Goal: Task Accomplishment & Management: Manage account settings

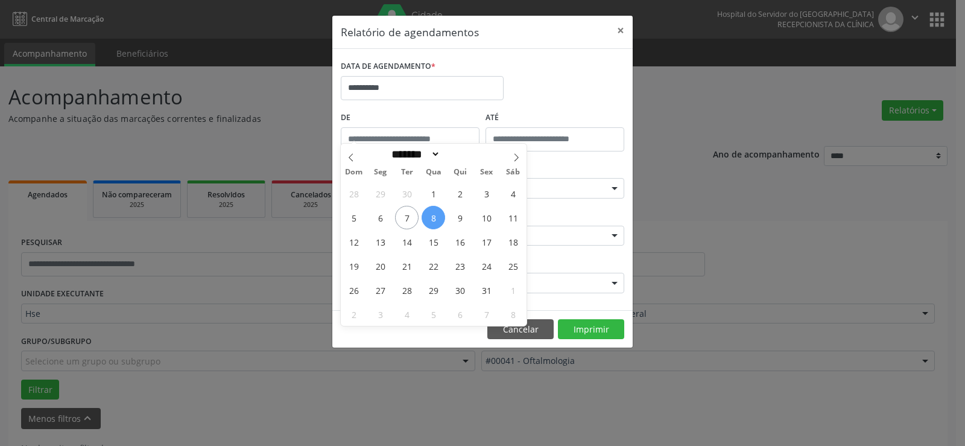
select select "*"
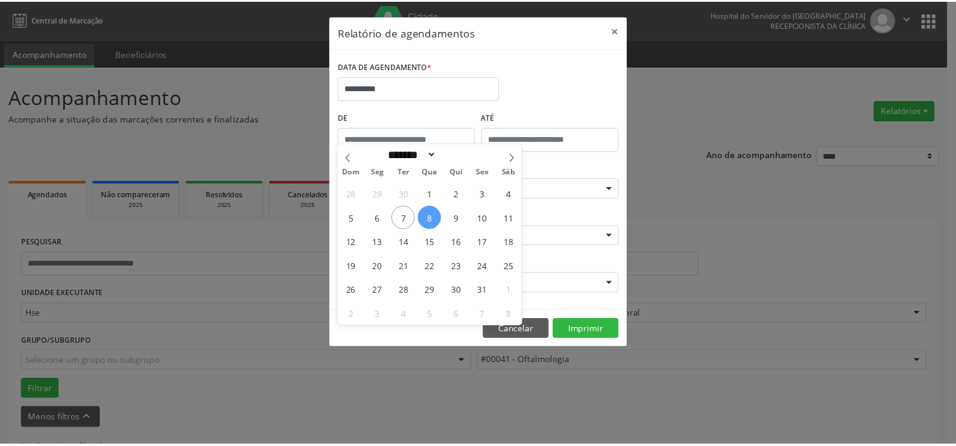
scroll to position [42, 0]
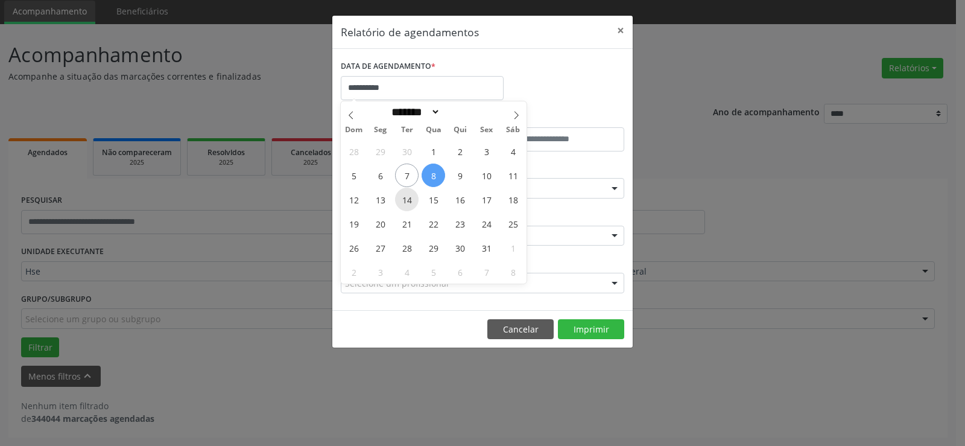
click at [406, 203] on span "14" at bounding box center [407, 200] width 24 height 24
type input "**********"
click at [406, 203] on span "14" at bounding box center [407, 200] width 24 height 24
click at [412, 95] on input "**********" at bounding box center [422, 88] width 163 height 24
click at [410, 197] on span "14" at bounding box center [407, 200] width 24 height 24
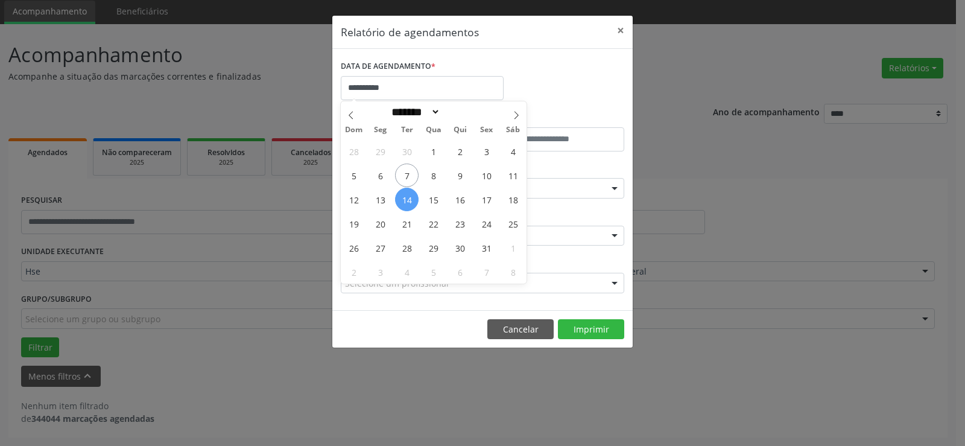
type input "**********"
click at [410, 197] on span "14" at bounding box center [407, 200] width 24 height 24
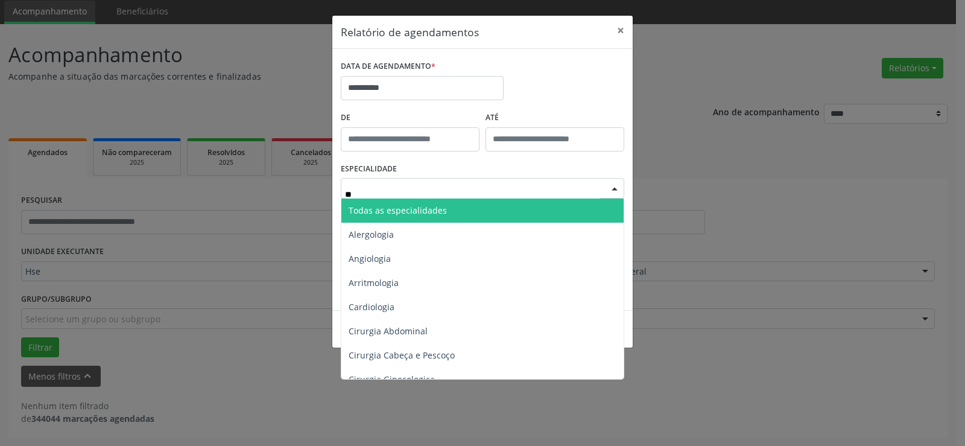
type input "***"
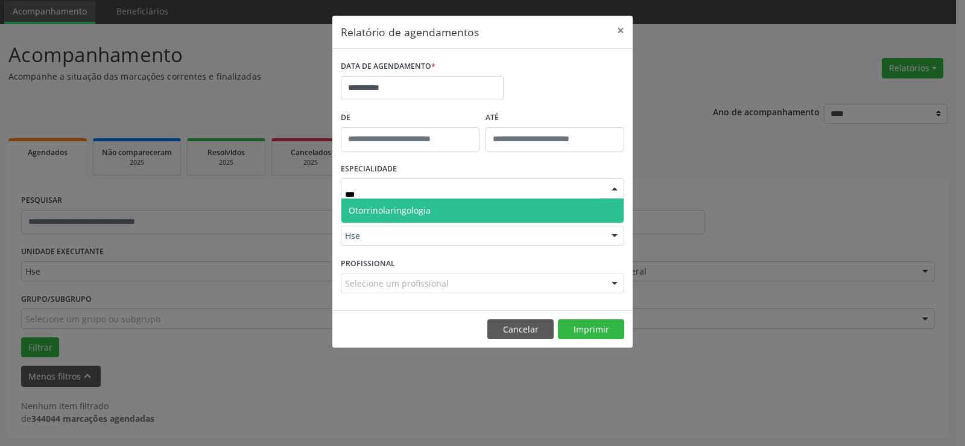
click at [434, 208] on span "Otorrinolaringologia" at bounding box center [482, 210] width 282 height 24
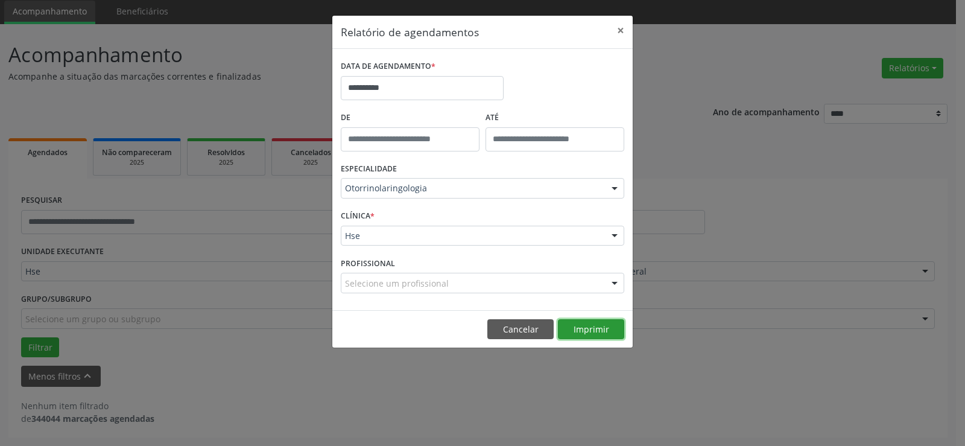
click at [590, 328] on button "Imprimir" at bounding box center [591, 329] width 66 height 21
click at [390, 78] on input "**********" at bounding box center [422, 88] width 163 height 24
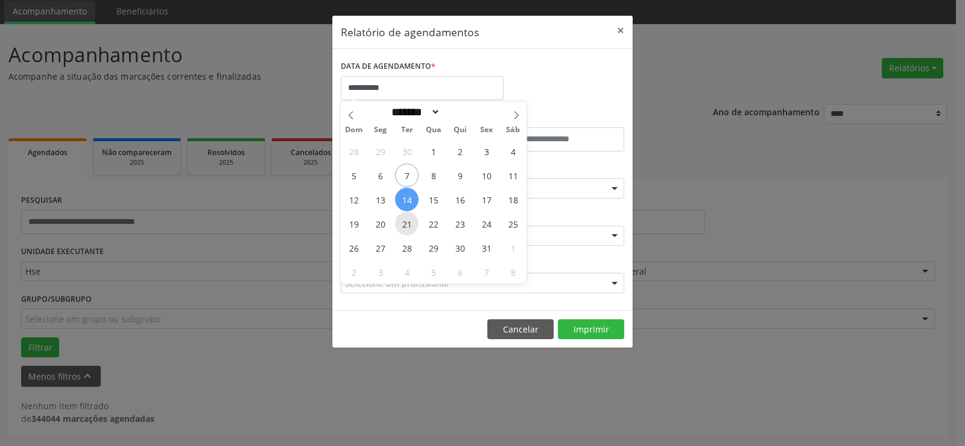
click at [411, 223] on span "21" at bounding box center [407, 224] width 24 height 24
type input "**********"
click at [411, 223] on span "21" at bounding box center [407, 224] width 24 height 24
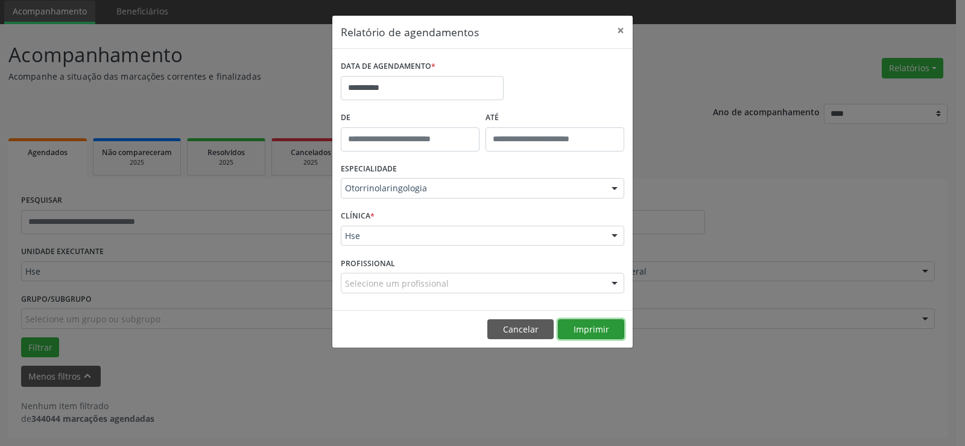
click at [579, 330] on button "Imprimir" at bounding box center [591, 329] width 66 height 21
click at [591, 328] on button "Imprimir" at bounding box center [591, 329] width 66 height 21
click at [622, 31] on button "×" at bounding box center [621, 31] width 24 height 30
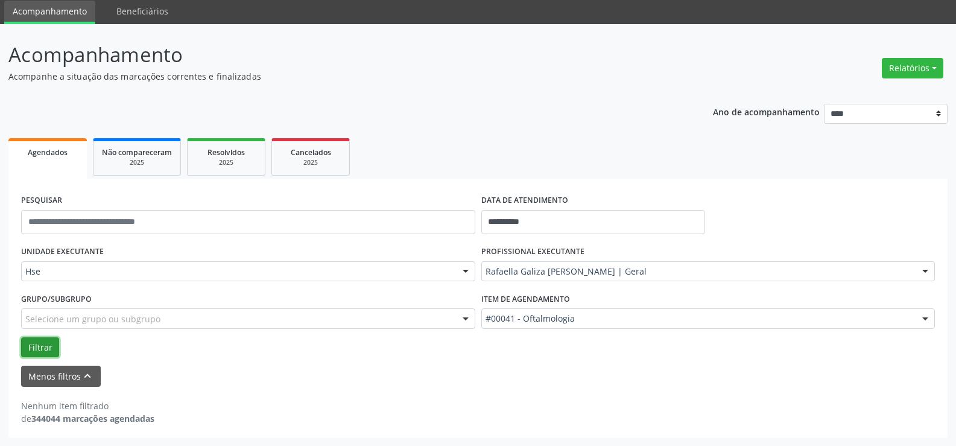
click at [43, 341] on button "Filtrar" at bounding box center [40, 347] width 38 height 21
click at [59, 373] on button "Menos filtros keyboard_arrow_up" at bounding box center [61, 376] width 80 height 21
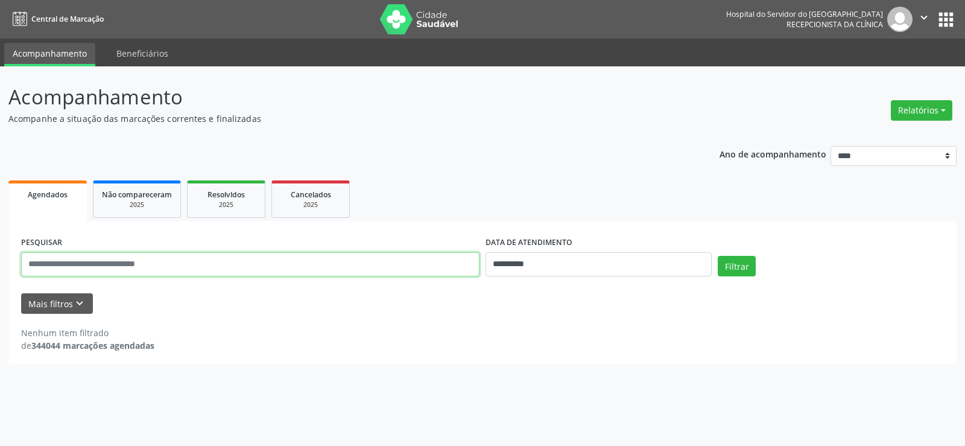
click at [138, 264] on input "text" at bounding box center [250, 264] width 459 height 24
type input "**********"
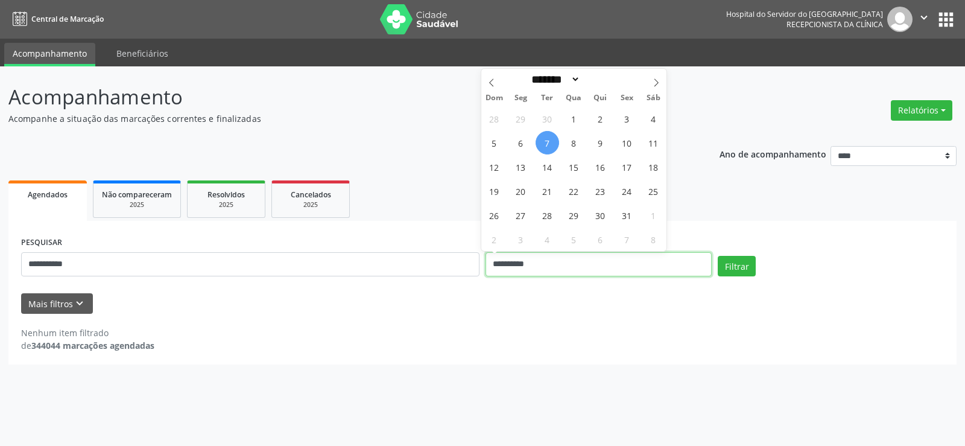
click at [556, 262] on input "**********" at bounding box center [599, 264] width 226 height 24
click at [737, 264] on button "Filtrar" at bounding box center [737, 266] width 38 height 21
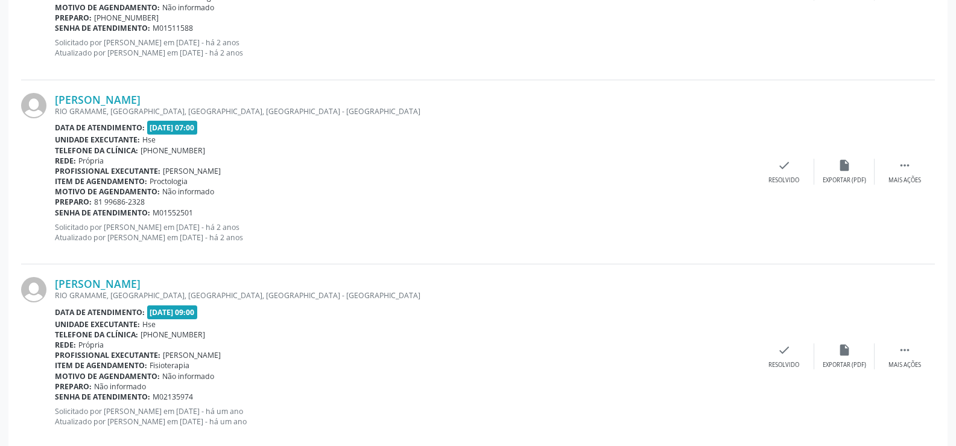
scroll to position [1585, 0]
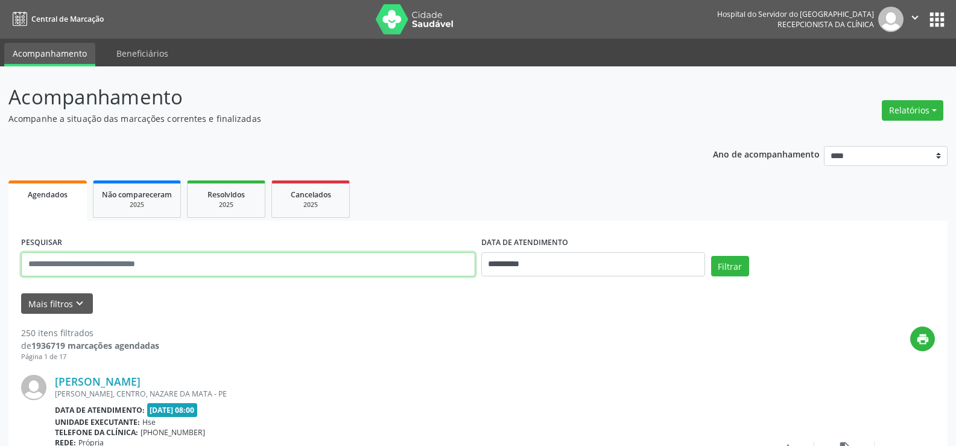
click at [185, 268] on input "text" at bounding box center [248, 264] width 454 height 24
type input "**********"
click at [711, 256] on button "Filtrar" at bounding box center [730, 266] width 38 height 21
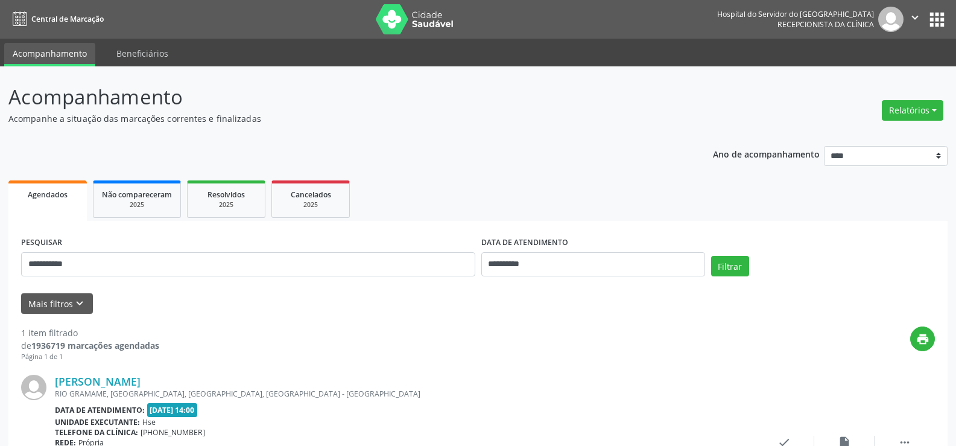
scroll to position [110, 0]
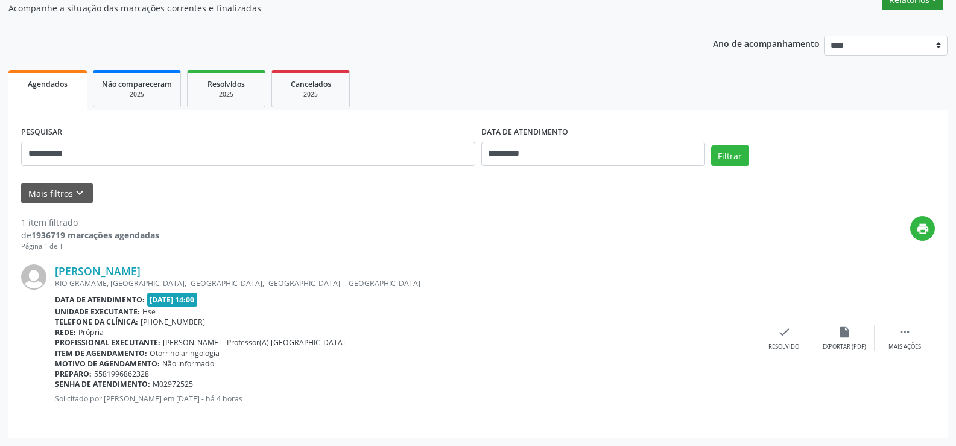
click at [895, 6] on button "Relatórios" at bounding box center [913, 0] width 62 height 21
click at [878, 30] on link "Agendamentos" at bounding box center [878, 25] width 130 height 17
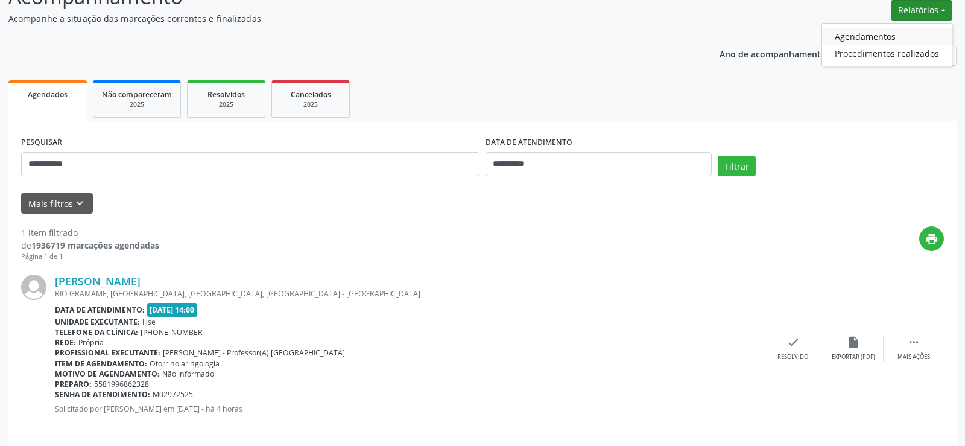
select select "*"
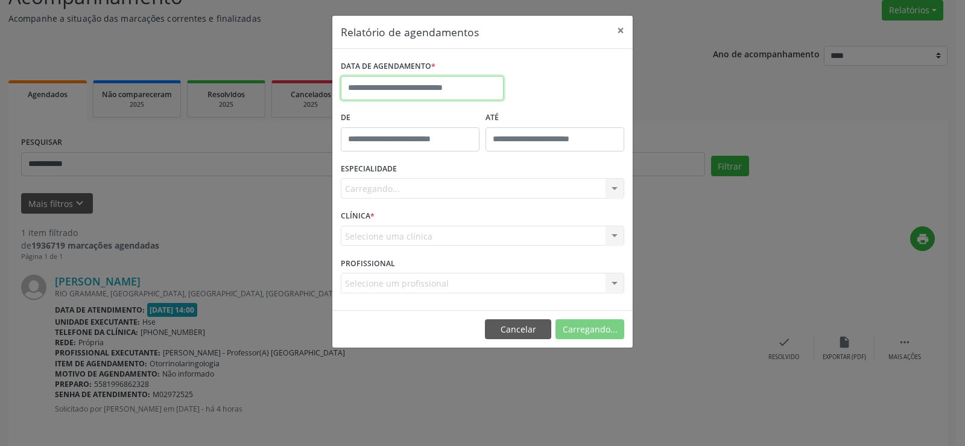
click at [492, 84] on input "text" at bounding box center [422, 88] width 163 height 24
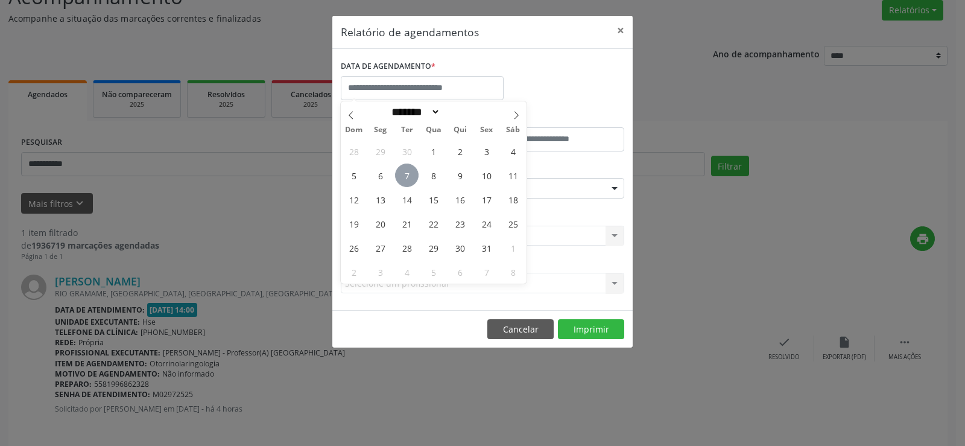
click at [398, 181] on span "7" at bounding box center [407, 175] width 24 height 24
type input "**********"
click at [398, 181] on span "7" at bounding box center [407, 175] width 24 height 24
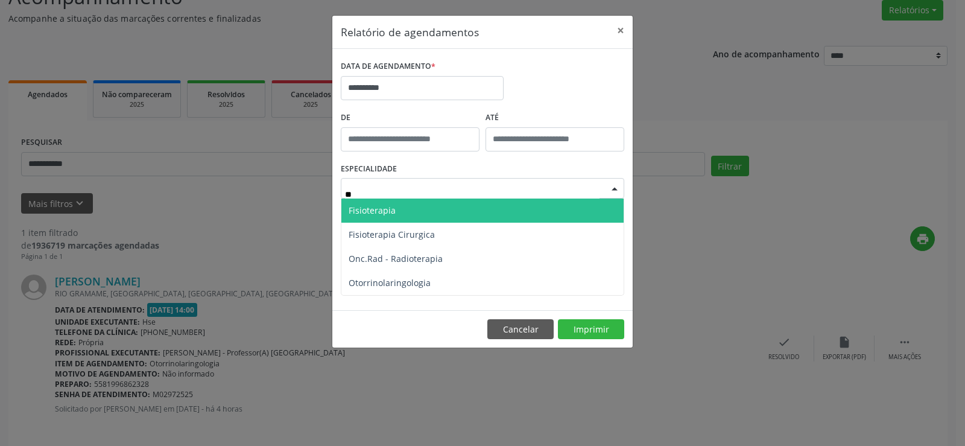
type input "***"
click at [410, 206] on span "Otorrinolaringologia" at bounding box center [390, 210] width 82 height 11
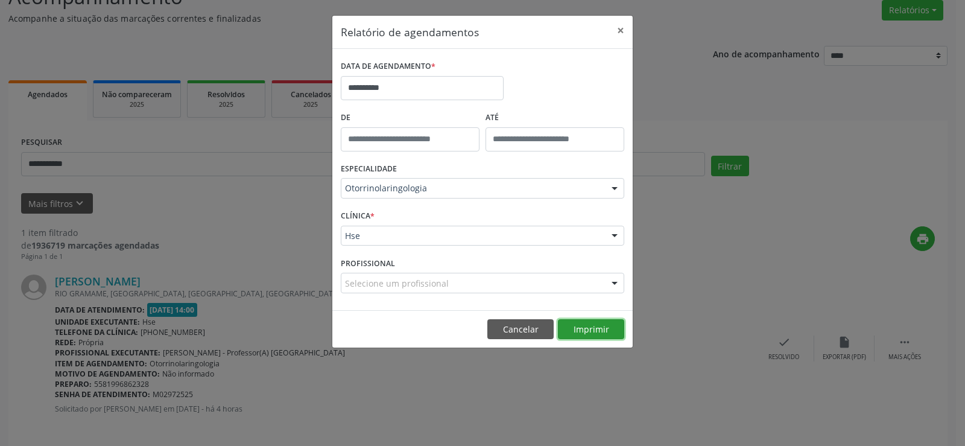
click at [598, 329] on button "Imprimir" at bounding box center [591, 329] width 66 height 21
click at [522, 322] on button "Cancelar" at bounding box center [520, 329] width 66 height 21
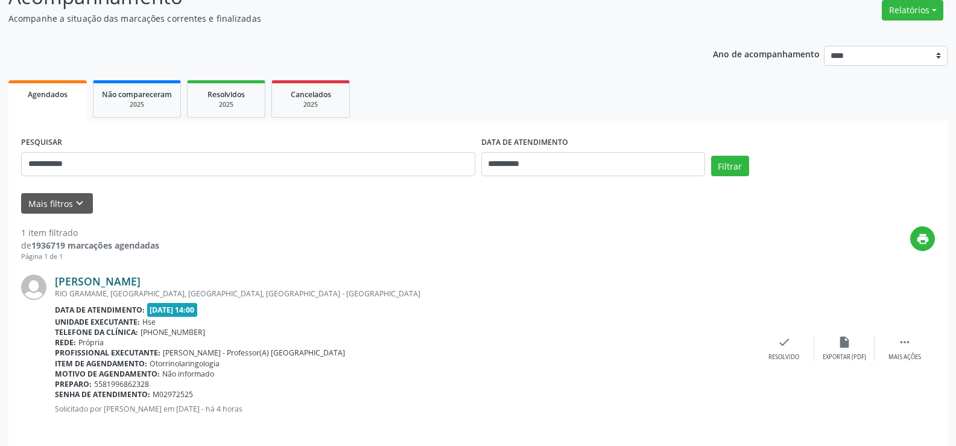
click at [113, 284] on link "[PERSON_NAME]" at bounding box center [98, 281] width 86 height 13
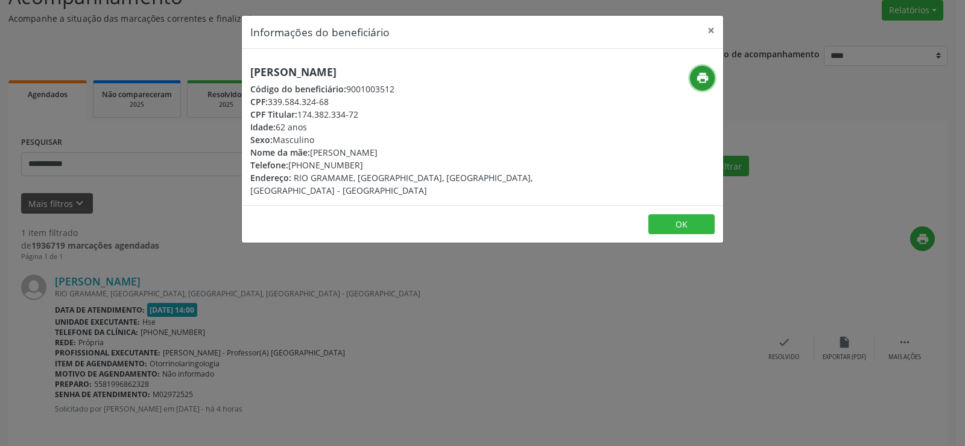
click at [695, 75] on button "print" at bounding box center [702, 78] width 25 height 25
click at [711, 31] on button "×" at bounding box center [711, 31] width 24 height 30
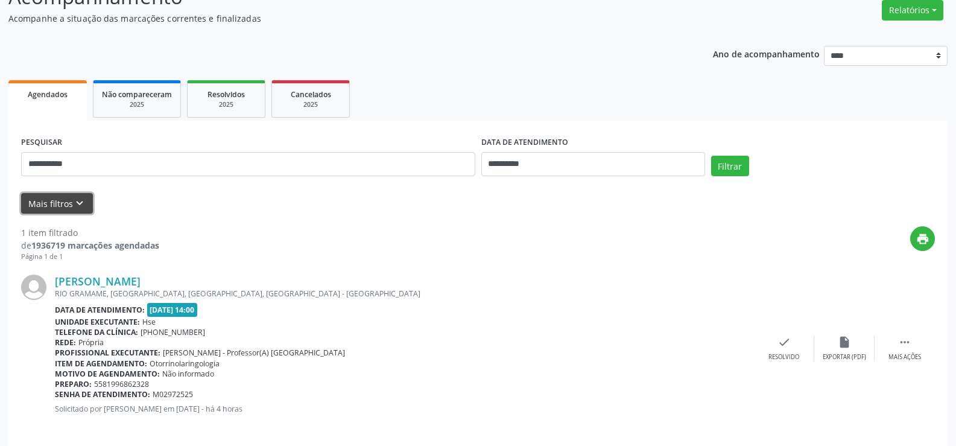
click at [75, 195] on button "Mais filtros keyboard_arrow_down" at bounding box center [57, 203] width 72 height 21
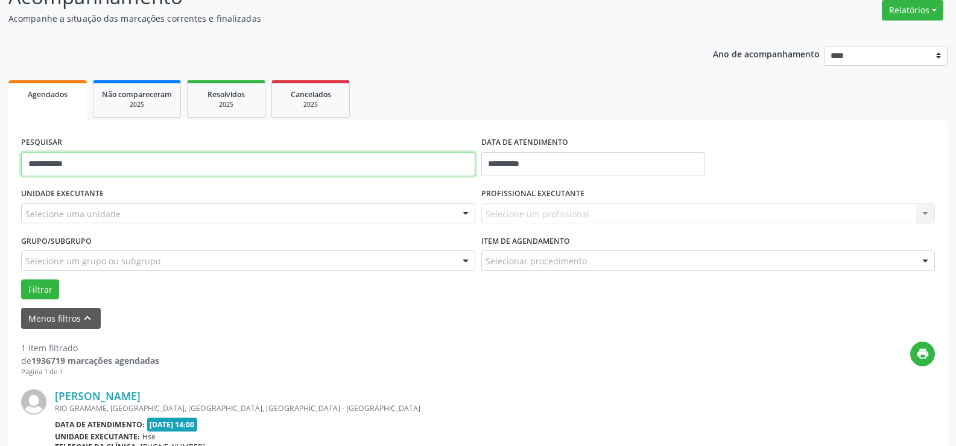
drag, startPoint x: 107, startPoint y: 170, endPoint x: 2, endPoint y: 176, distance: 105.1
click at [6, 177] on div "**********" at bounding box center [478, 268] width 956 height 605
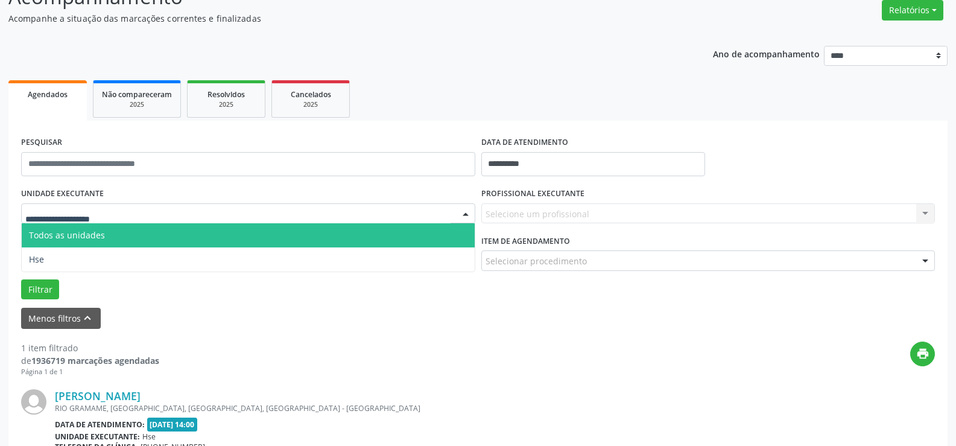
click at [48, 203] on div at bounding box center [248, 213] width 454 height 21
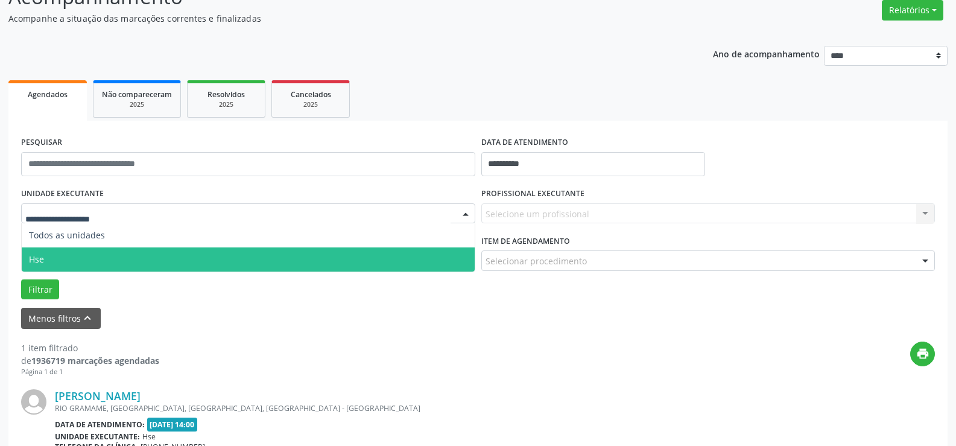
click at [52, 258] on span "Hse" at bounding box center [248, 259] width 453 height 24
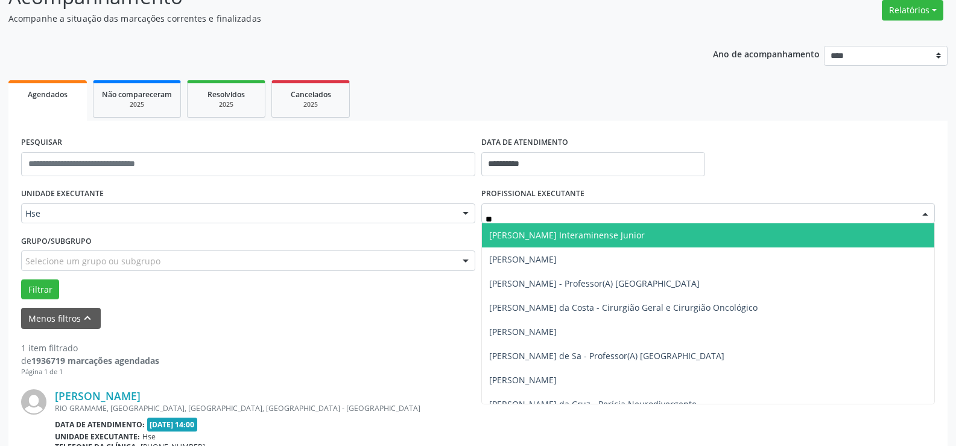
type input "*"
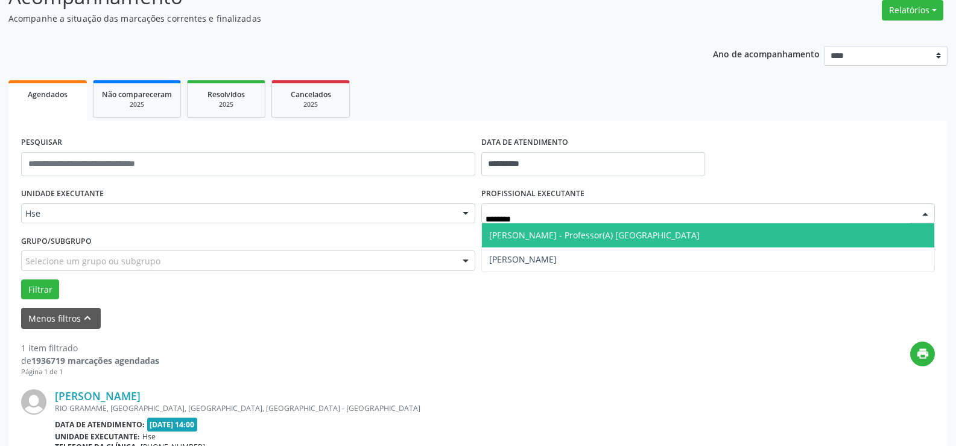
type input "*********"
click at [543, 234] on span "[PERSON_NAME] - Professor(A) [GEOGRAPHIC_DATA]" at bounding box center [594, 234] width 211 height 11
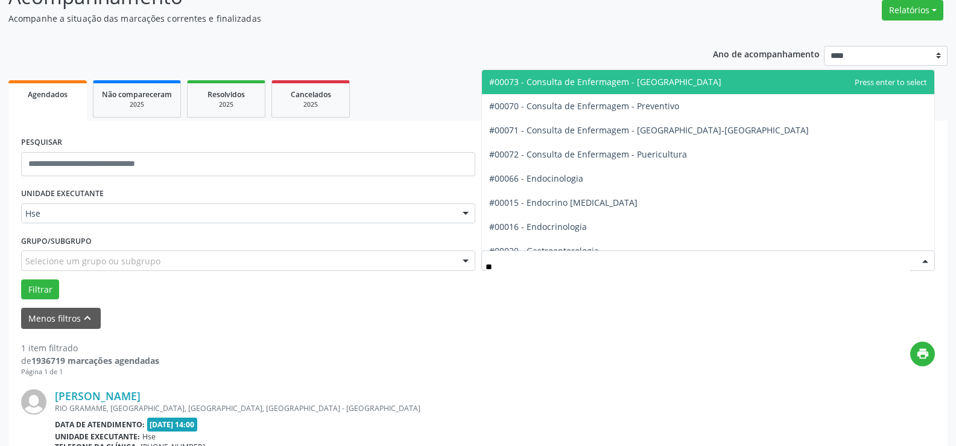
type input "***"
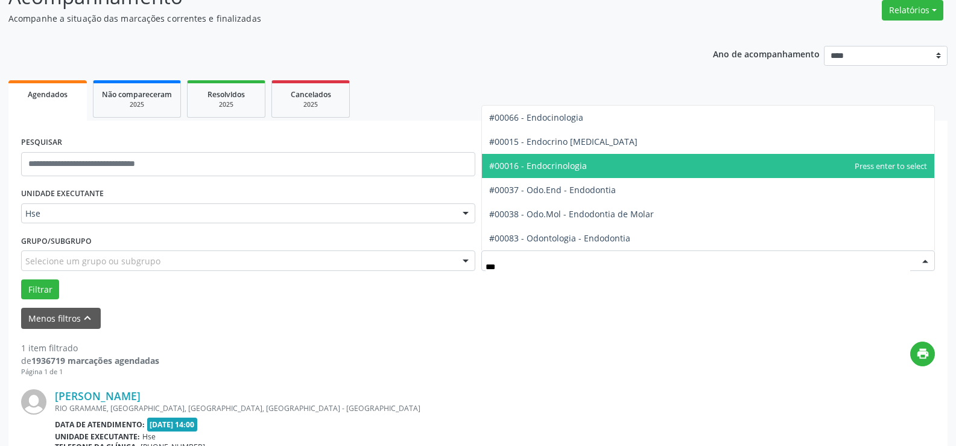
click at [582, 172] on span "#00016 - Endocrinologia" at bounding box center [708, 166] width 453 height 24
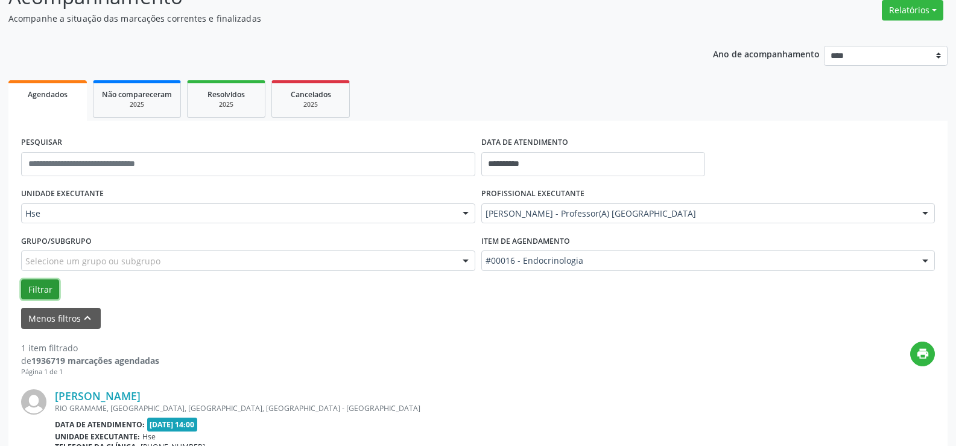
click at [37, 286] on button "Filtrar" at bounding box center [40, 289] width 38 height 21
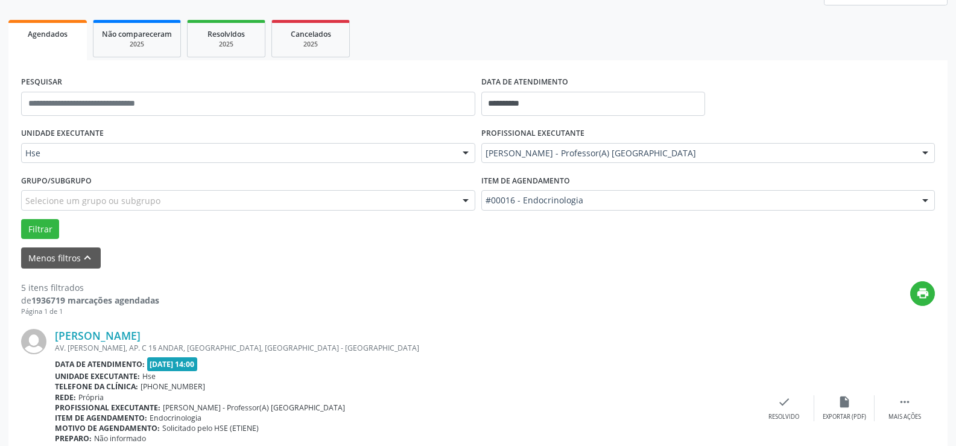
scroll to position [281, 0]
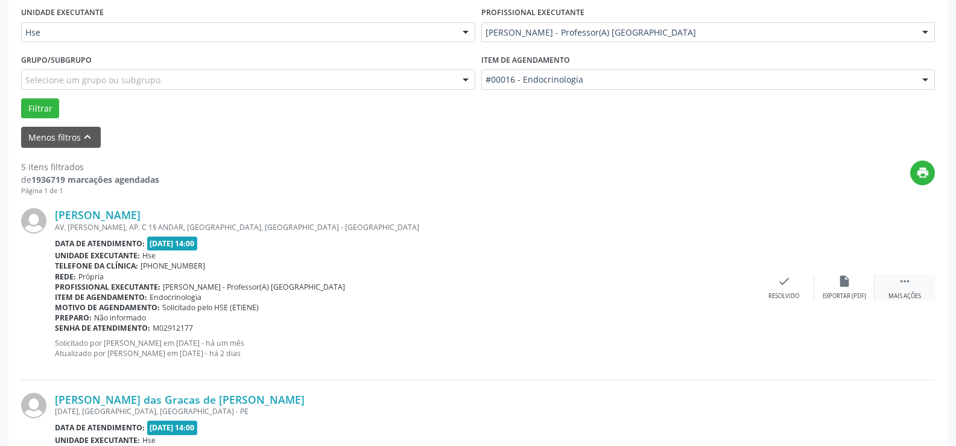
click at [913, 276] on div " Mais ações" at bounding box center [905, 288] width 60 height 26
click at [862, 288] on div "alarm_off Não compareceu" at bounding box center [844, 288] width 60 height 26
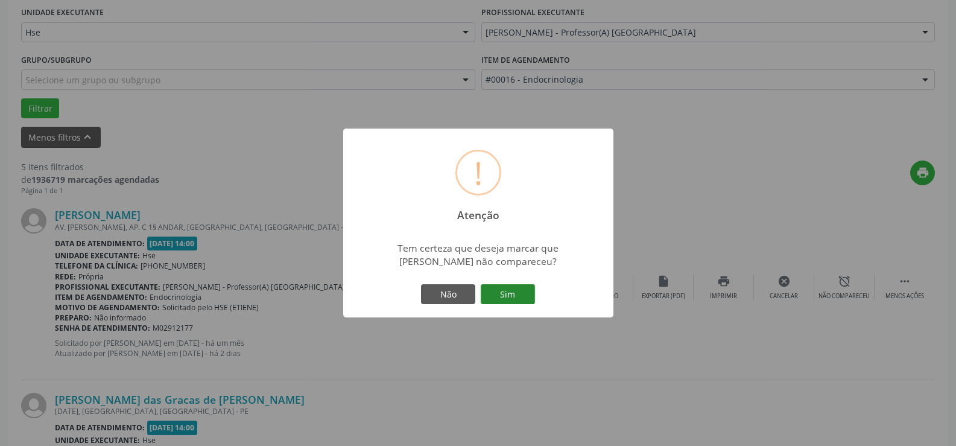
click at [519, 287] on button "Sim" at bounding box center [508, 294] width 54 height 21
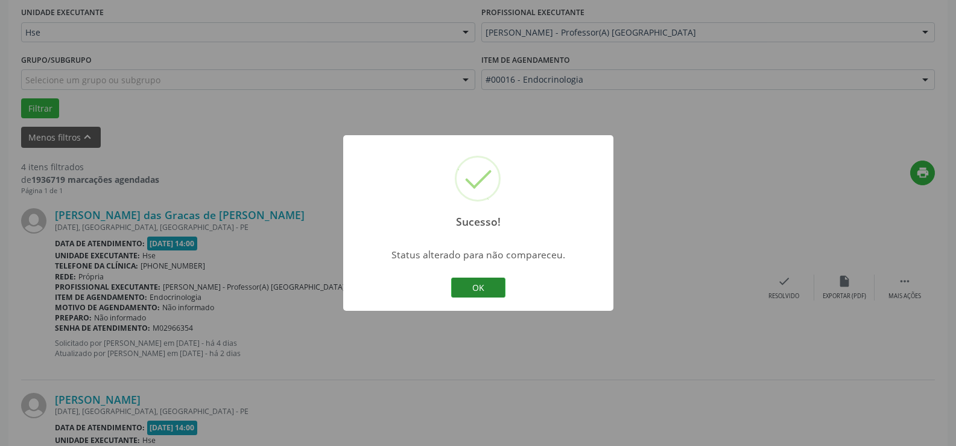
click at [478, 288] on button "OK" at bounding box center [478, 288] width 54 height 21
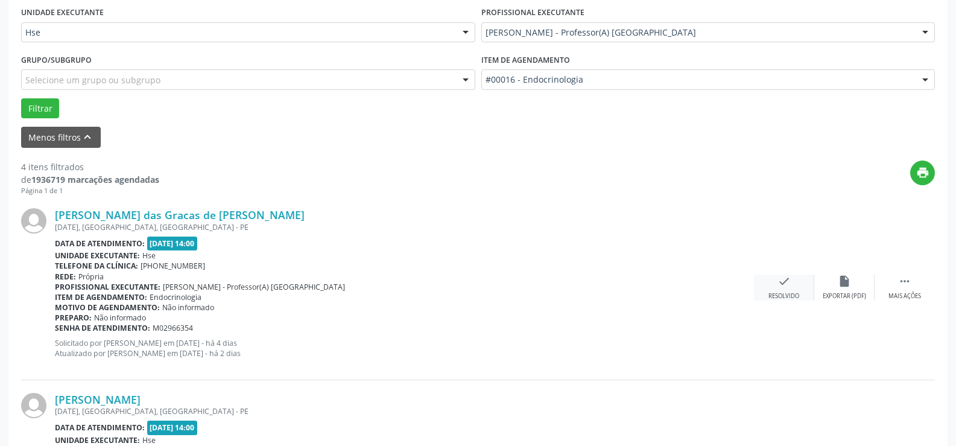
click at [802, 287] on div "check Resolvido" at bounding box center [784, 288] width 60 height 26
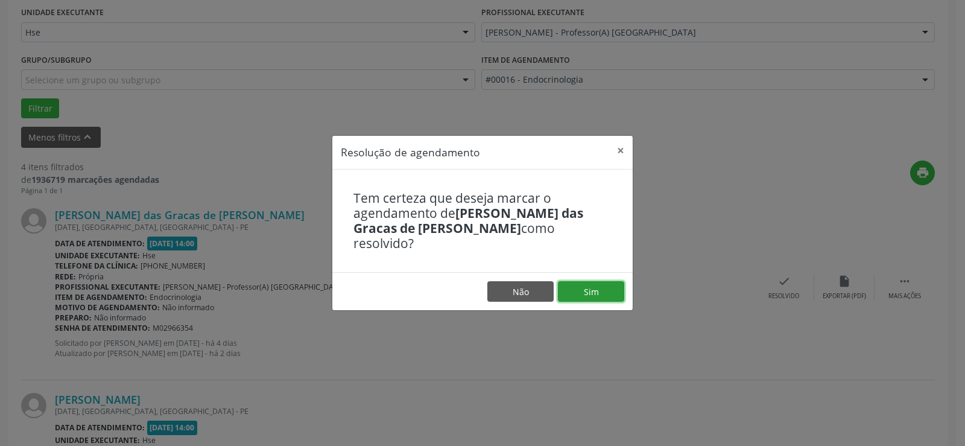
click at [592, 281] on button "Sim" at bounding box center [591, 291] width 66 height 21
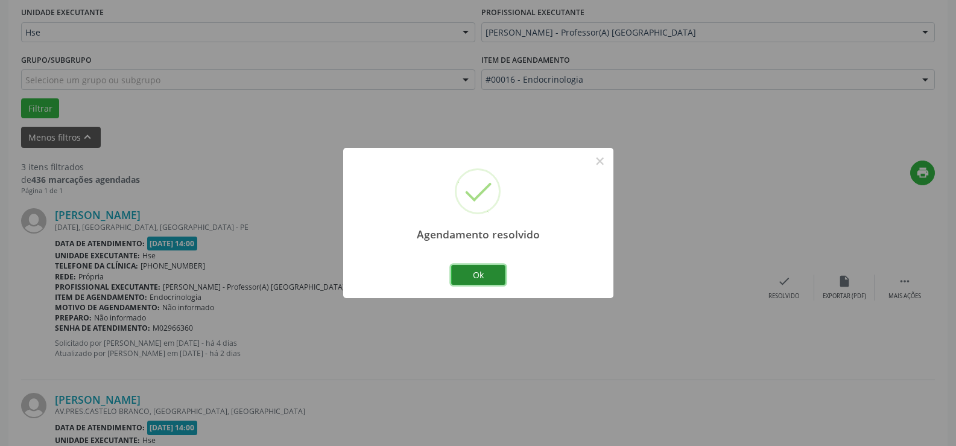
click at [468, 270] on button "Ok" at bounding box center [478, 275] width 54 height 21
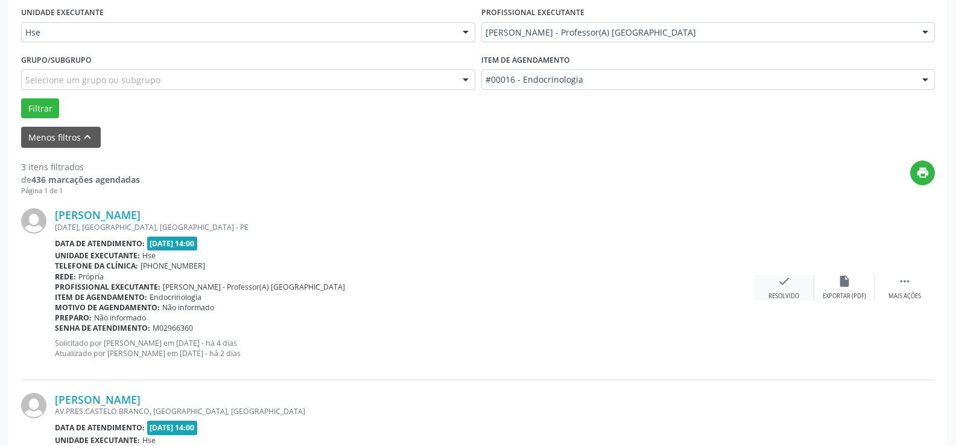
click at [780, 290] on div "check Resolvido" at bounding box center [784, 288] width 60 height 26
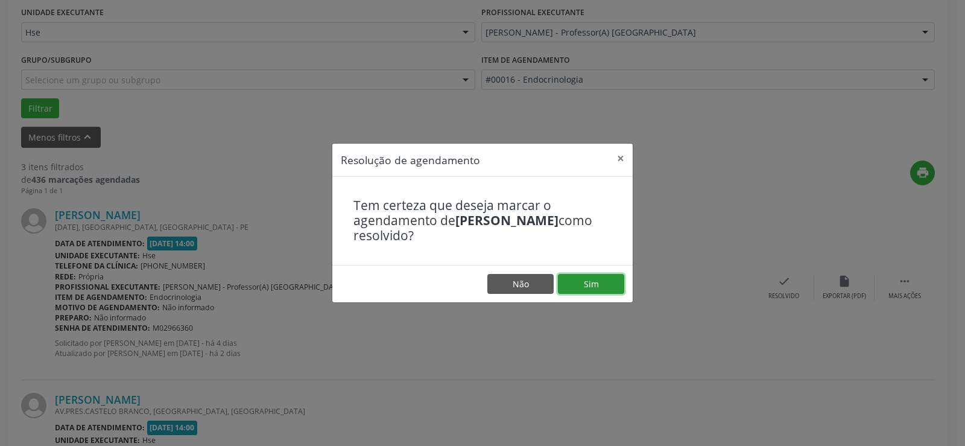
click at [601, 280] on button "Sim" at bounding box center [591, 284] width 66 height 21
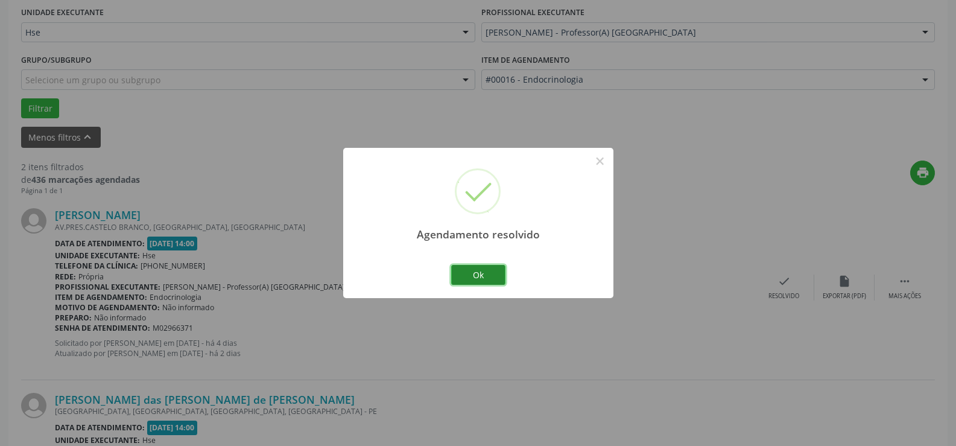
click at [490, 276] on button "Ok" at bounding box center [478, 275] width 54 height 21
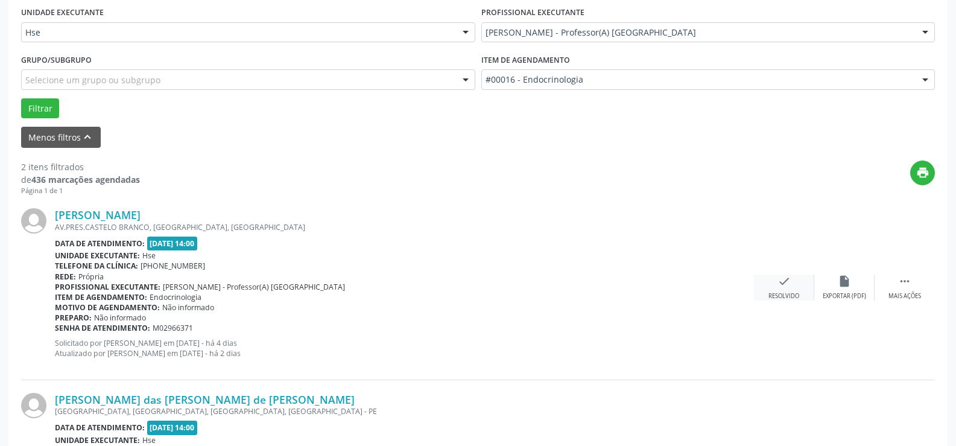
click at [786, 292] on div "Resolvido" at bounding box center [784, 296] width 31 height 8
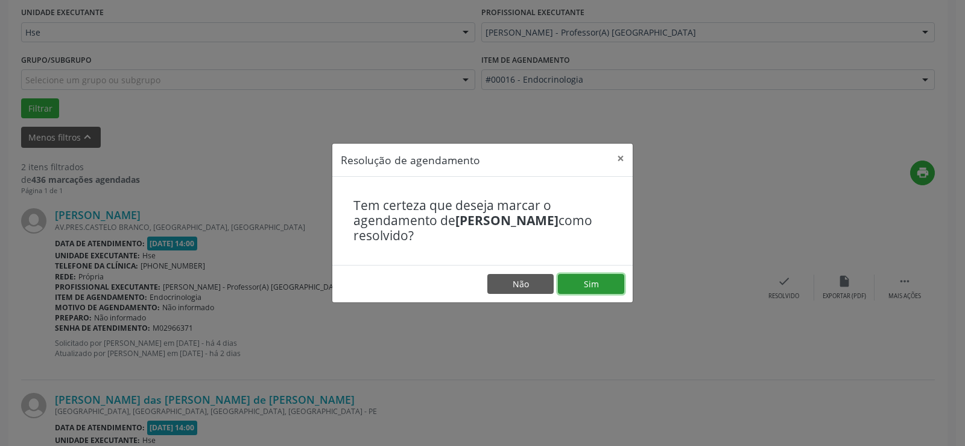
click at [614, 288] on button "Sim" at bounding box center [591, 284] width 66 height 21
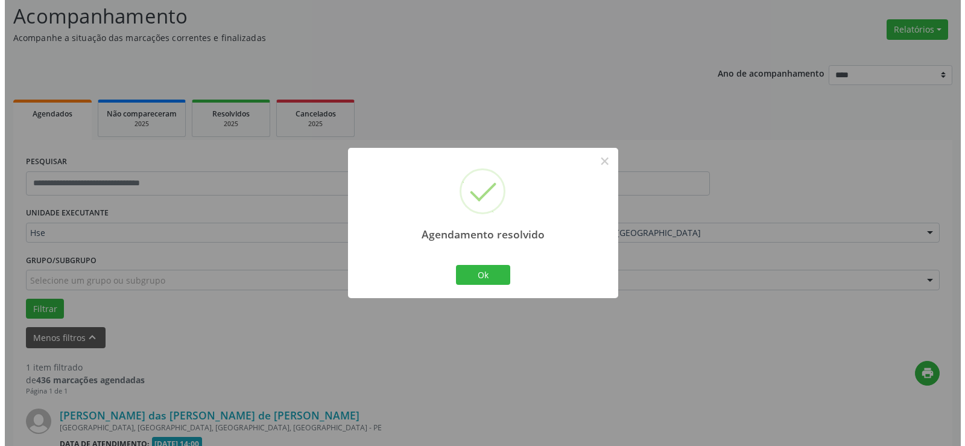
scroll to position [236, 0]
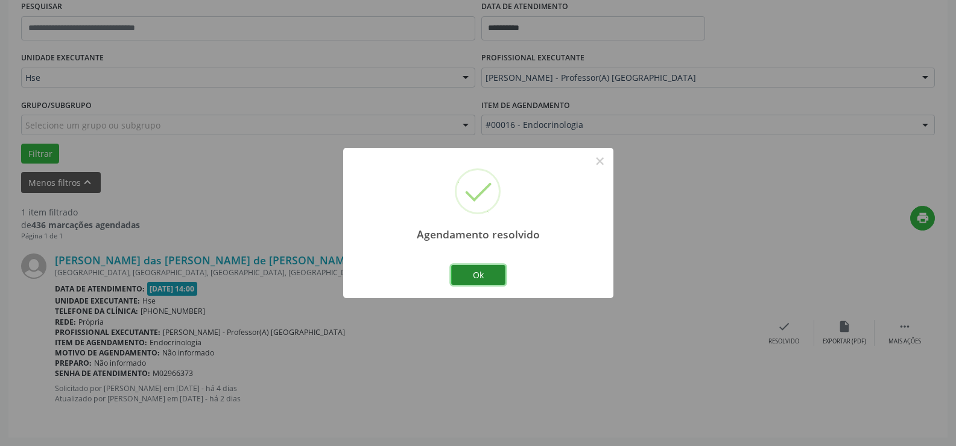
click at [481, 275] on button "Ok" at bounding box center [478, 275] width 54 height 21
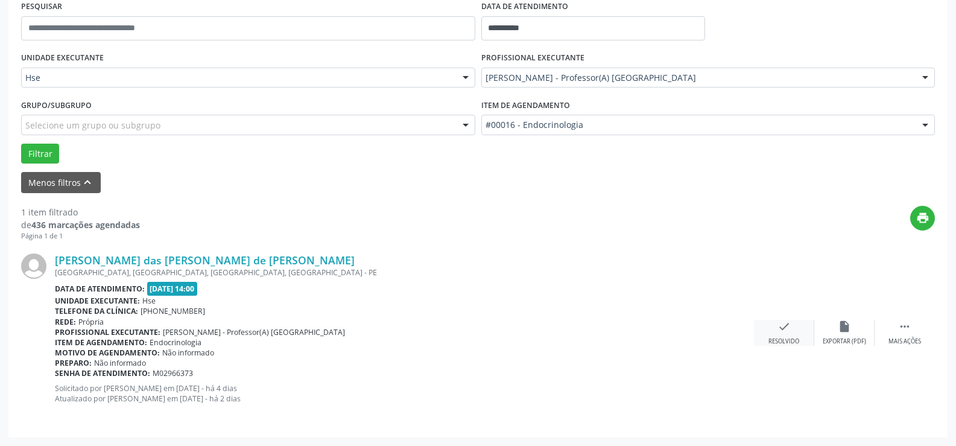
click at [784, 331] on icon "check" at bounding box center [784, 326] width 13 height 13
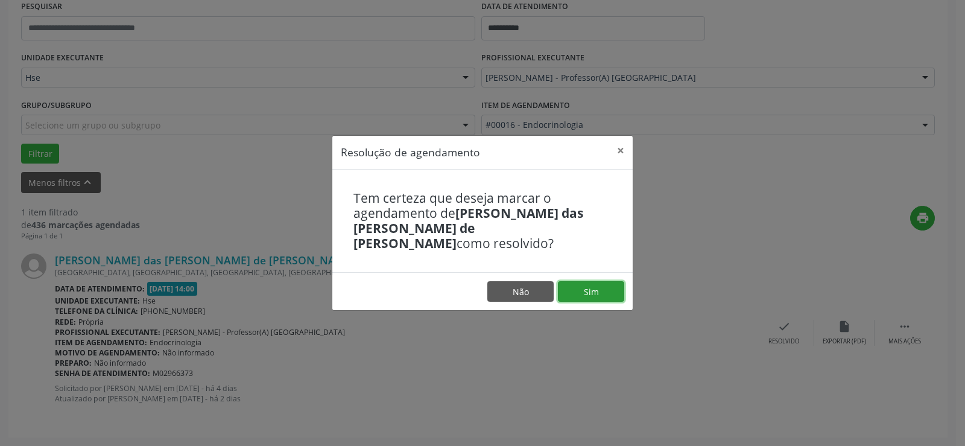
click at [586, 281] on button "Sim" at bounding box center [591, 291] width 66 height 21
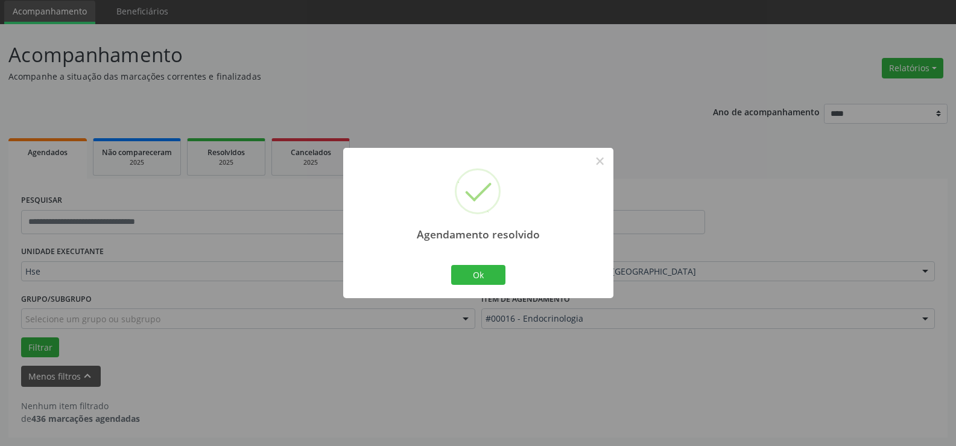
scroll to position [42, 0]
click at [478, 271] on button "Ok" at bounding box center [478, 275] width 54 height 21
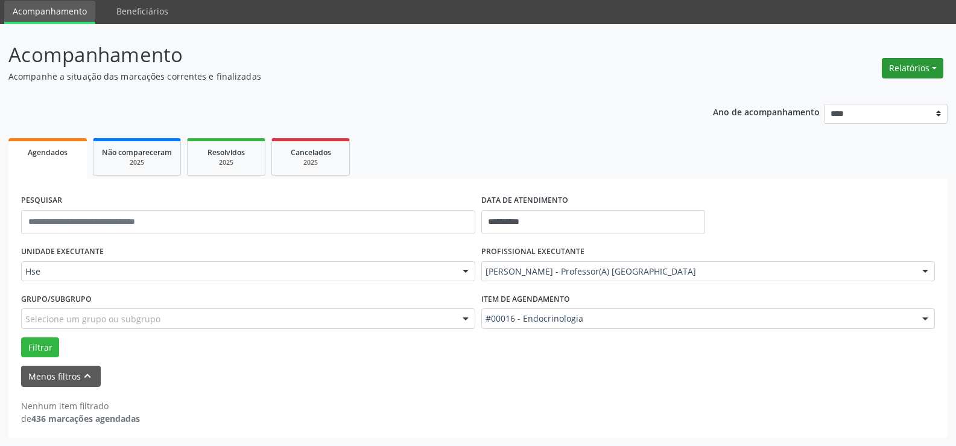
click at [901, 69] on button "Relatórios" at bounding box center [913, 68] width 62 height 21
click at [877, 90] on link "Agendamentos" at bounding box center [878, 94] width 130 height 17
select select "*"
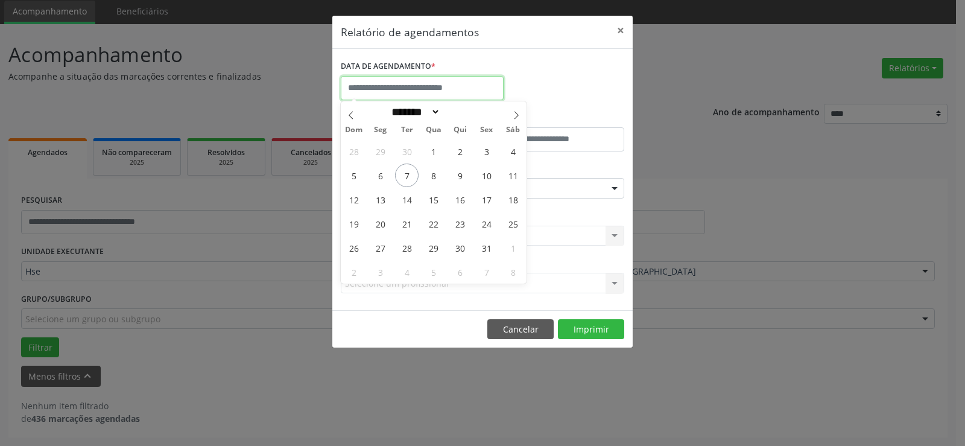
click at [484, 77] on input "text" at bounding box center [422, 88] width 163 height 24
click at [407, 174] on span "7" at bounding box center [407, 175] width 24 height 24
type input "**********"
click at [406, 175] on span "7" at bounding box center [407, 175] width 24 height 24
click at [406, 175] on div "ESPECIALIDADE Seleciona uma especialidade Todas as especialidades Alergologia A…" at bounding box center [483, 183] width 290 height 47
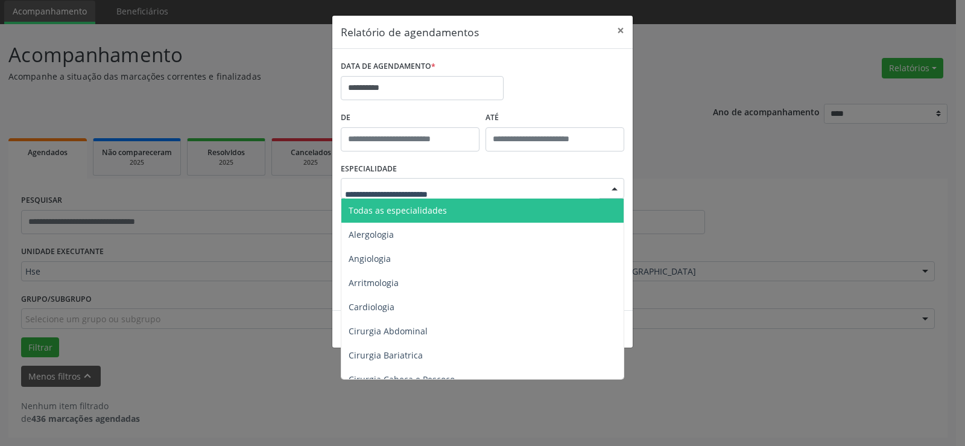
click at [398, 182] on div at bounding box center [483, 188] width 284 height 21
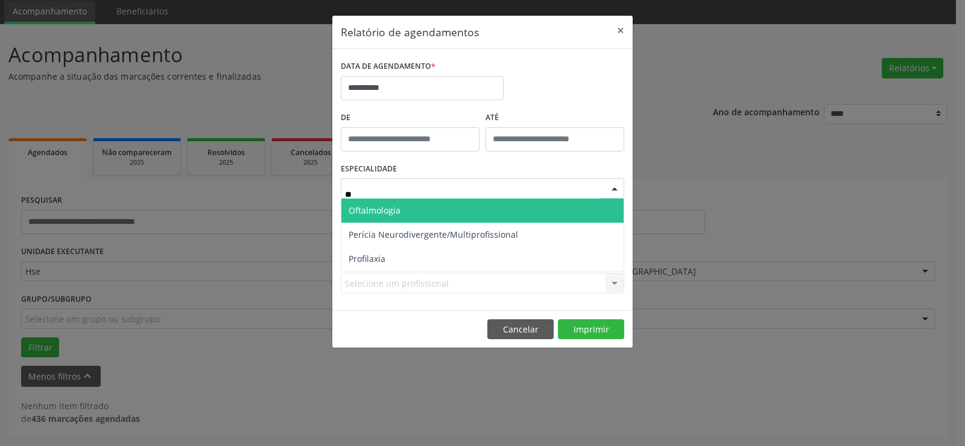
type input "*"
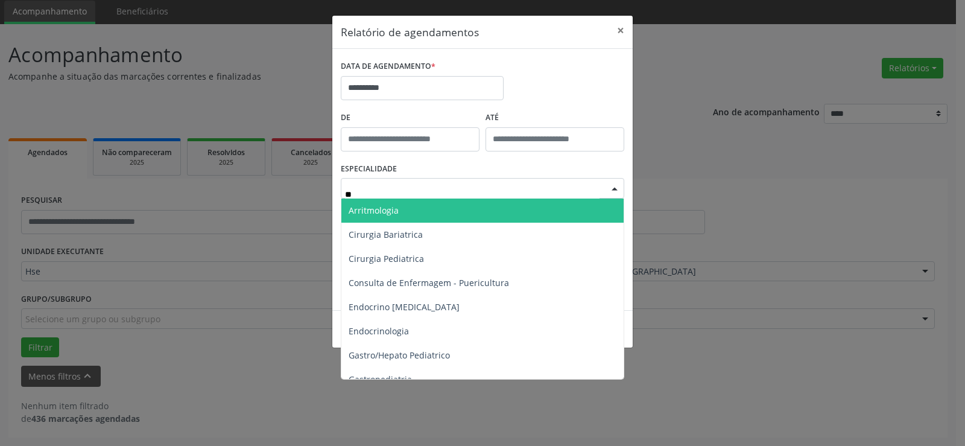
type input "*"
type input "**"
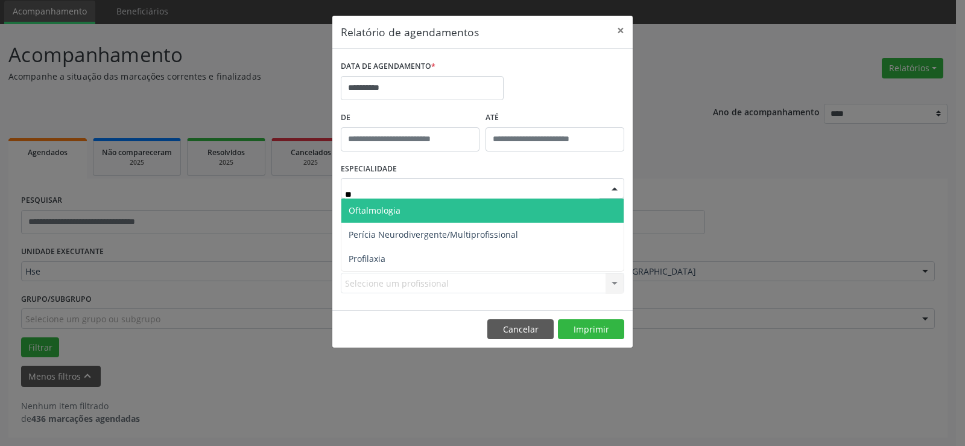
click at [389, 207] on span "Oftalmologia" at bounding box center [375, 210] width 52 height 11
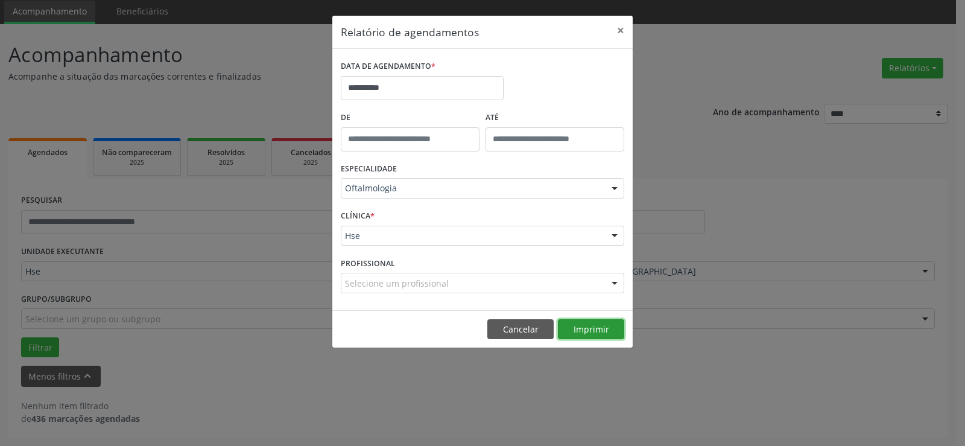
click at [609, 334] on button "Imprimir" at bounding box center [591, 329] width 66 height 21
click at [620, 28] on button "×" at bounding box center [621, 31] width 24 height 30
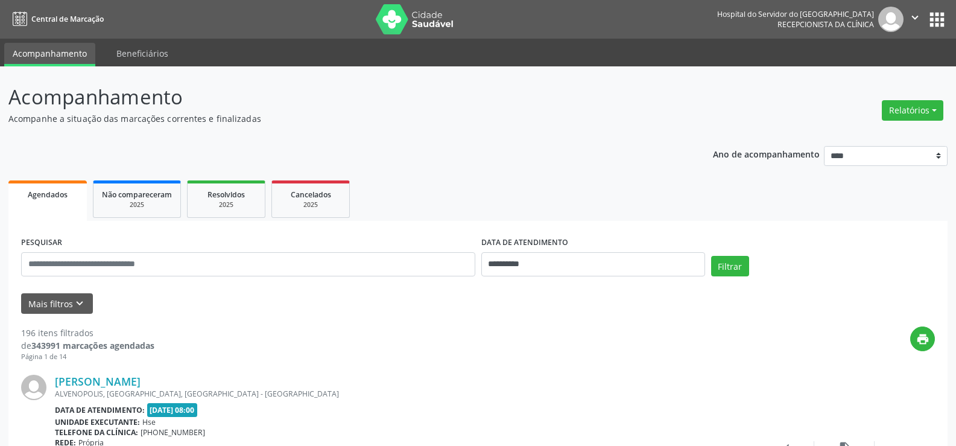
select select "*"
click at [512, 265] on input "**********" at bounding box center [593, 264] width 224 height 24
drag, startPoint x: 72, startPoint y: 303, endPoint x: 173, endPoint y: 19, distance: 301.5
click at [72, 290] on form "PESQUISAR DATA DE ATENDIMENTO Filtrar UNIDADE EXECUTANTE Selecione uma unidade …" at bounding box center [478, 273] width 914 height 80
click at [65, 310] on button "Mais filtros keyboard_arrow_down" at bounding box center [57, 303] width 72 height 21
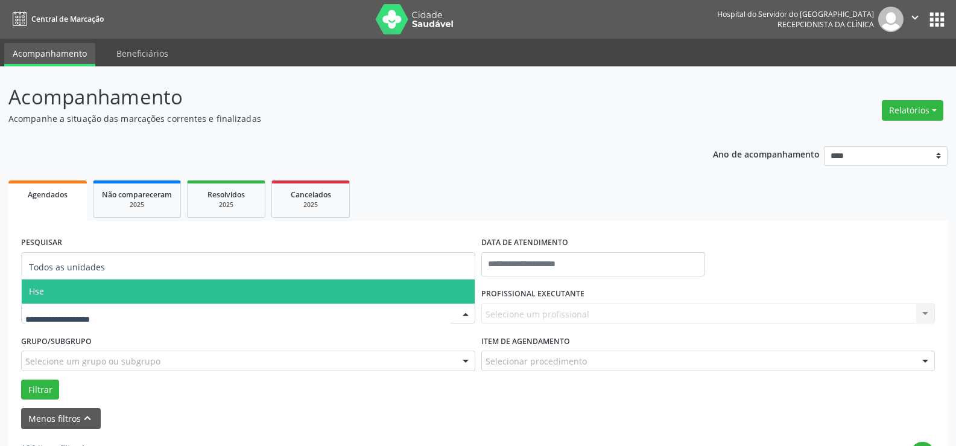
click at [79, 297] on span "Hse" at bounding box center [248, 291] width 453 height 24
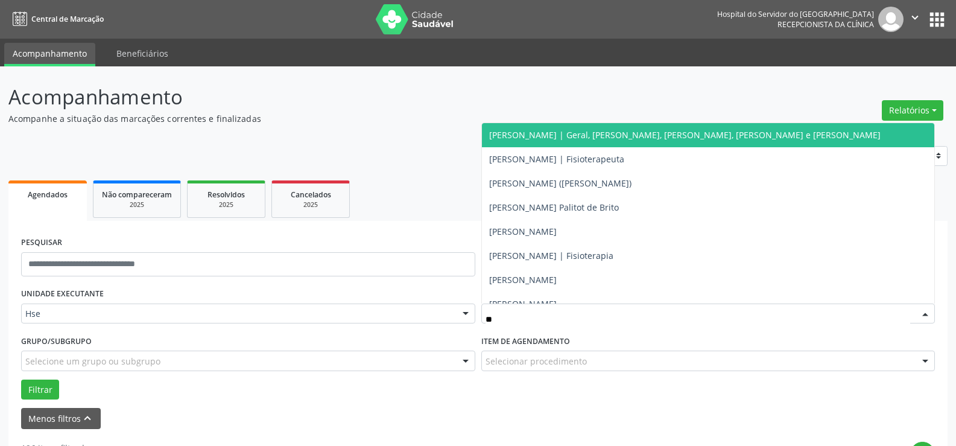
type input "*"
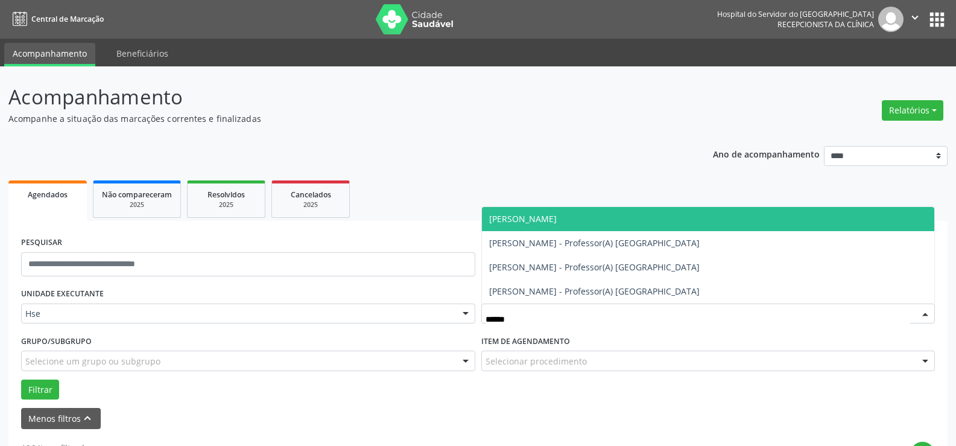
type input "*******"
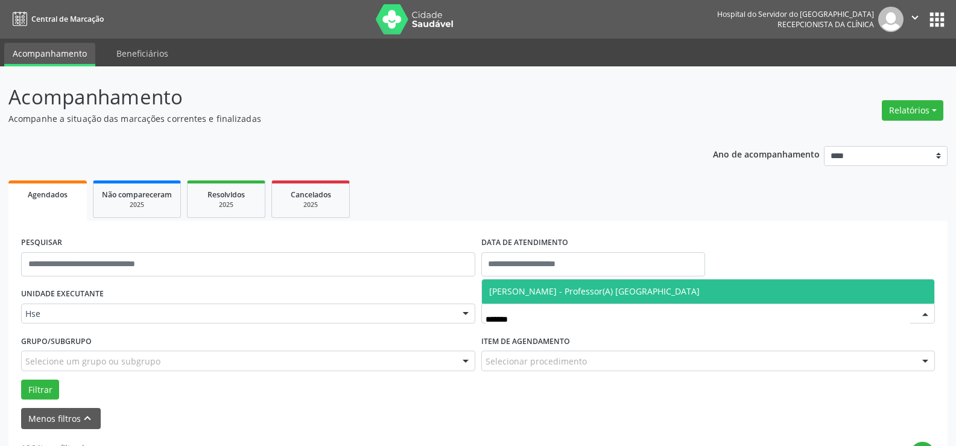
click at [560, 297] on span "[PERSON_NAME] - Professor(A) [GEOGRAPHIC_DATA]" at bounding box center [708, 291] width 453 height 24
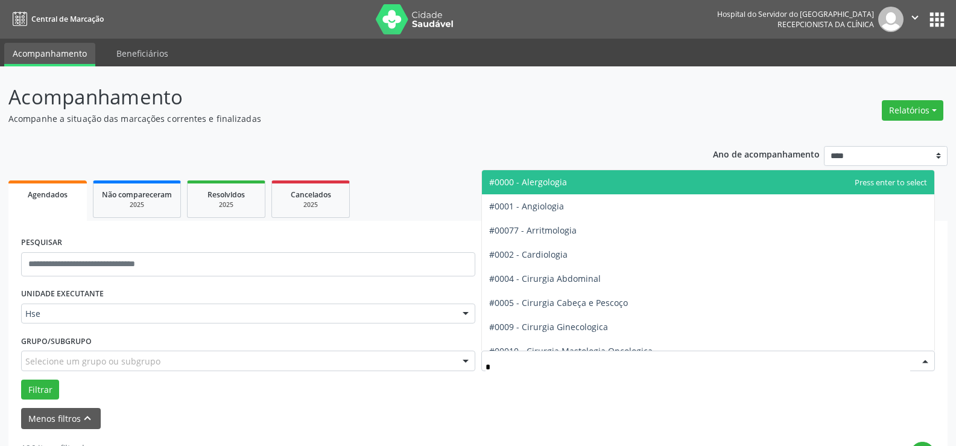
type input "**"
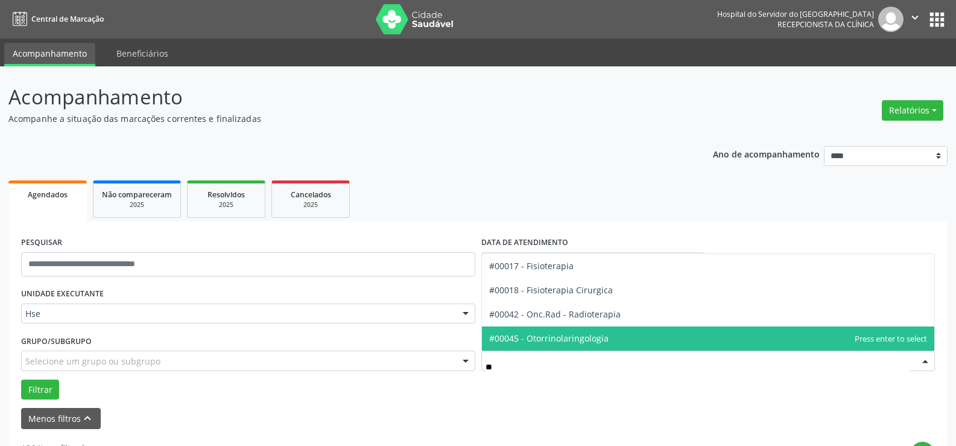
click at [559, 348] on span "#00045 - Otorrinolaringologia" at bounding box center [708, 338] width 453 height 24
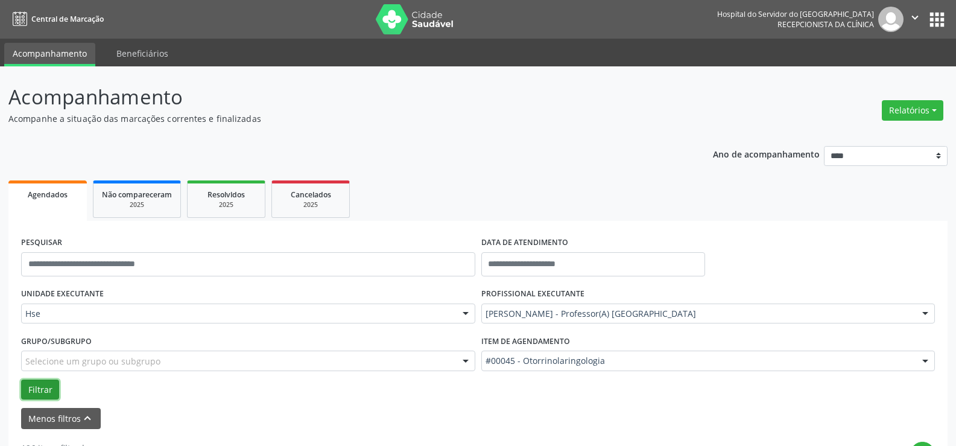
click at [46, 385] on button "Filtrar" at bounding box center [40, 389] width 38 height 21
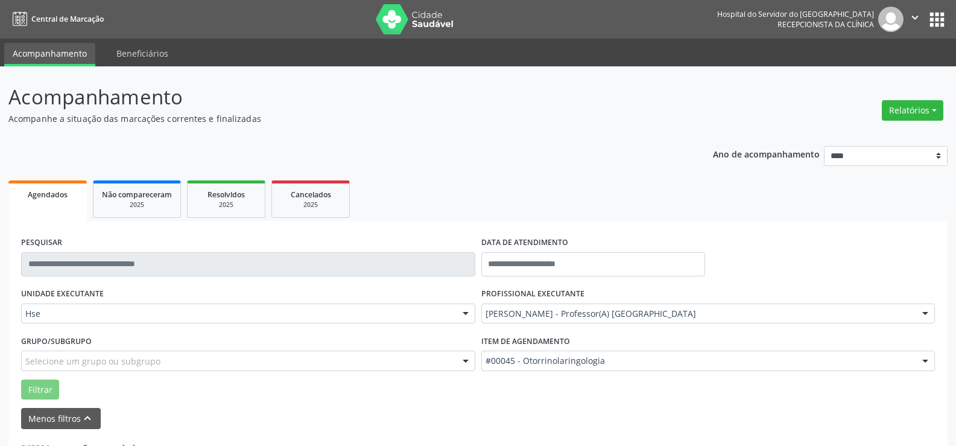
scroll to position [81, 0]
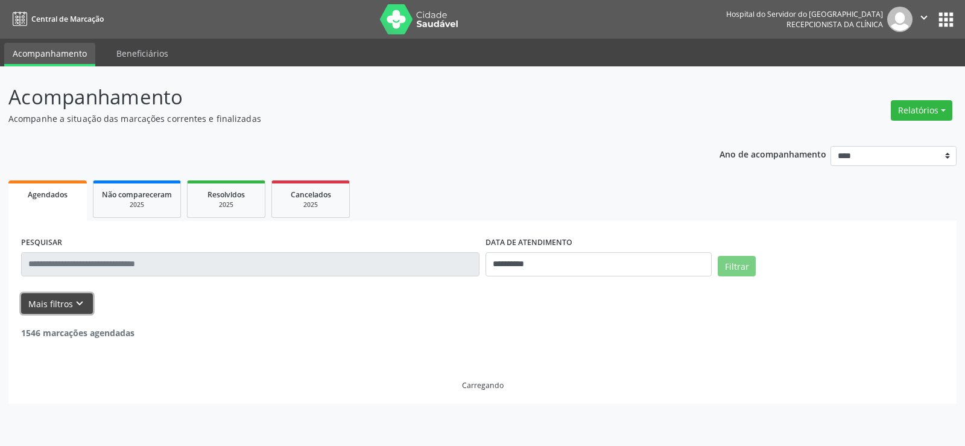
click at [60, 302] on button "Mais filtros keyboard_arrow_down" at bounding box center [57, 303] width 72 height 21
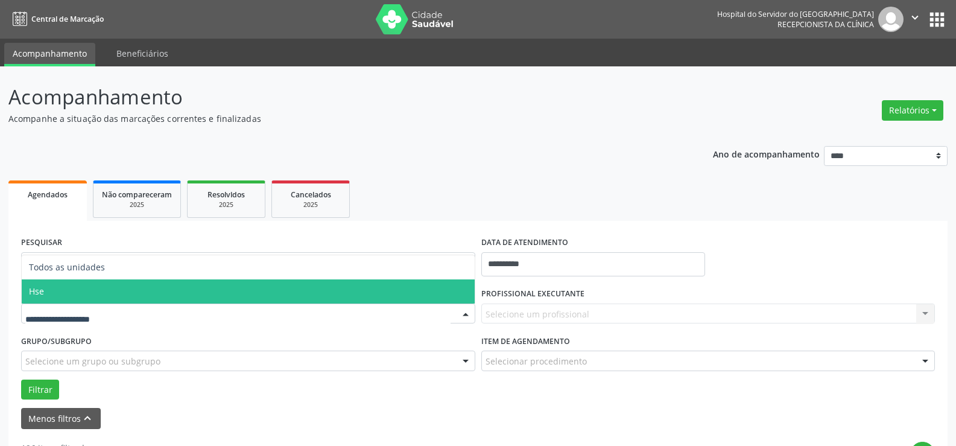
click at [104, 303] on span "Hse" at bounding box center [248, 291] width 453 height 24
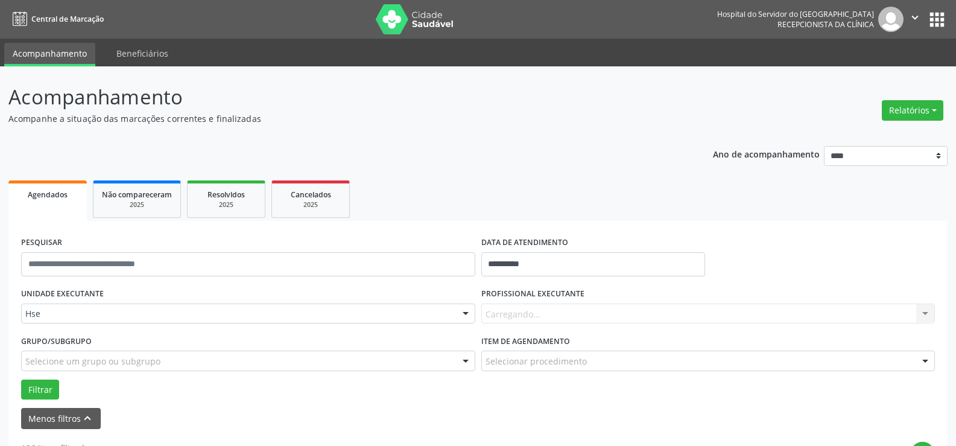
click at [526, 314] on div "Carregando... Nenhum resultado encontrado para: " " Não há nenhuma opção para s…" at bounding box center [708, 313] width 454 height 21
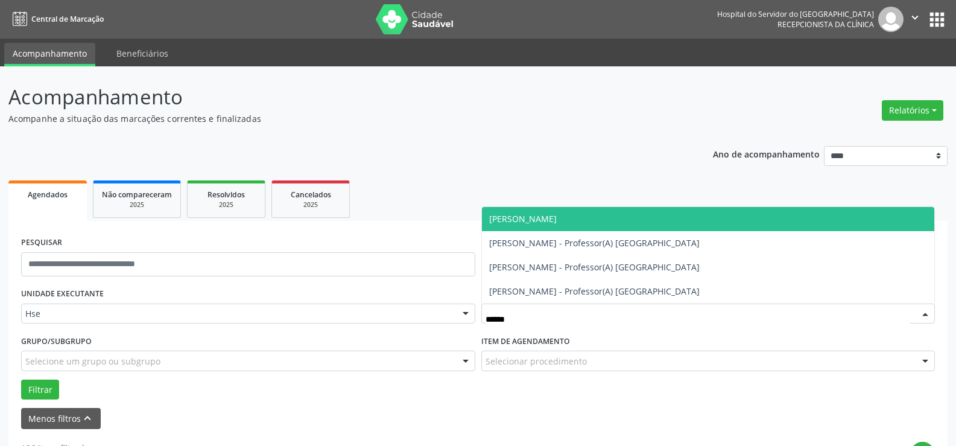
type input "*******"
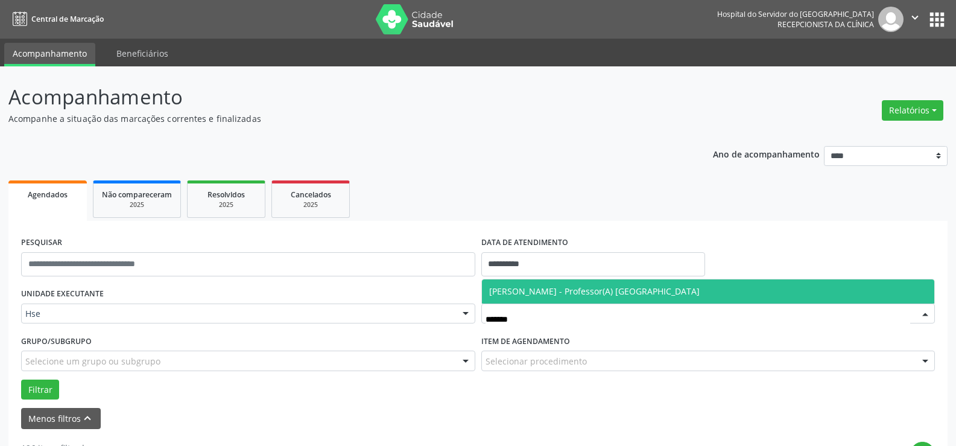
click at [569, 295] on span "[PERSON_NAME] - Professor(A) [GEOGRAPHIC_DATA]" at bounding box center [594, 290] width 211 height 11
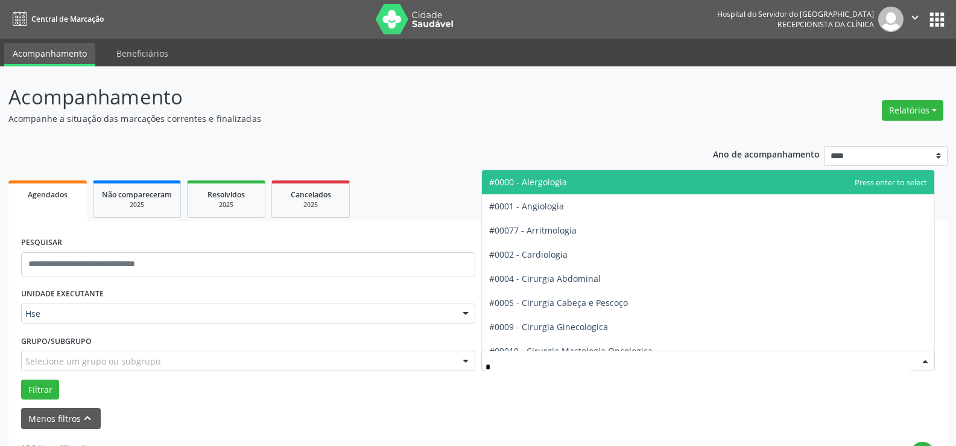
type input "**"
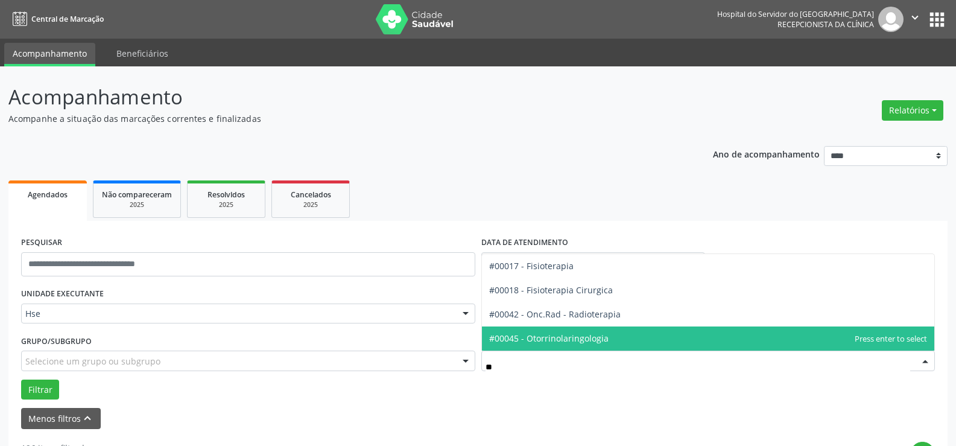
click at [585, 341] on span "#00045 - Otorrinolaringologia" at bounding box center [548, 337] width 119 height 11
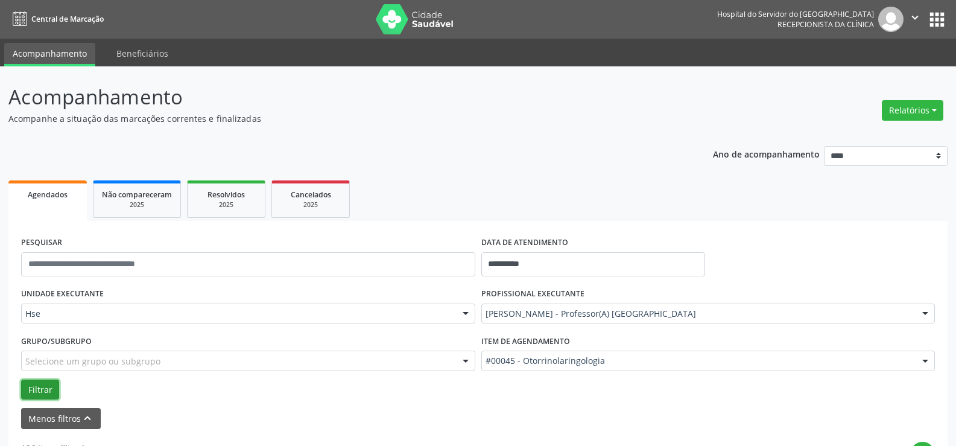
click at [34, 379] on button "Filtrar" at bounding box center [40, 389] width 38 height 21
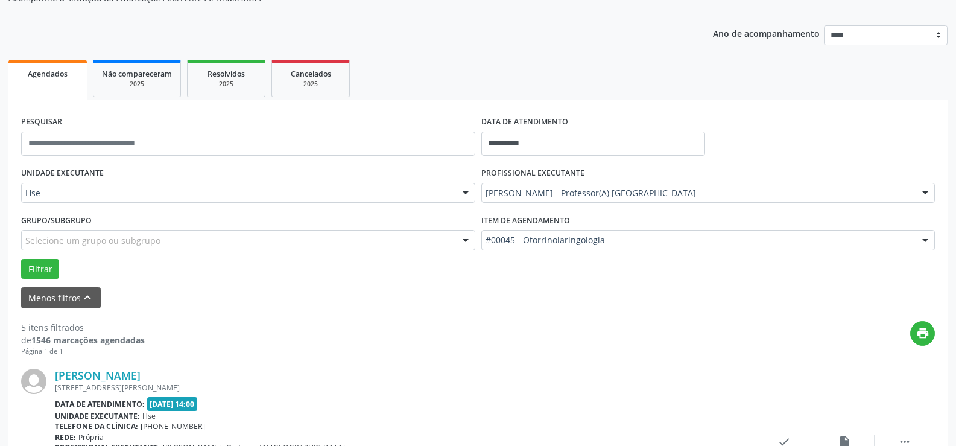
scroll to position [302, 0]
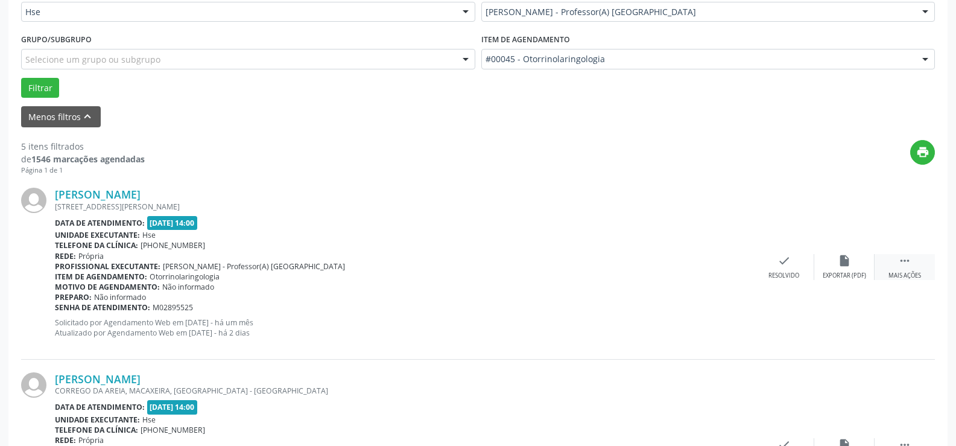
click at [911, 259] on icon "" at bounding box center [904, 260] width 13 height 13
click at [842, 262] on icon "alarm_off" at bounding box center [844, 260] width 13 height 13
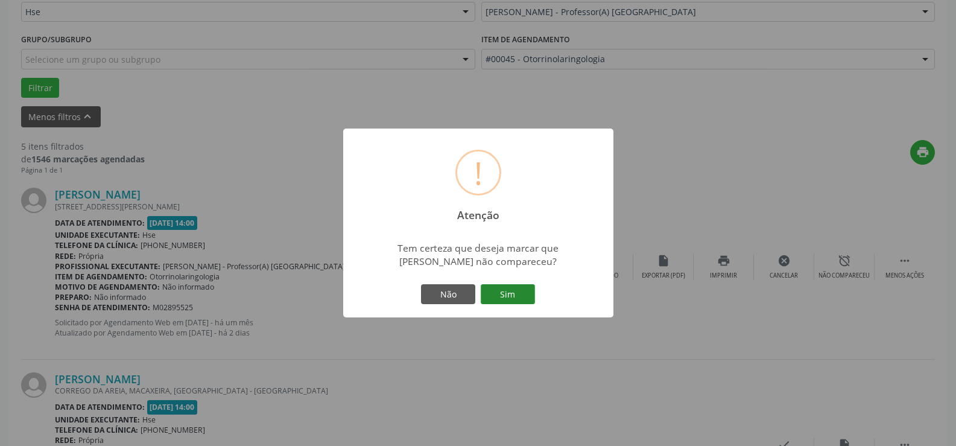
click at [531, 291] on button "Sim" at bounding box center [508, 294] width 54 height 21
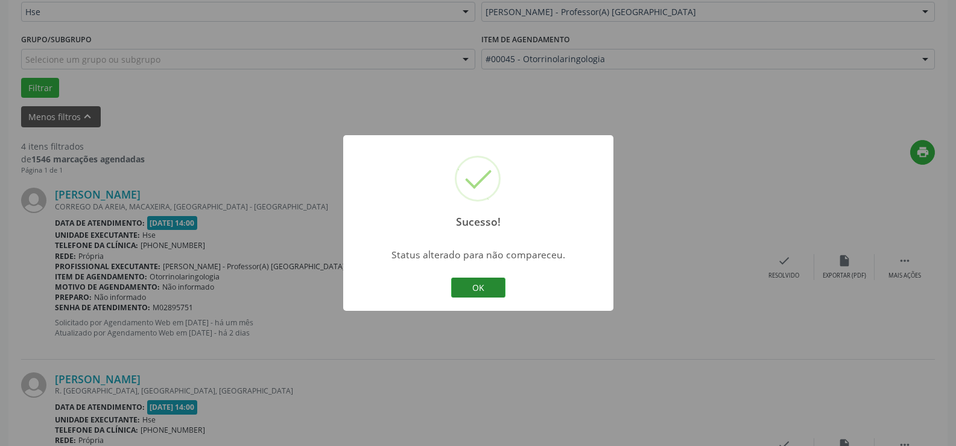
click at [493, 285] on button "OK" at bounding box center [478, 288] width 54 height 21
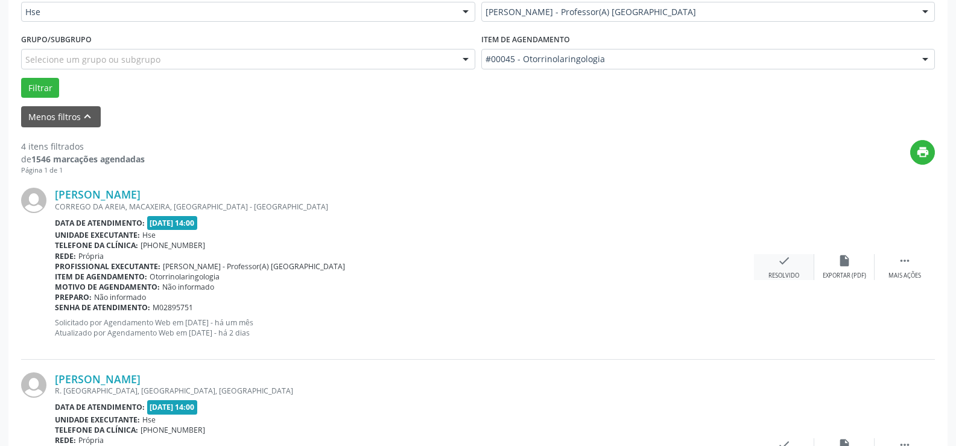
click at [784, 266] on icon "check" at bounding box center [784, 260] width 13 height 13
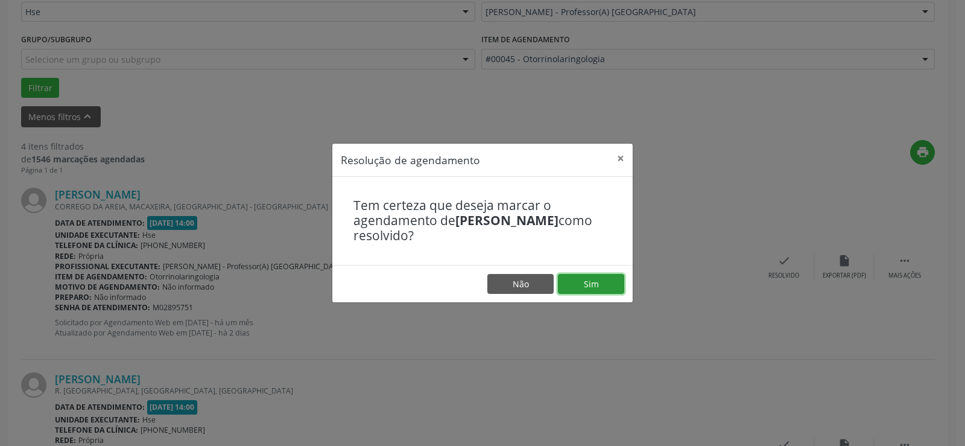
click at [589, 289] on button "Sim" at bounding box center [591, 284] width 66 height 21
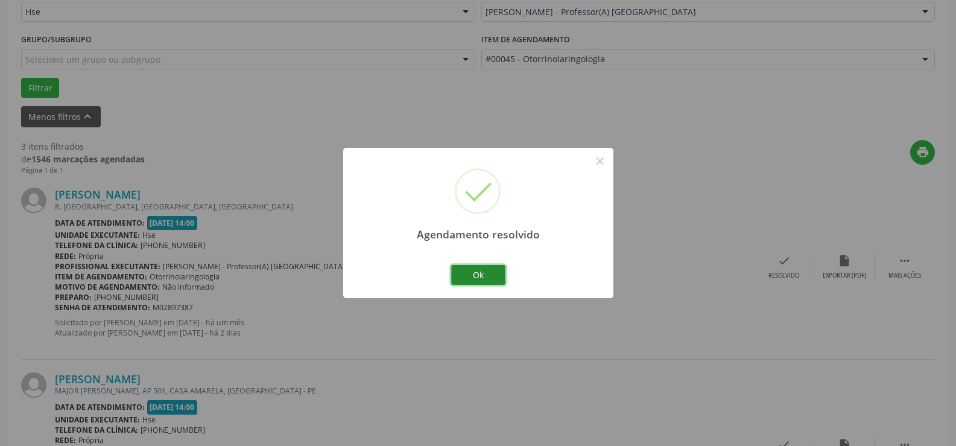
click at [483, 275] on button "Ok" at bounding box center [478, 275] width 54 height 21
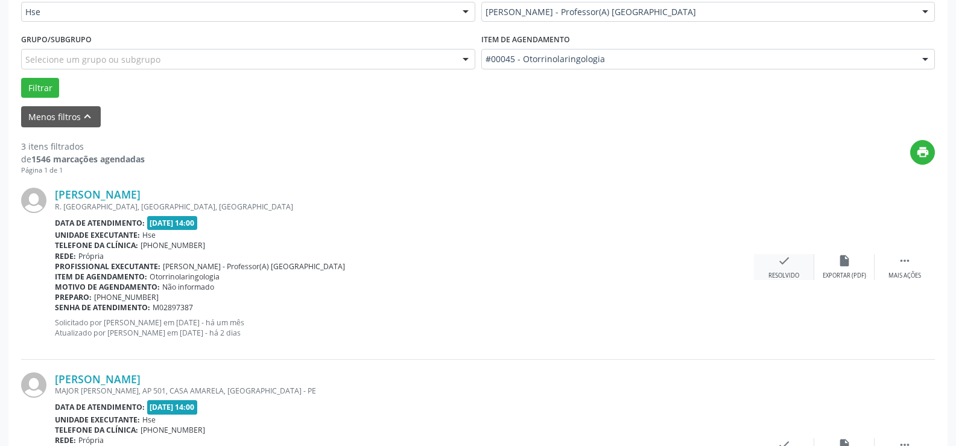
click at [781, 275] on div "Resolvido" at bounding box center [784, 275] width 31 height 8
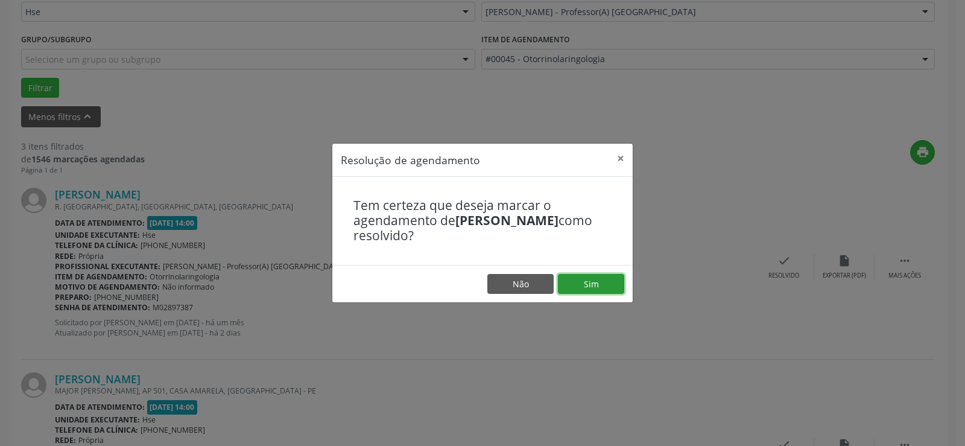
click at [573, 280] on button "Sim" at bounding box center [591, 284] width 66 height 21
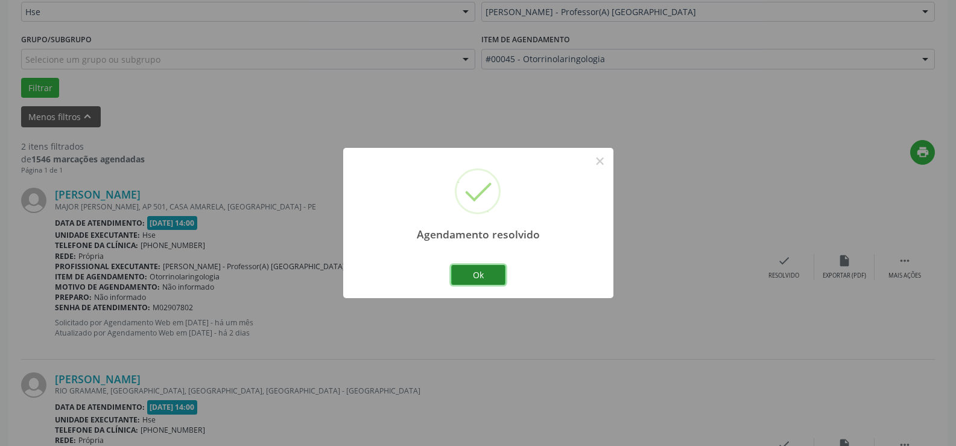
click at [477, 277] on button "Ok" at bounding box center [478, 275] width 54 height 21
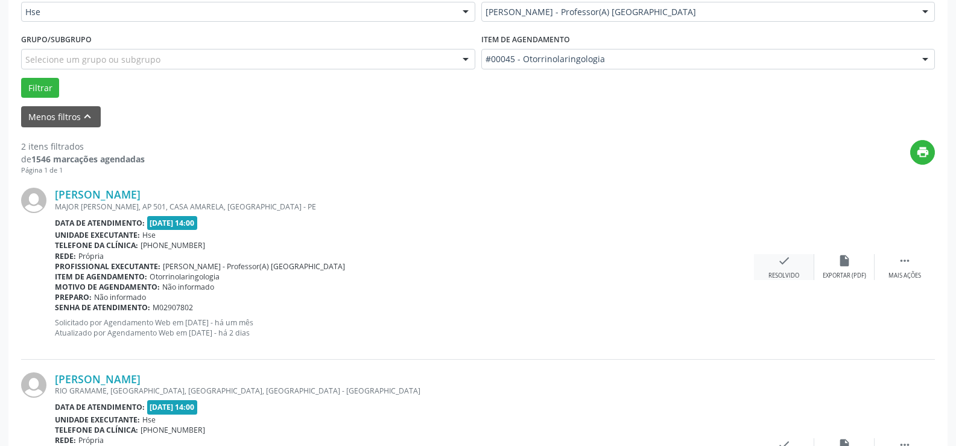
click at [782, 266] on icon "check" at bounding box center [784, 260] width 13 height 13
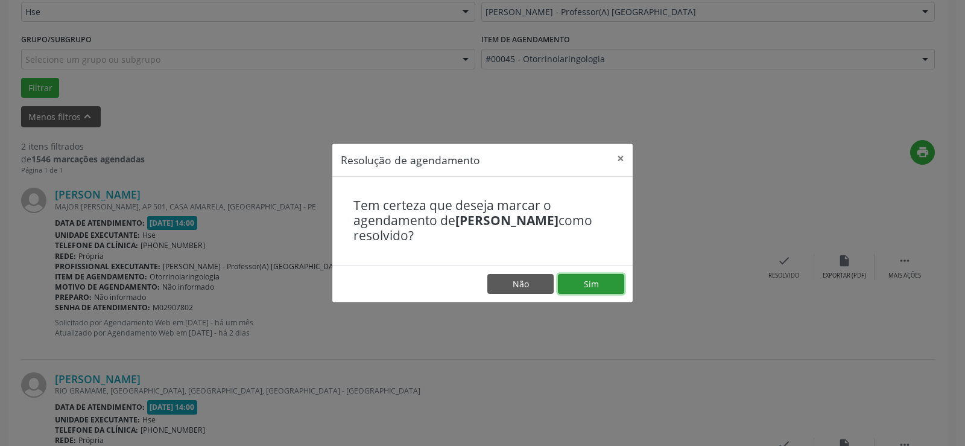
click at [603, 285] on button "Sim" at bounding box center [591, 284] width 66 height 21
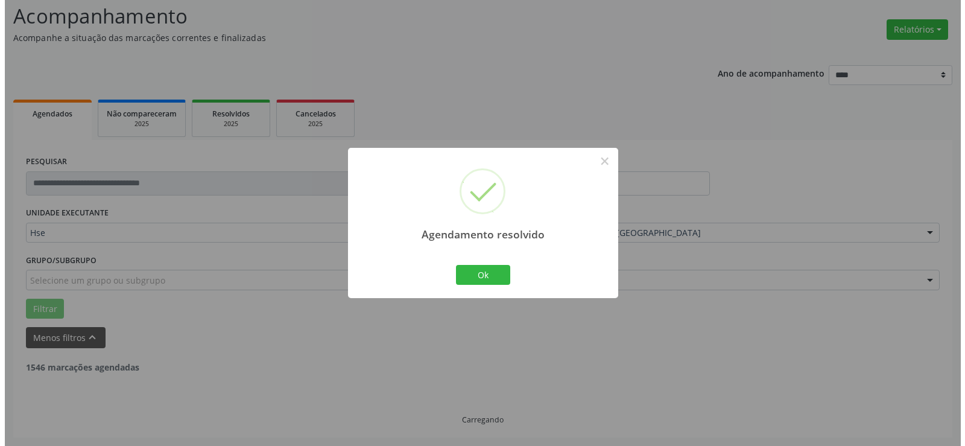
scroll to position [236, 0]
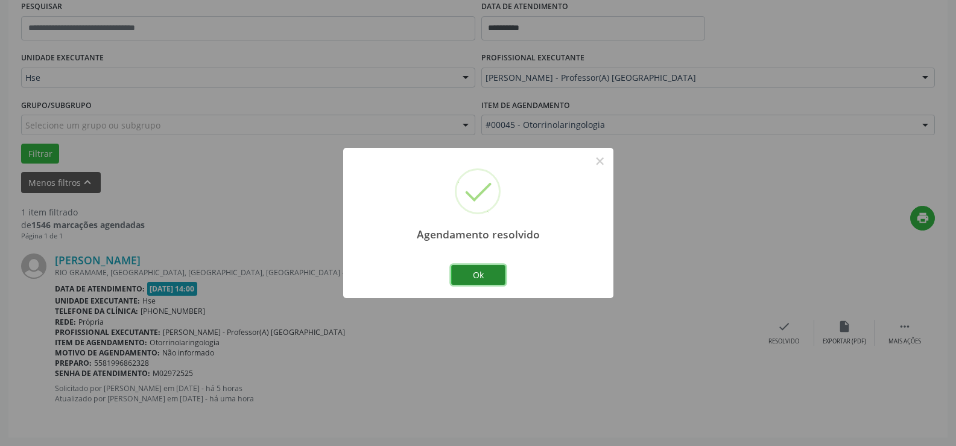
click at [488, 273] on button "Ok" at bounding box center [478, 275] width 54 height 21
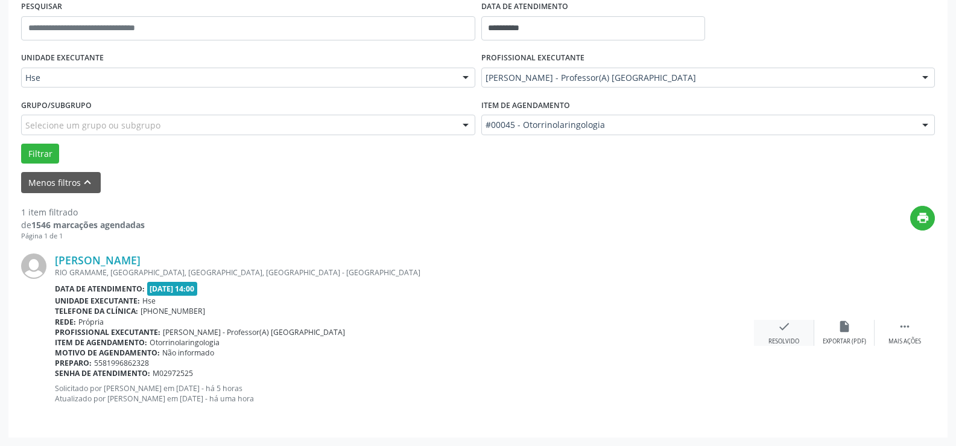
click at [794, 341] on div "Resolvido" at bounding box center [784, 341] width 31 height 8
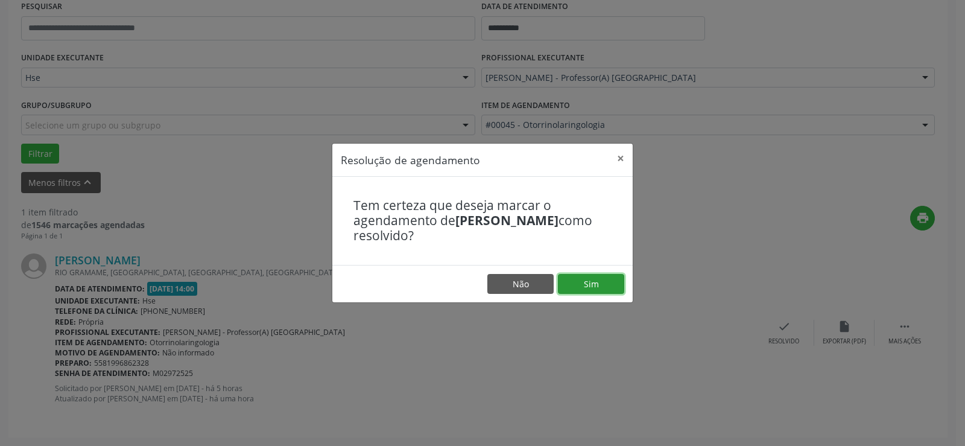
click at [596, 284] on button "Sim" at bounding box center [591, 284] width 66 height 21
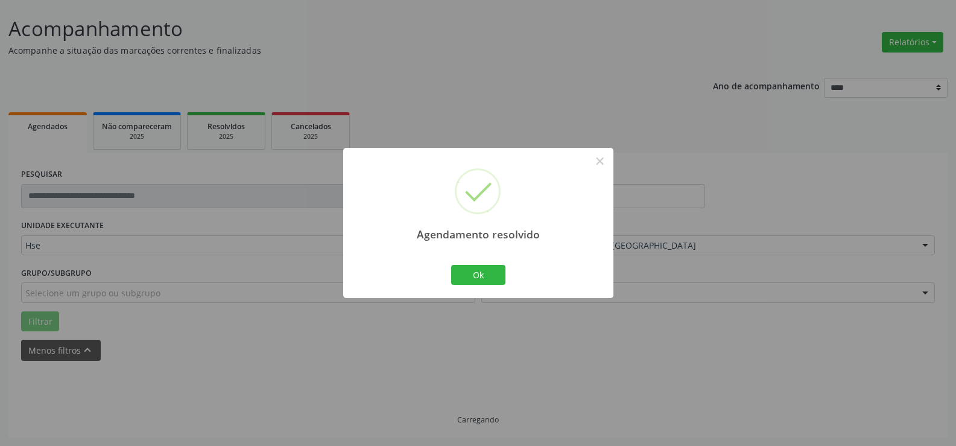
scroll to position [42, 0]
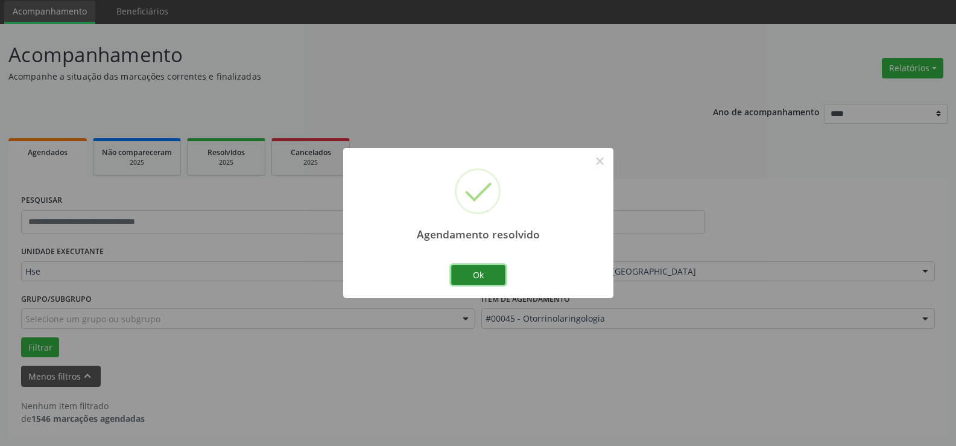
click at [487, 273] on button "Ok" at bounding box center [478, 275] width 54 height 21
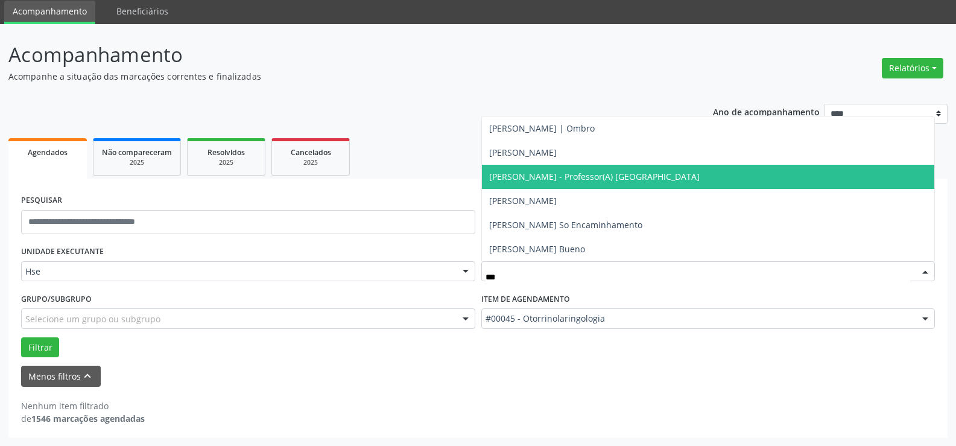
click at [618, 177] on span "[PERSON_NAME] - Professor(A) [GEOGRAPHIC_DATA]" at bounding box center [594, 176] width 211 height 11
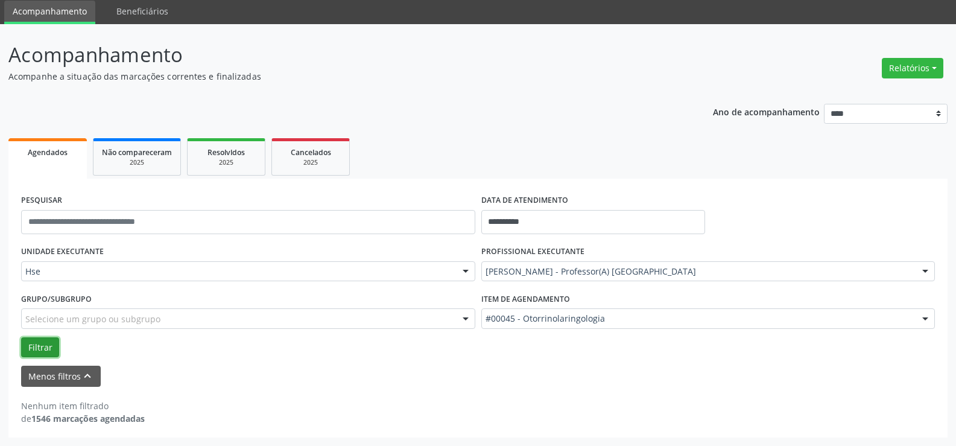
click at [50, 352] on button "Filtrar" at bounding box center [40, 347] width 38 height 21
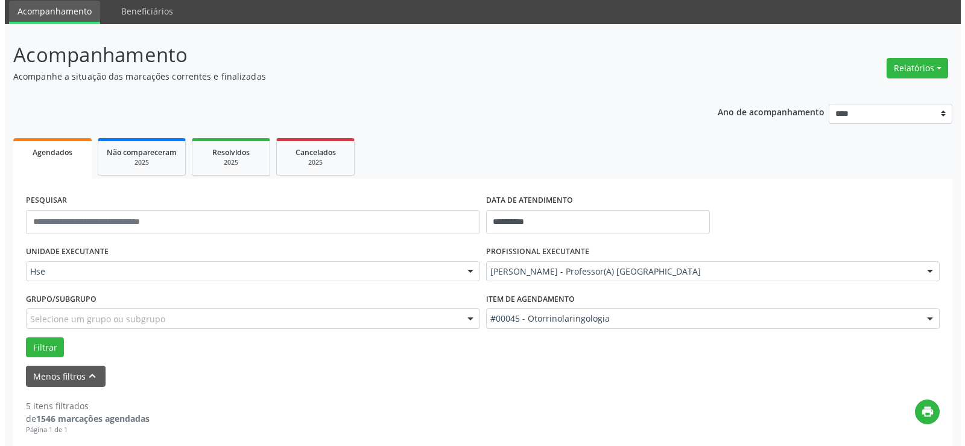
scroll to position [223, 0]
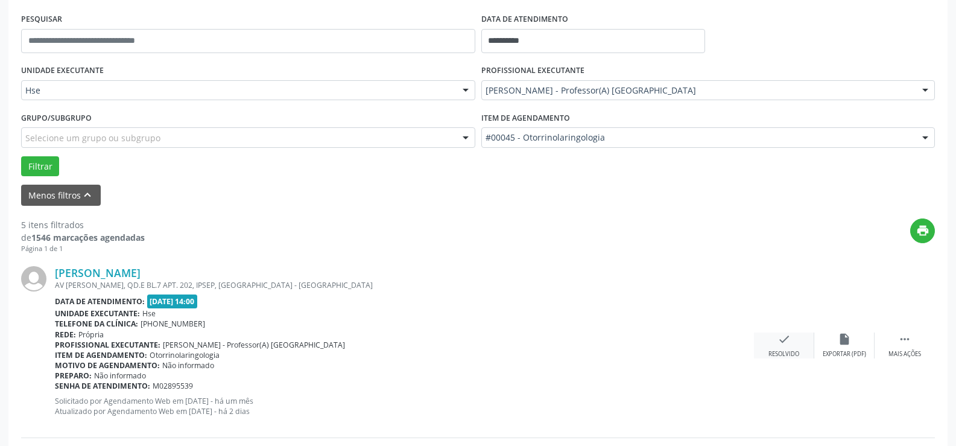
click at [787, 338] on icon "check" at bounding box center [784, 338] width 13 height 13
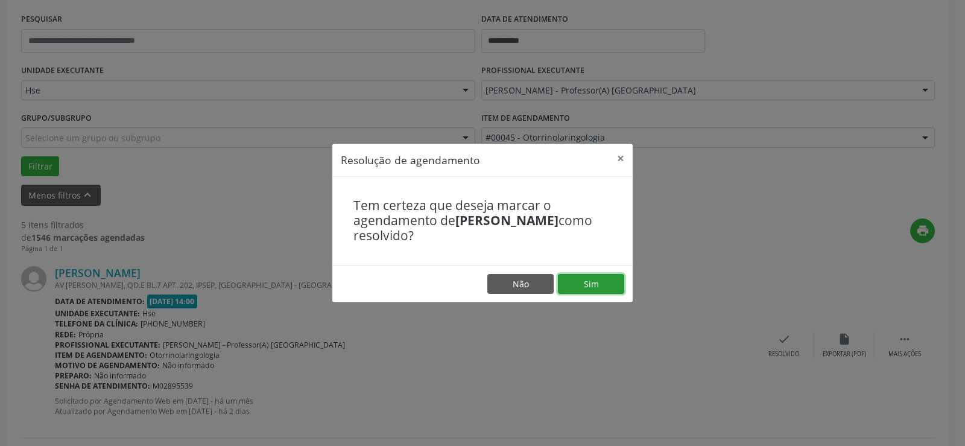
click at [595, 288] on button "Sim" at bounding box center [591, 284] width 66 height 21
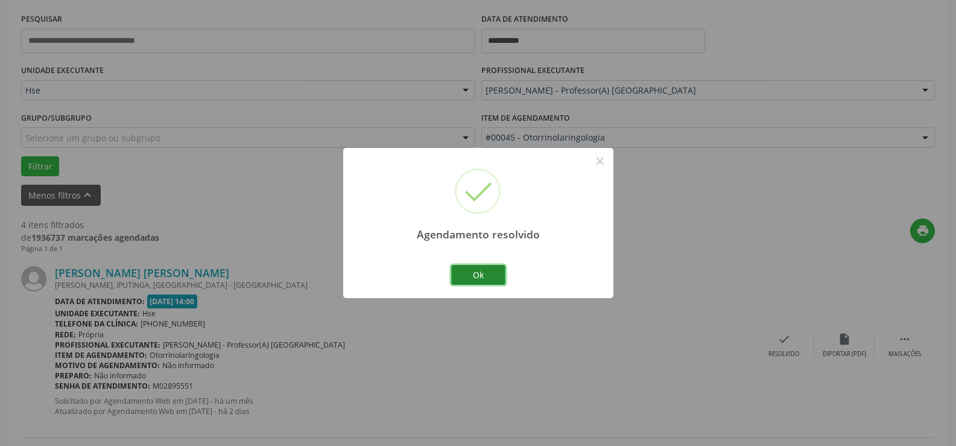
click at [482, 270] on button "Ok" at bounding box center [478, 275] width 54 height 21
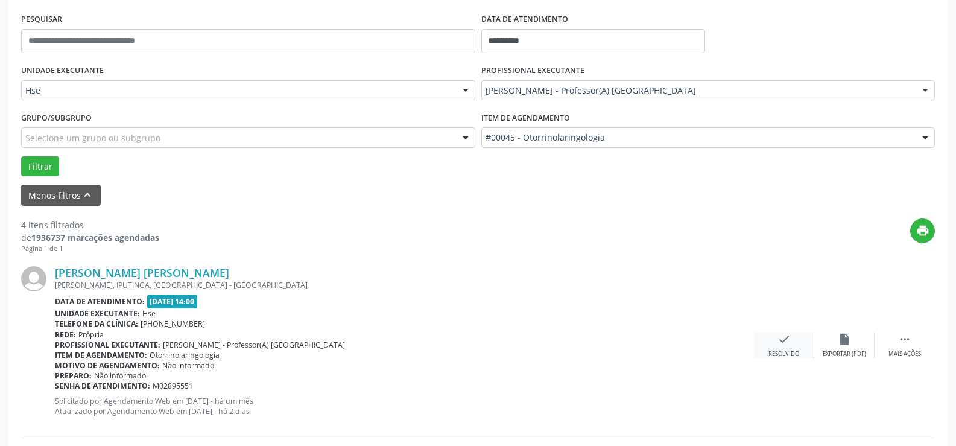
click at [778, 335] on icon "check" at bounding box center [784, 338] width 13 height 13
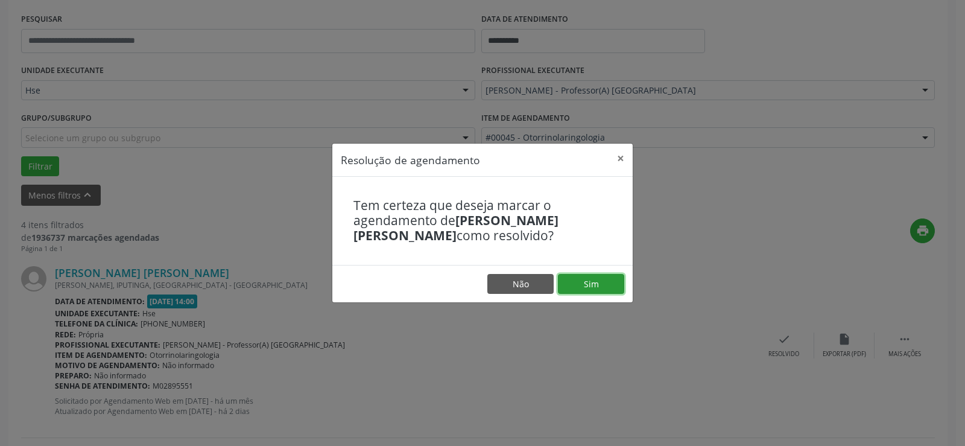
click at [600, 287] on button "Sim" at bounding box center [591, 284] width 66 height 21
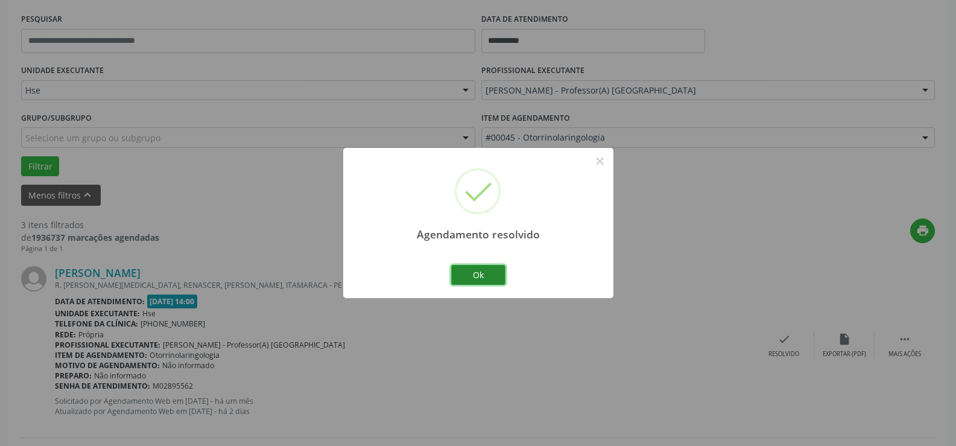
click at [481, 277] on button "Ok" at bounding box center [478, 275] width 54 height 21
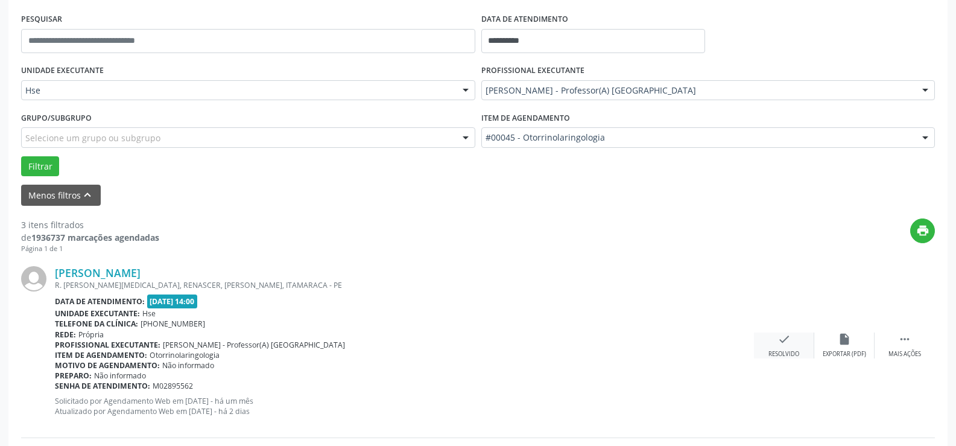
click at [790, 340] on icon "check" at bounding box center [784, 338] width 13 height 13
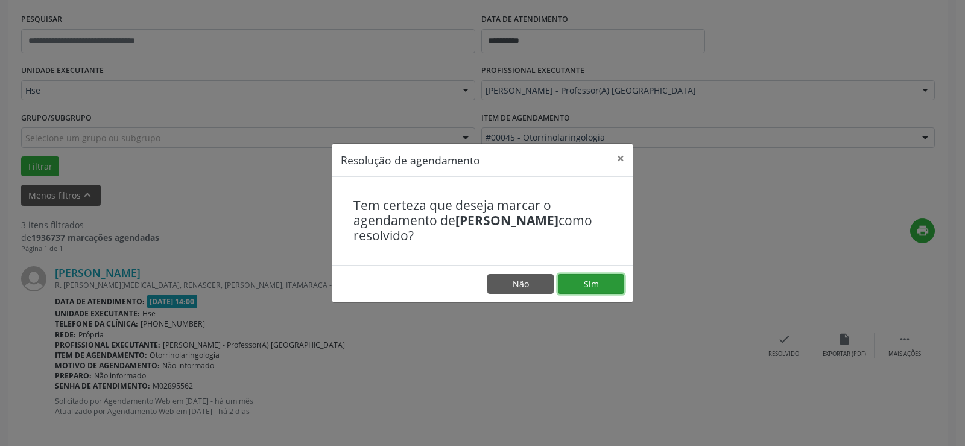
click at [588, 285] on button "Sim" at bounding box center [591, 284] width 66 height 21
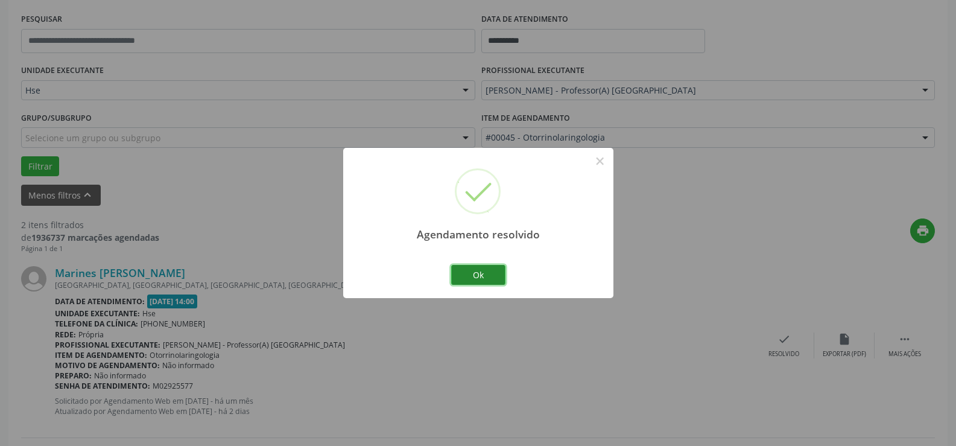
click at [477, 278] on button "Ok" at bounding box center [478, 275] width 54 height 21
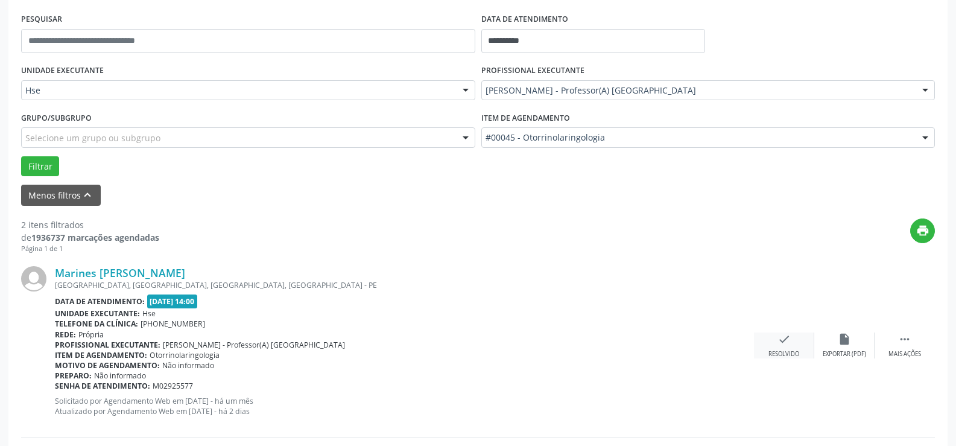
click at [784, 343] on icon "check" at bounding box center [784, 338] width 13 height 13
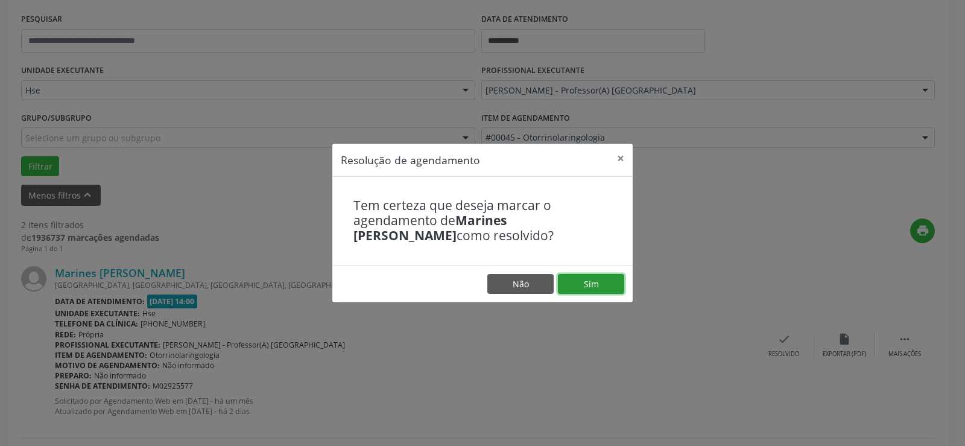
click at [611, 285] on button "Sim" at bounding box center [591, 284] width 66 height 21
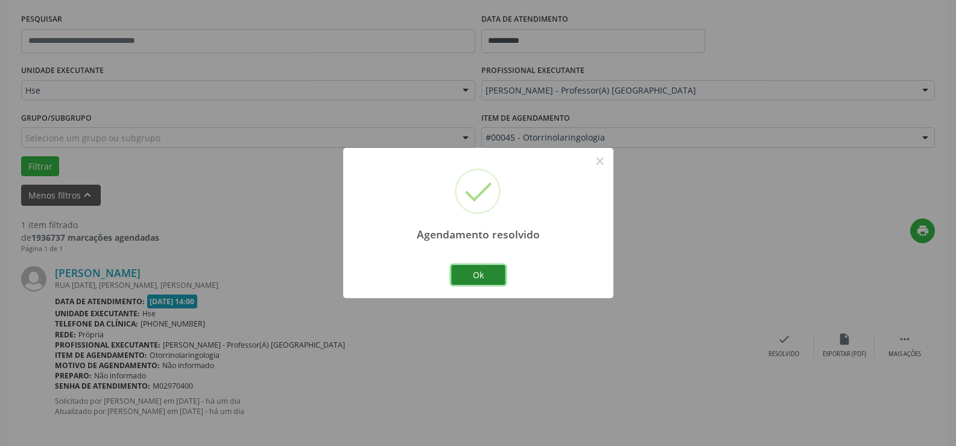
click at [485, 273] on button "Ok" at bounding box center [478, 275] width 54 height 21
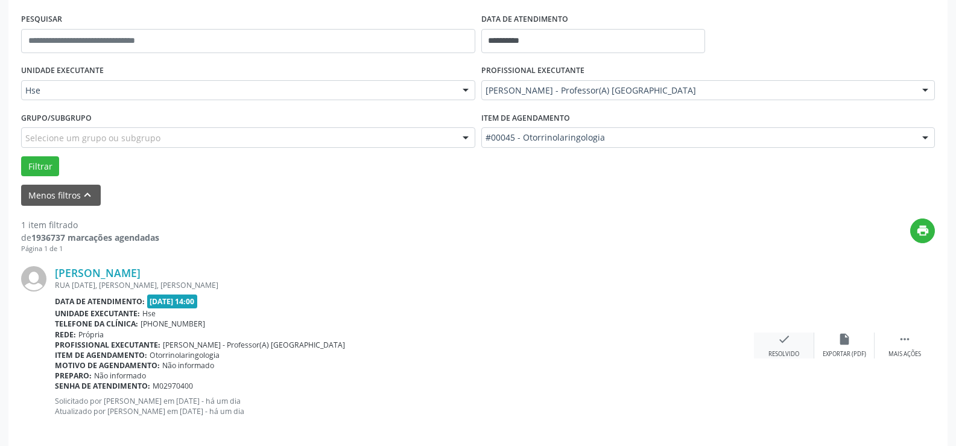
click at [779, 344] on icon "check" at bounding box center [784, 338] width 13 height 13
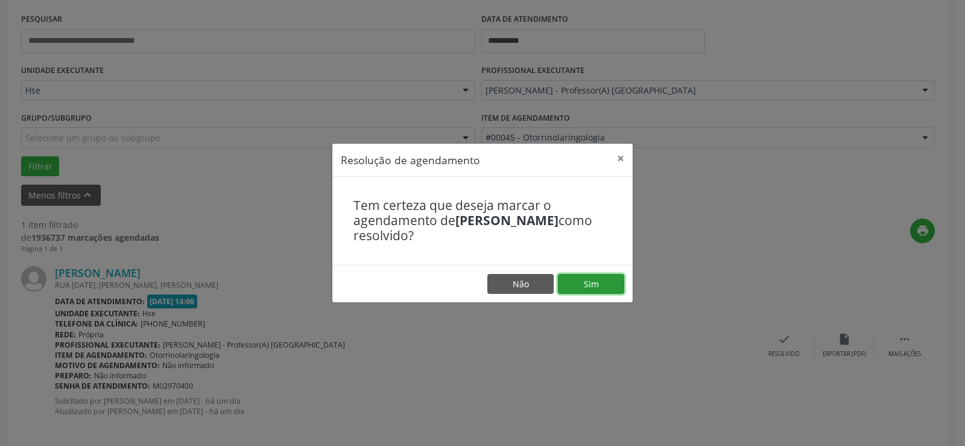
click at [574, 287] on button "Sim" at bounding box center [591, 284] width 66 height 21
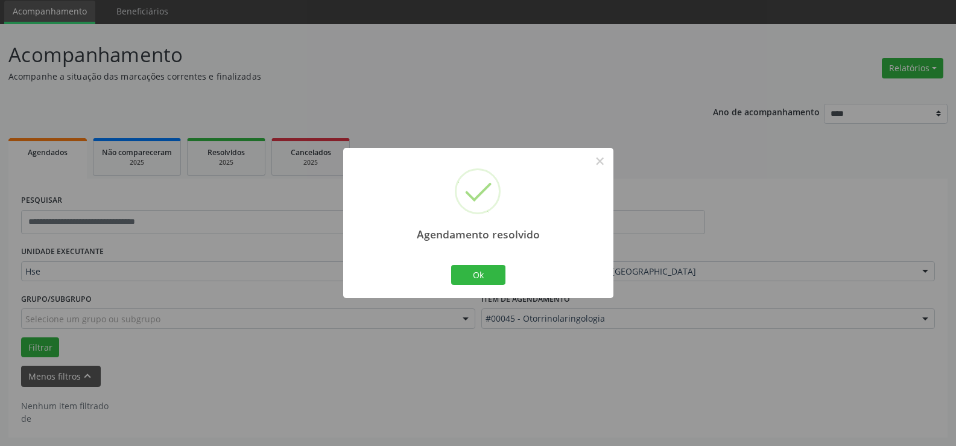
scroll to position [42, 0]
click at [489, 278] on button "Ok" at bounding box center [478, 275] width 54 height 21
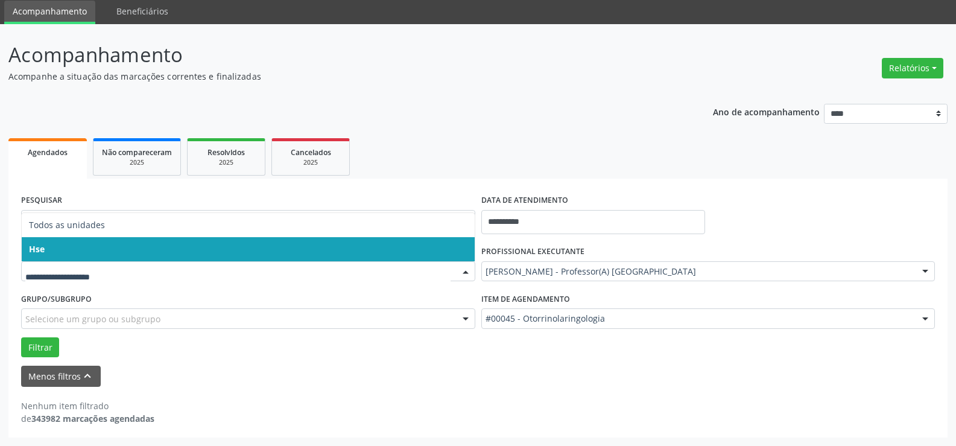
click at [50, 247] on span "Hse" at bounding box center [248, 249] width 453 height 24
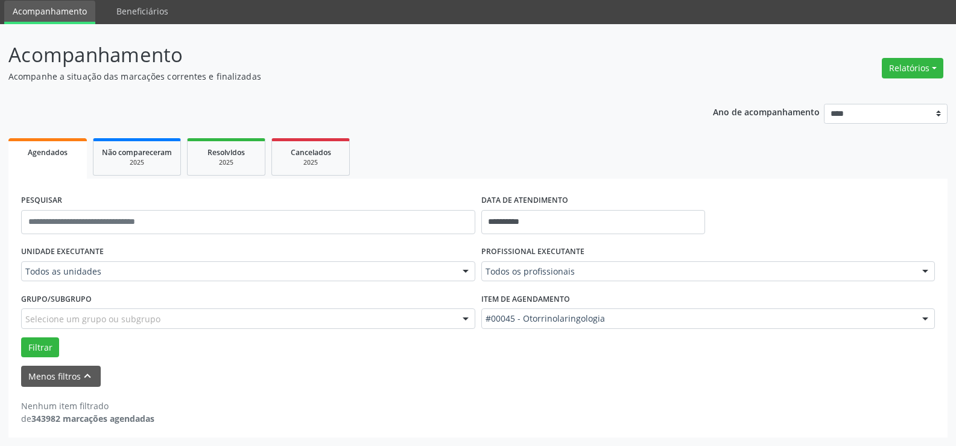
click at [50, 247] on span "Hse" at bounding box center [248, 249] width 453 height 24
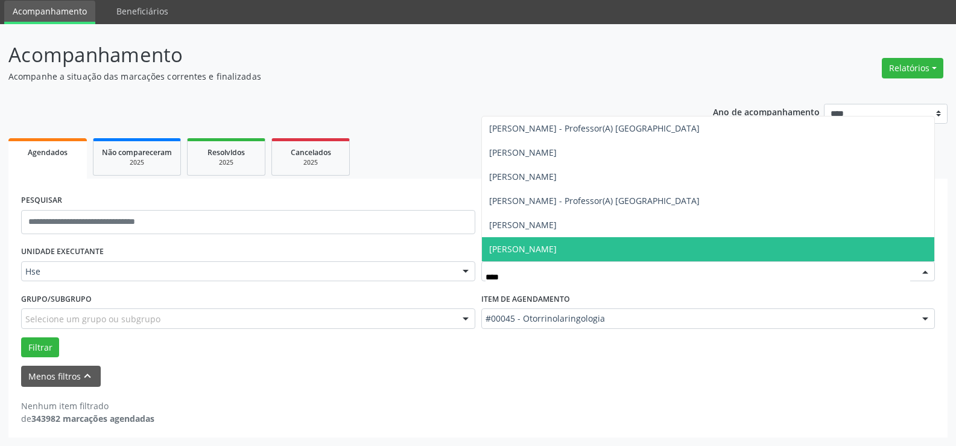
scroll to position [0, 0]
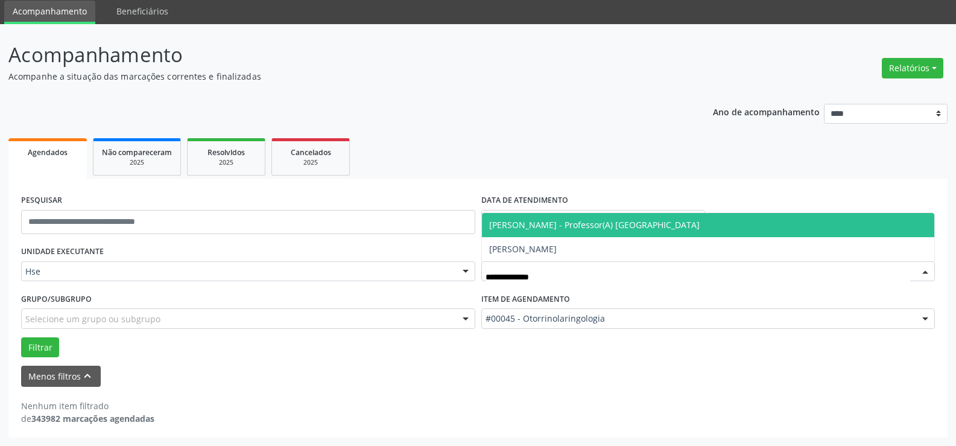
click at [540, 224] on span "[PERSON_NAME] - Professor(A) [GEOGRAPHIC_DATA]" at bounding box center [594, 224] width 211 height 11
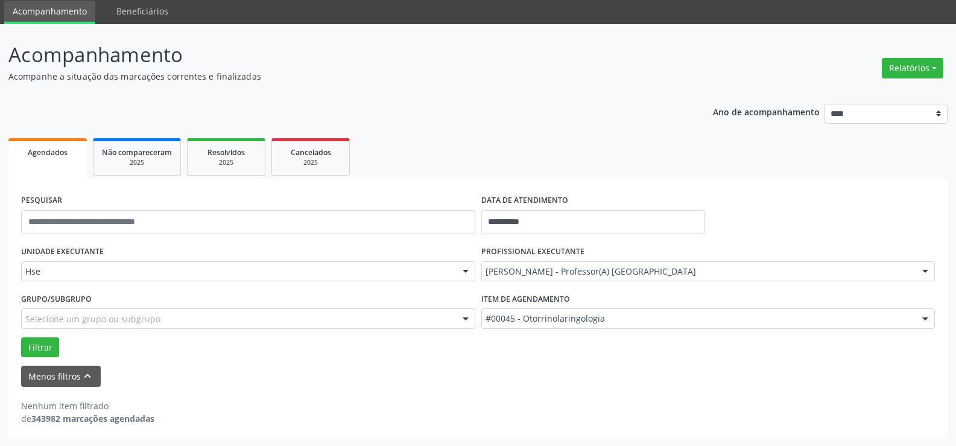
click at [541, 223] on form "**********" at bounding box center [478, 288] width 914 height 195
click at [33, 346] on button "Filtrar" at bounding box center [40, 347] width 38 height 21
click at [34, 349] on button "Filtrar" at bounding box center [40, 347] width 38 height 21
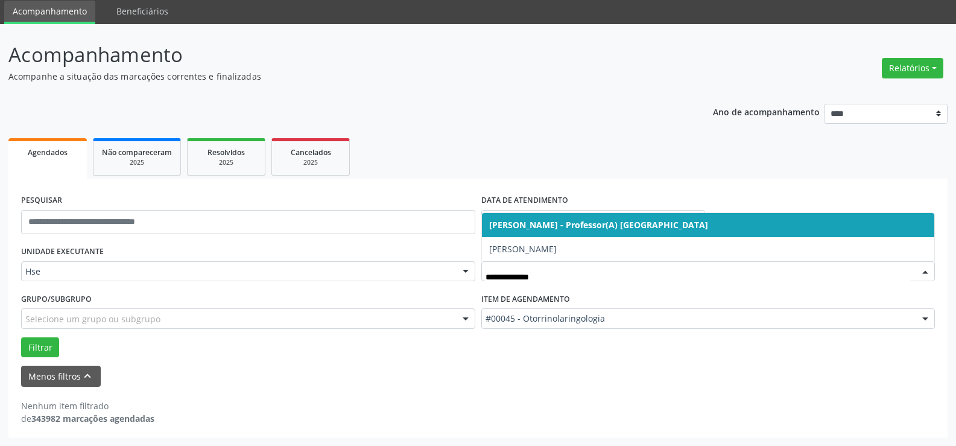
click at [556, 227] on span "[PERSON_NAME] - Professor(A) [GEOGRAPHIC_DATA]" at bounding box center [598, 224] width 219 height 11
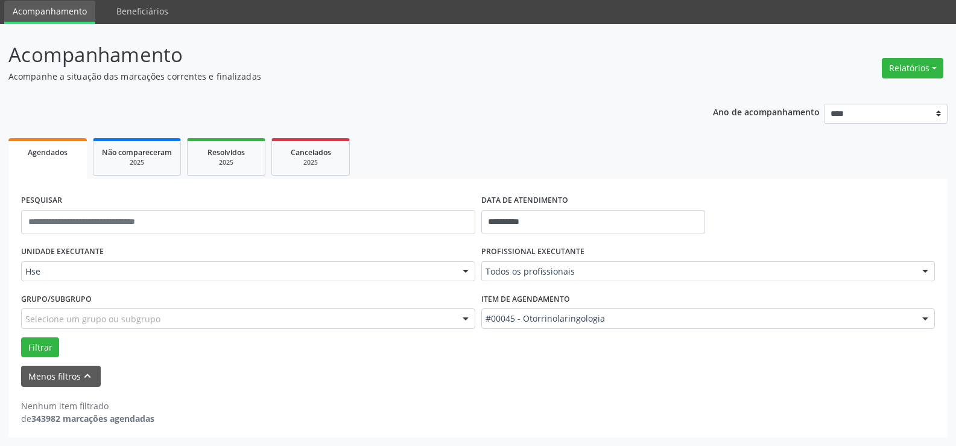
drag, startPoint x: 556, startPoint y: 227, endPoint x: 563, endPoint y: 252, distance: 25.9
click at [564, 240] on form "**********" at bounding box center [478, 288] width 914 height 195
click at [48, 348] on button "Filtrar" at bounding box center [40, 347] width 38 height 21
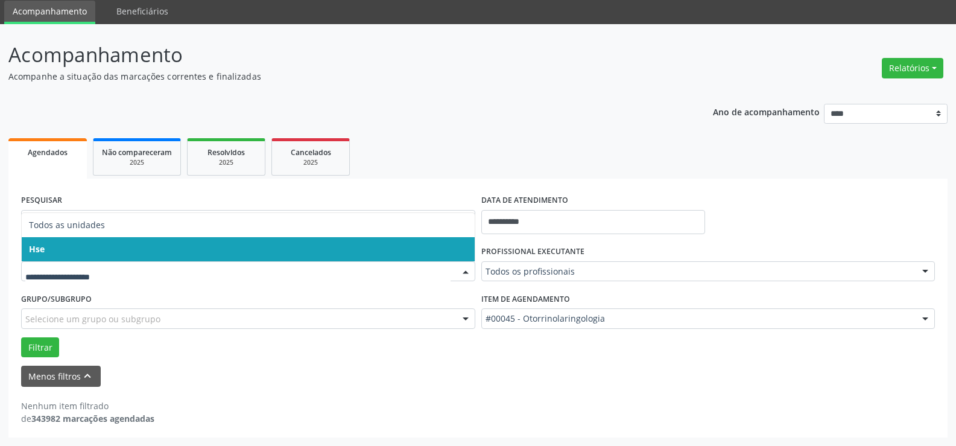
click at [51, 255] on span "Hse" at bounding box center [248, 249] width 453 height 24
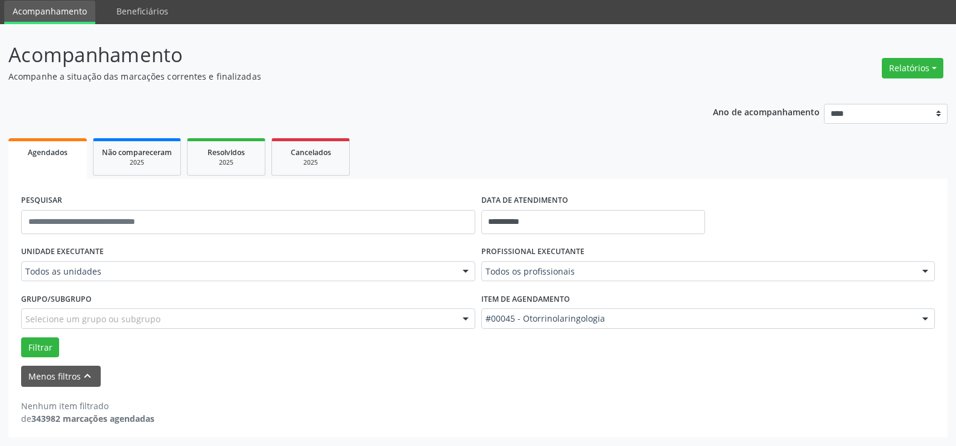
click at [51, 254] on div "UNIDADE EXECUTANTE Todos as unidades Todos as unidades Hse Nenhum resultado enc…" at bounding box center [248, 266] width 460 height 47
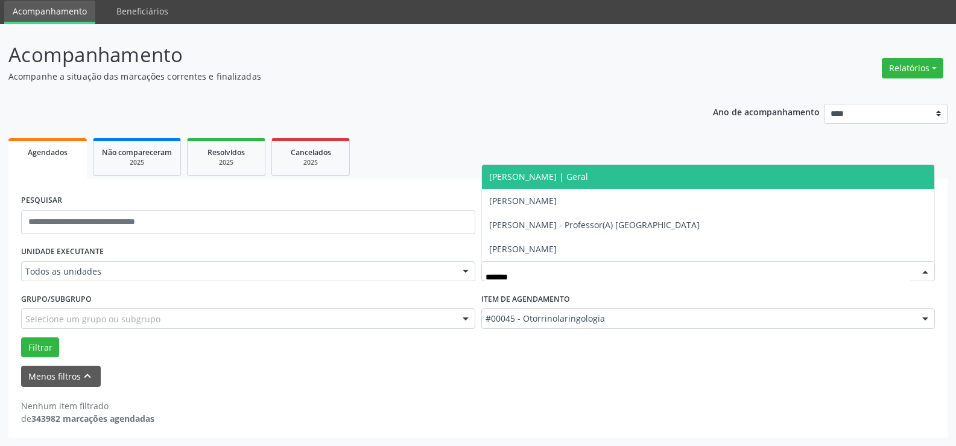
click at [635, 179] on span "[PERSON_NAME] | Geral" at bounding box center [708, 177] width 453 height 24
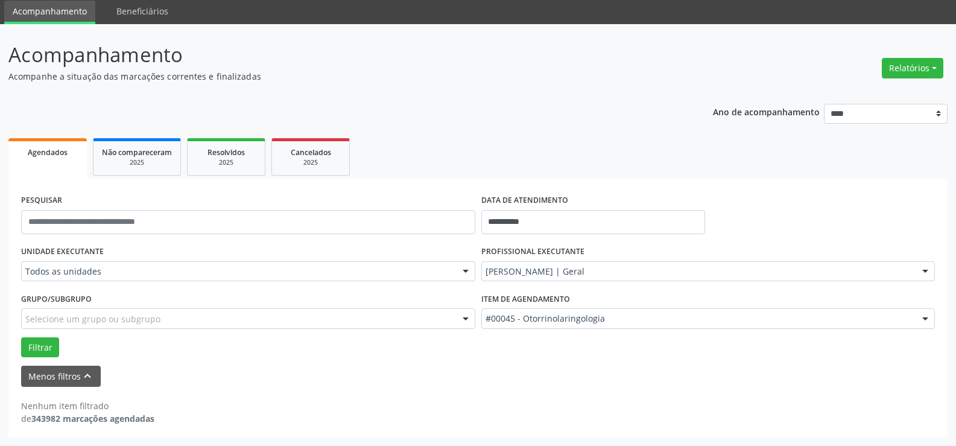
click at [635, 179] on span "[PERSON_NAME] da Costa - Cirurgião Geral e Cirurgião Oncológico" at bounding box center [708, 189] width 453 height 24
click at [28, 344] on button "Filtrar" at bounding box center [40, 347] width 38 height 21
click at [43, 346] on button "Filtrar" at bounding box center [40, 347] width 38 height 21
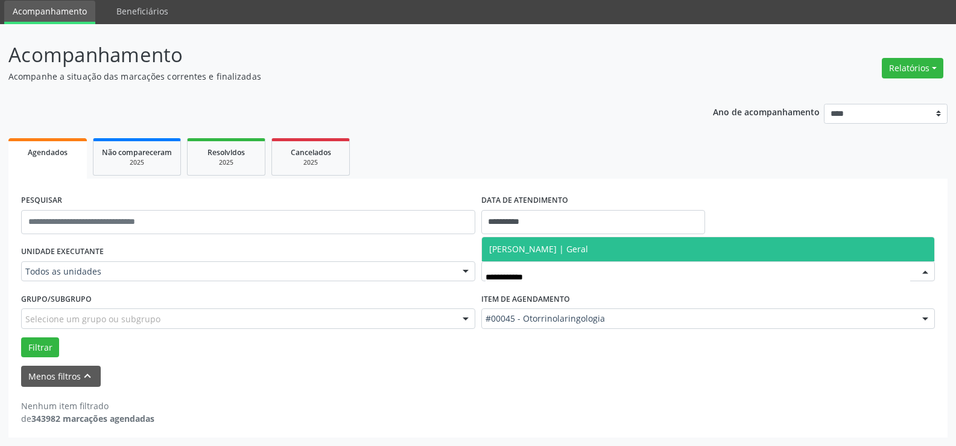
click at [524, 248] on span "[PERSON_NAME] | Geral" at bounding box center [538, 248] width 99 height 11
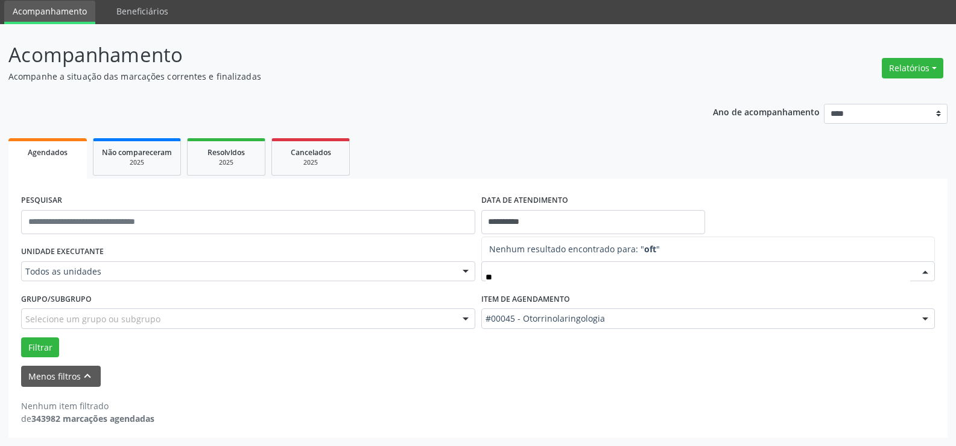
type input "*"
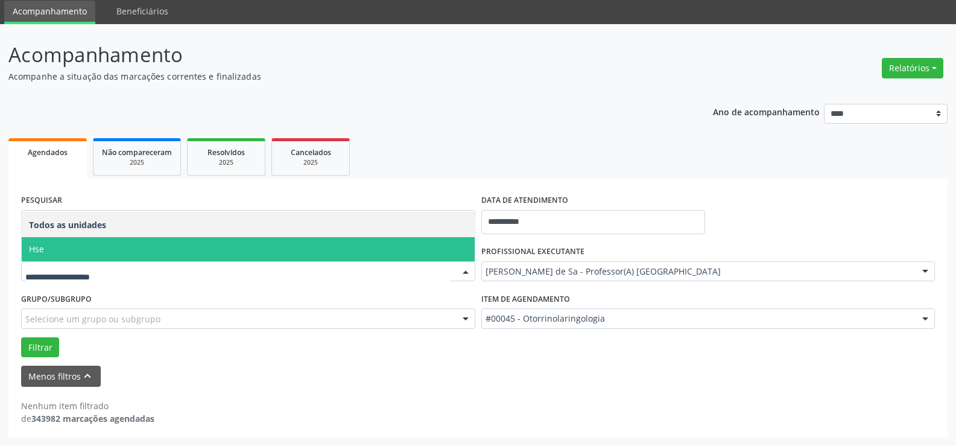
click at [39, 250] on span "Hse" at bounding box center [36, 248] width 15 height 11
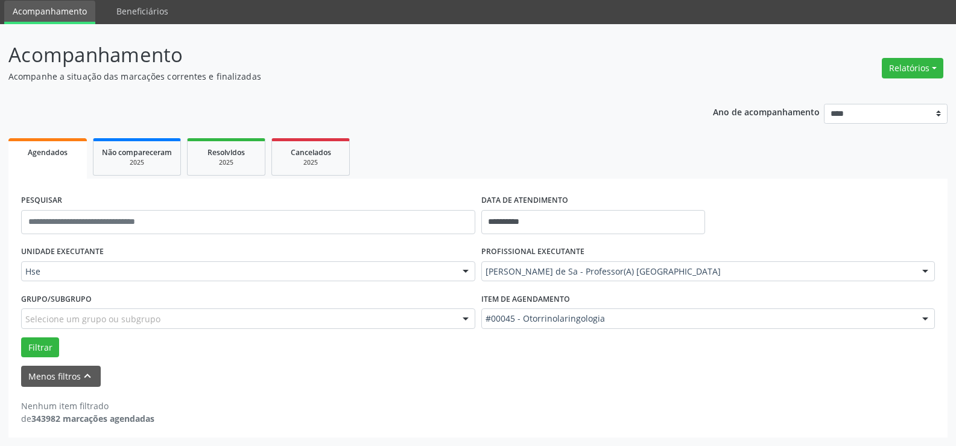
click at [39, 250] on div "UNIDADE EXECUTANTE Hse Todos as unidades Hse Nenhum resultado encontrado para: …" at bounding box center [248, 266] width 460 height 47
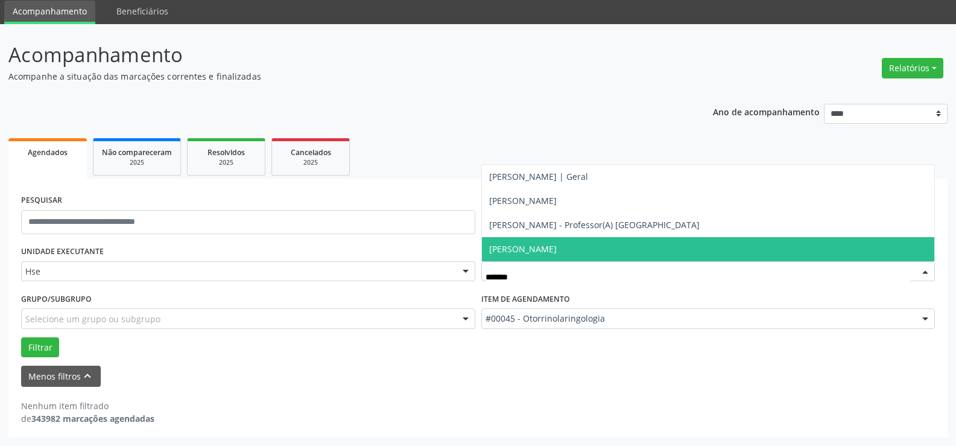
type input "*******"
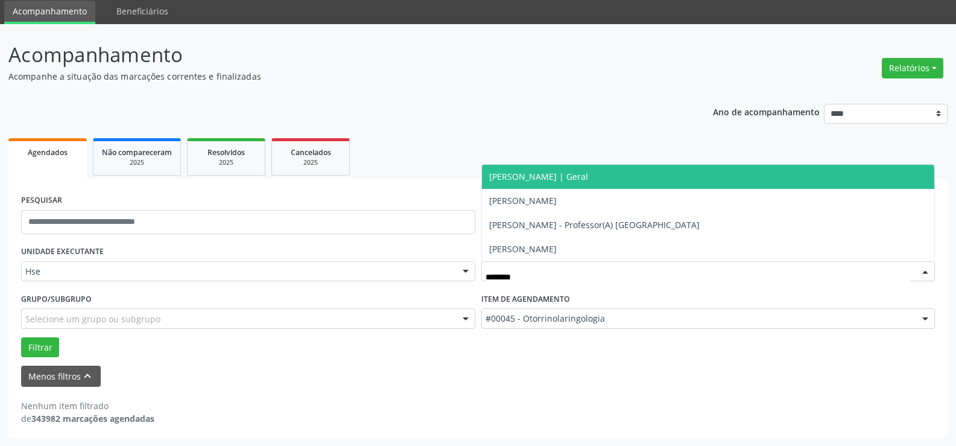
click at [545, 174] on span "[PERSON_NAME] | Geral" at bounding box center [538, 176] width 99 height 11
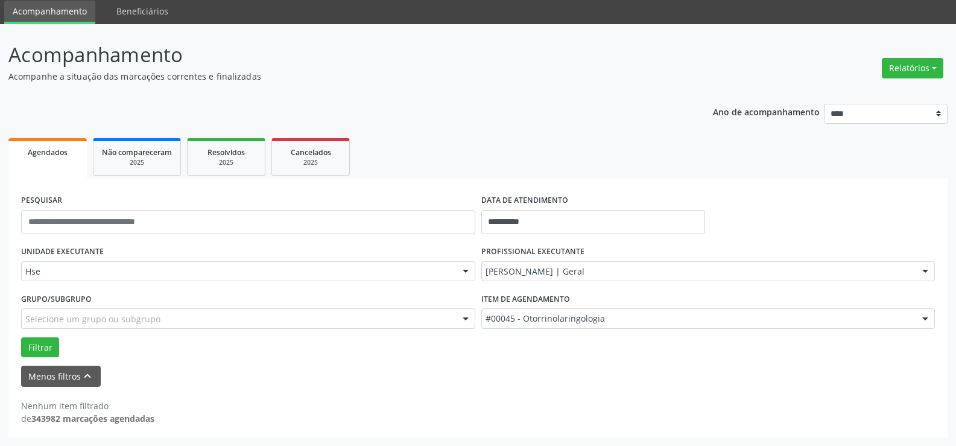
click at [545, 174] on span "[PERSON_NAME] - Professor(A) [GEOGRAPHIC_DATA]" at bounding box center [708, 165] width 453 height 24
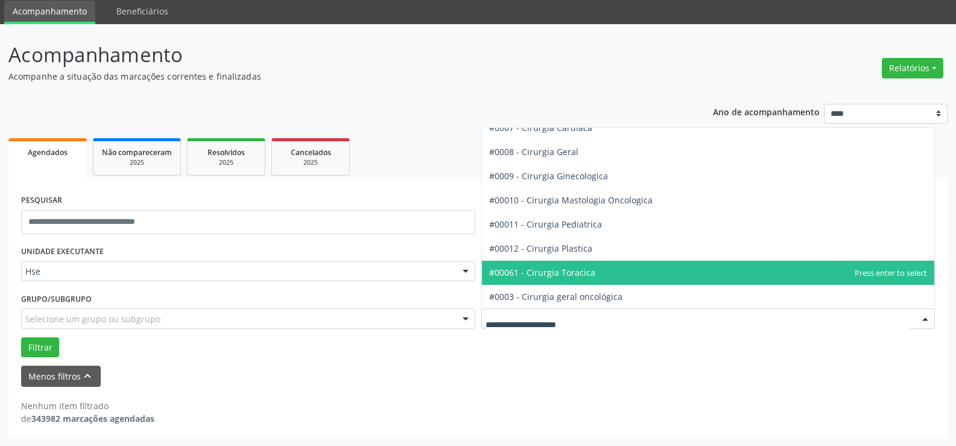
scroll to position [241, 0]
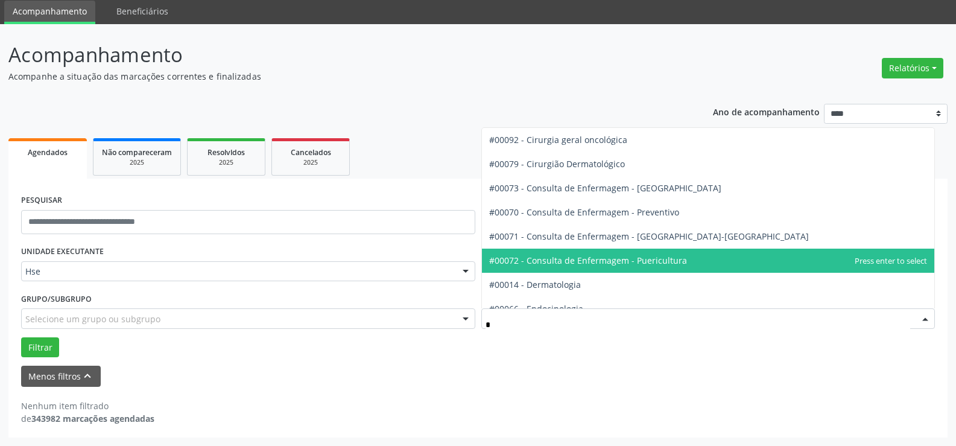
type input "**"
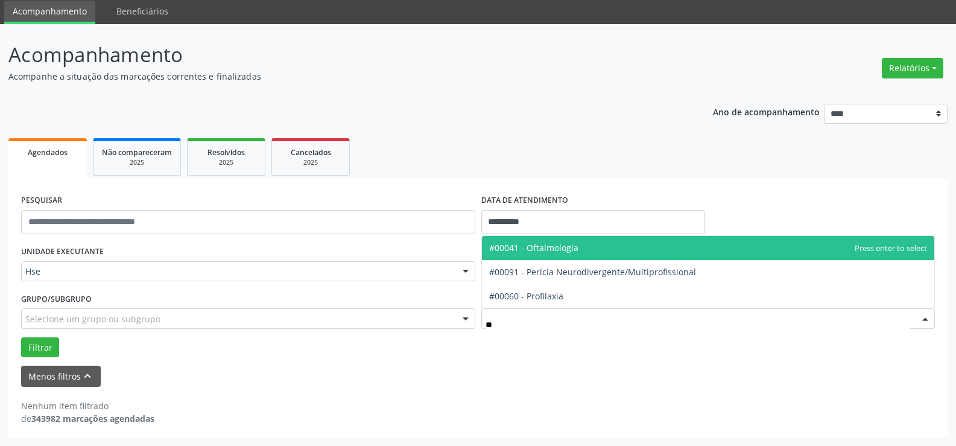
click at [553, 243] on span "#00041 - Oftalmologia" at bounding box center [533, 247] width 89 height 11
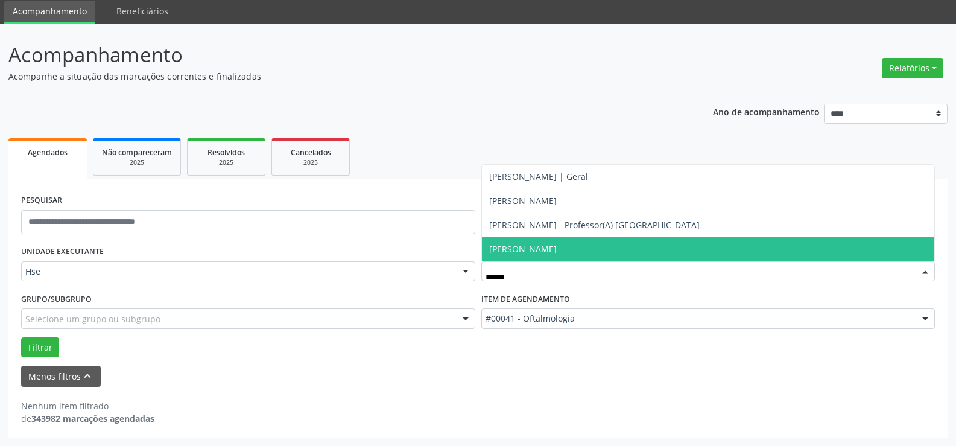
type input "*******"
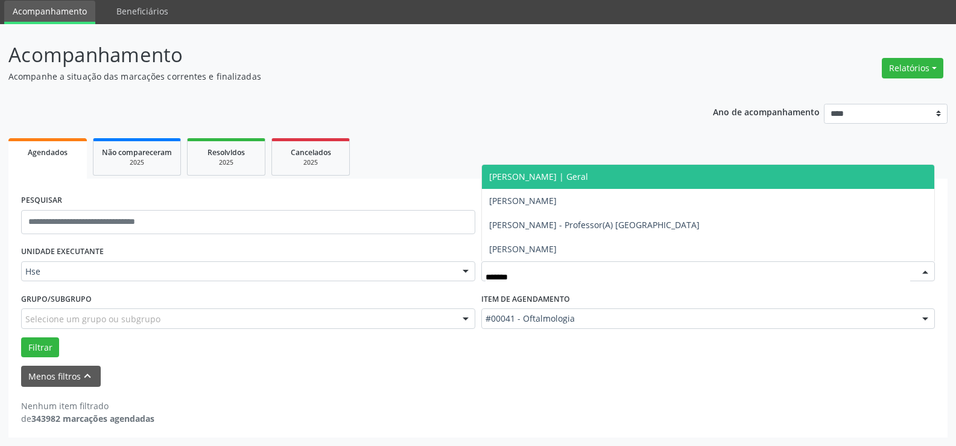
click at [571, 174] on span "[PERSON_NAME] | Geral" at bounding box center [538, 176] width 99 height 11
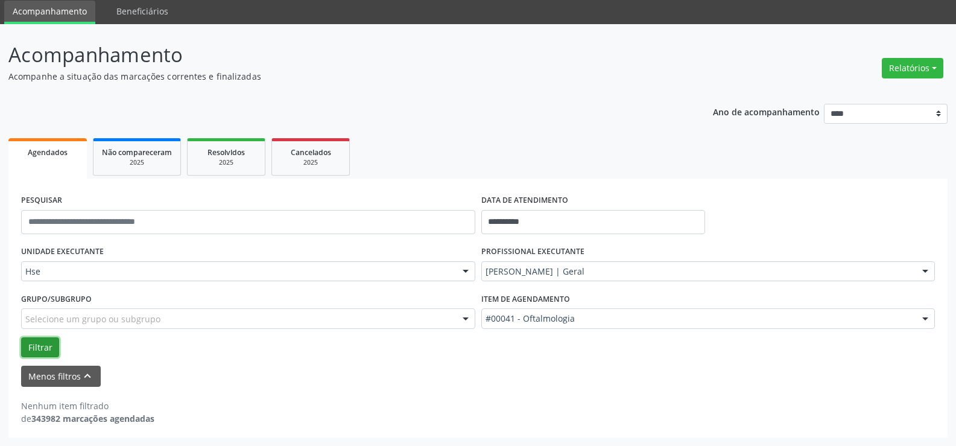
click at [45, 347] on button "Filtrar" at bounding box center [40, 347] width 38 height 21
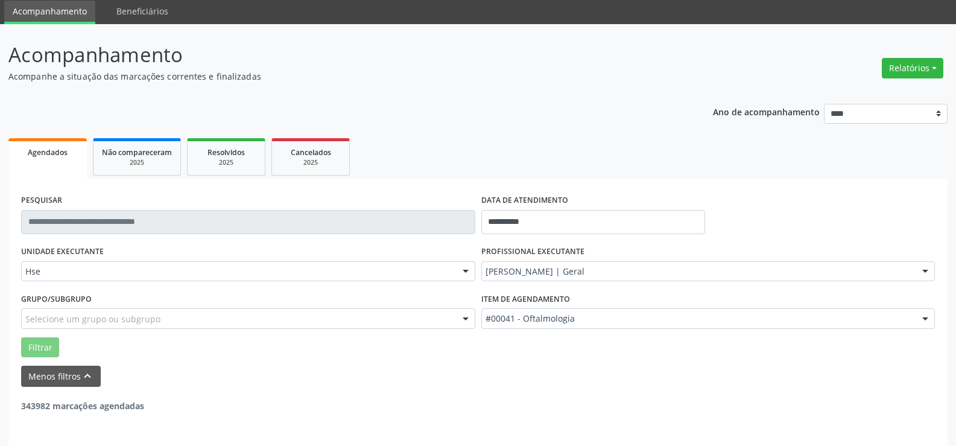
click at [42, 346] on button "Filtrar" at bounding box center [40, 347] width 38 height 21
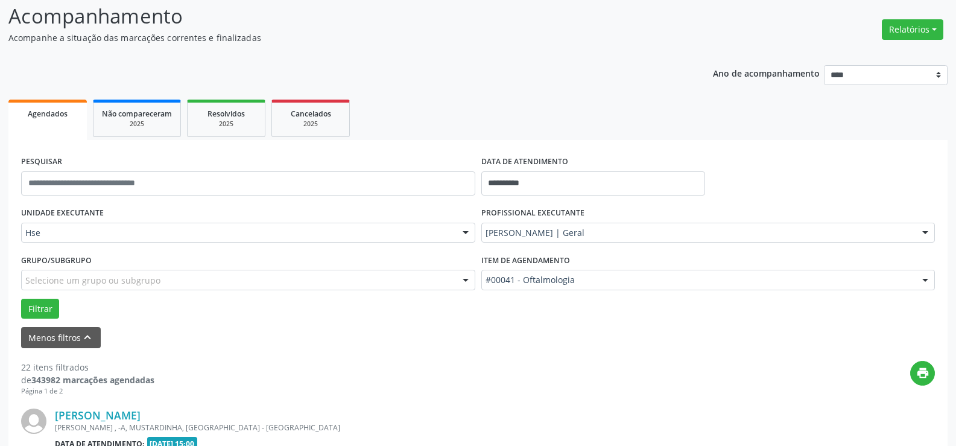
scroll to position [262, 0]
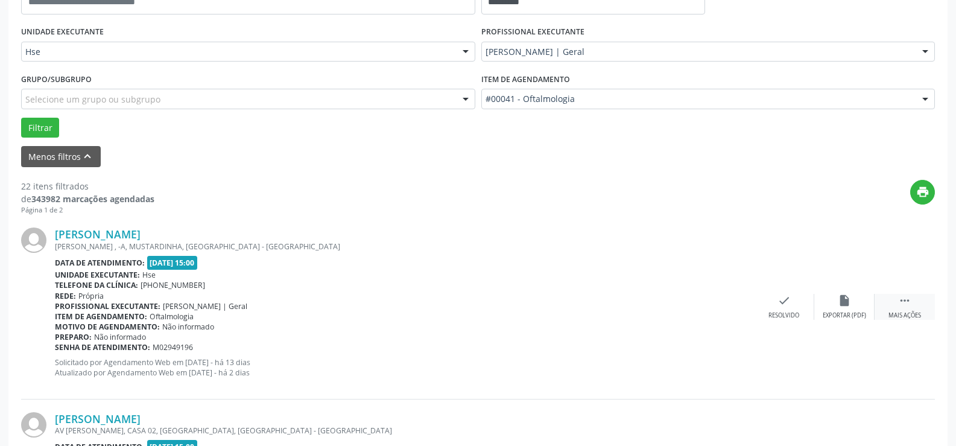
click at [906, 306] on icon "" at bounding box center [904, 300] width 13 height 13
click at [840, 303] on icon "alarm_off" at bounding box center [844, 300] width 13 height 13
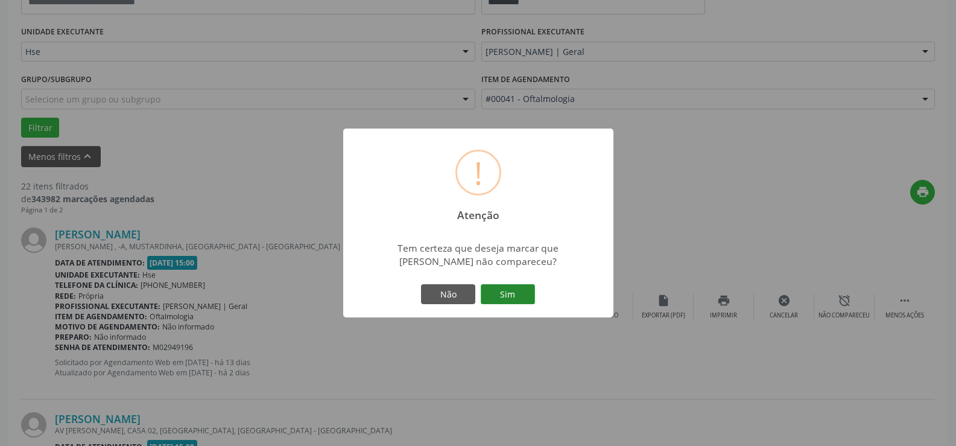
click at [510, 288] on button "Sim" at bounding box center [508, 294] width 54 height 21
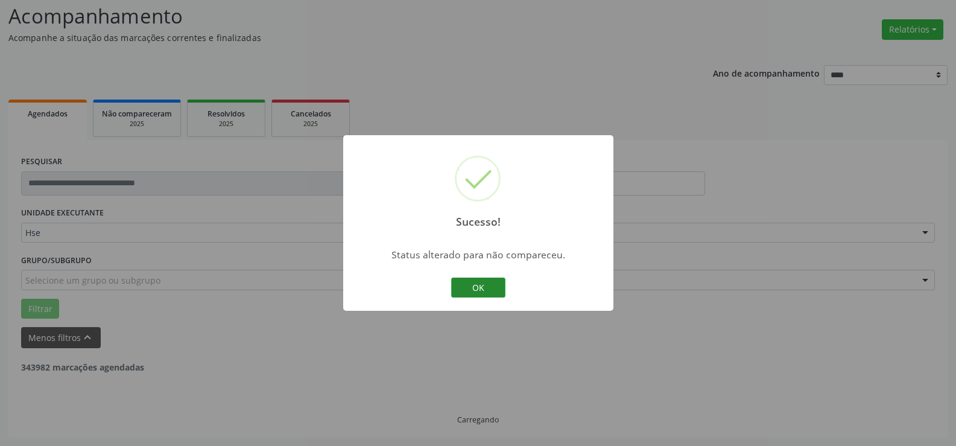
click at [478, 285] on button "OK" at bounding box center [478, 288] width 54 height 21
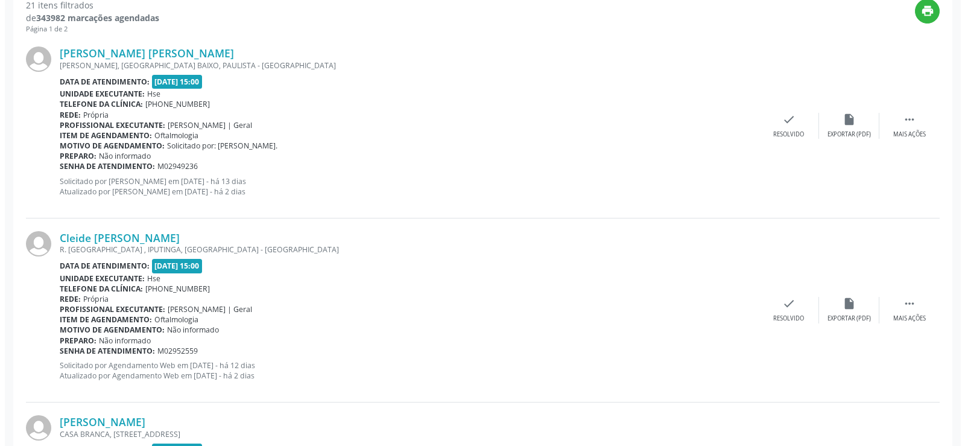
scroll to position [322, 0]
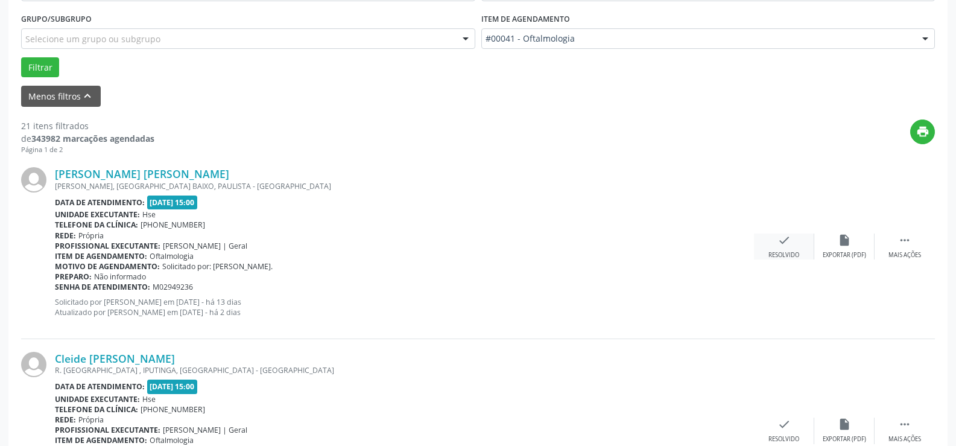
click at [779, 244] on icon "check" at bounding box center [784, 239] width 13 height 13
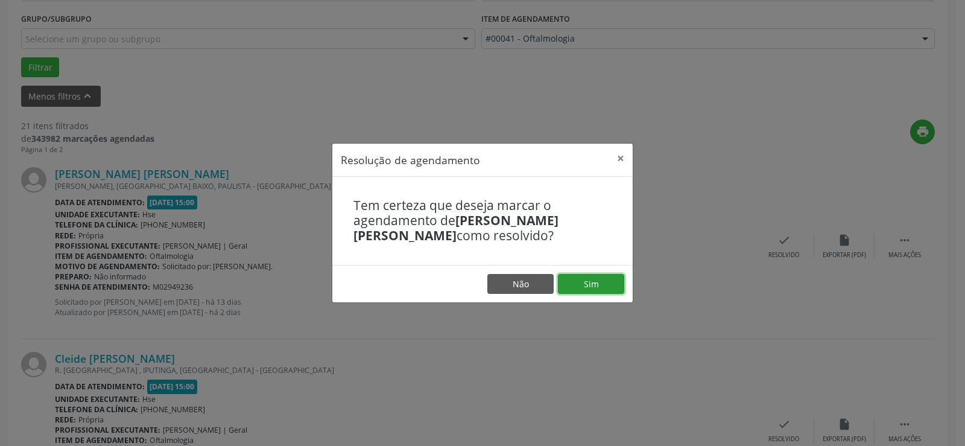
click at [606, 282] on button "Sim" at bounding box center [591, 284] width 66 height 21
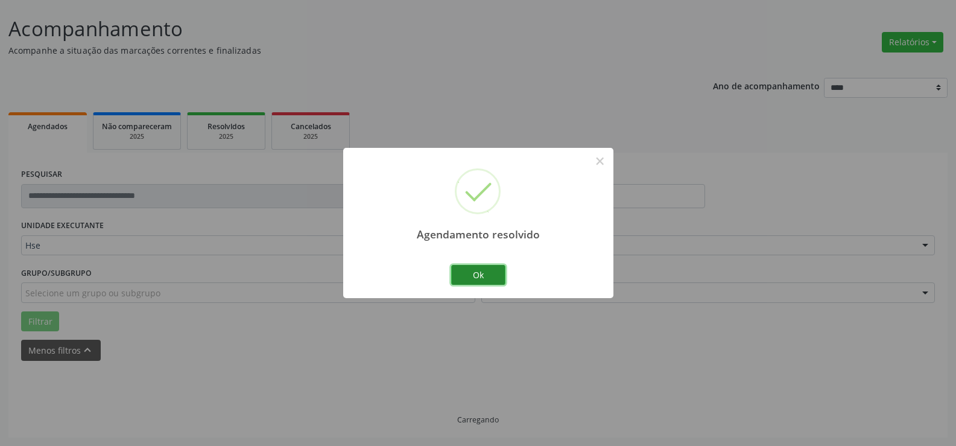
click at [475, 275] on button "Ok" at bounding box center [478, 275] width 54 height 21
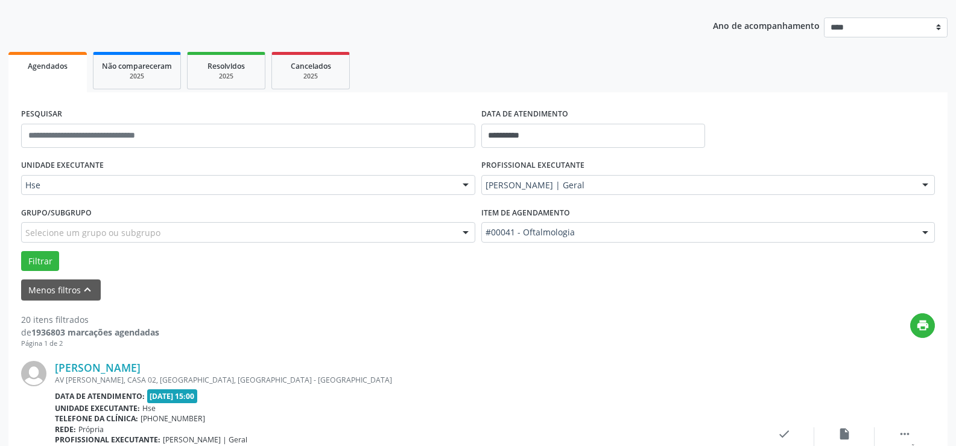
scroll to position [249, 0]
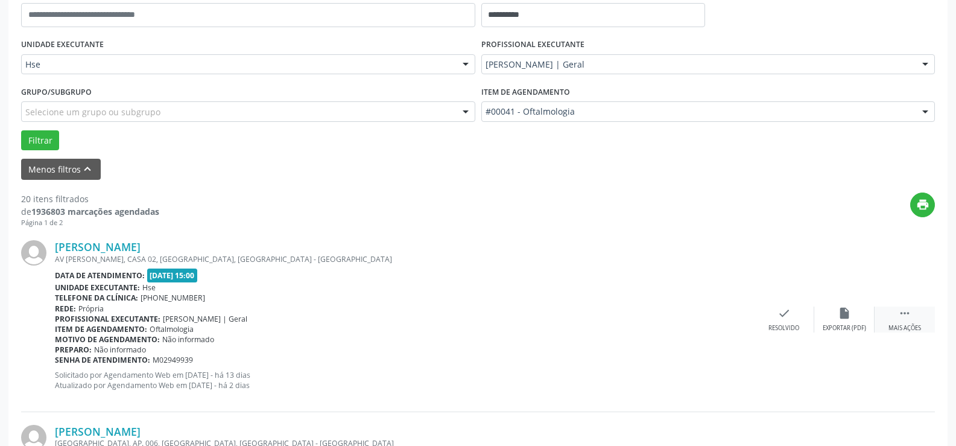
click at [900, 317] on icon "" at bounding box center [904, 312] width 13 height 13
click at [853, 313] on div "alarm_off Não compareceu" at bounding box center [844, 319] width 60 height 26
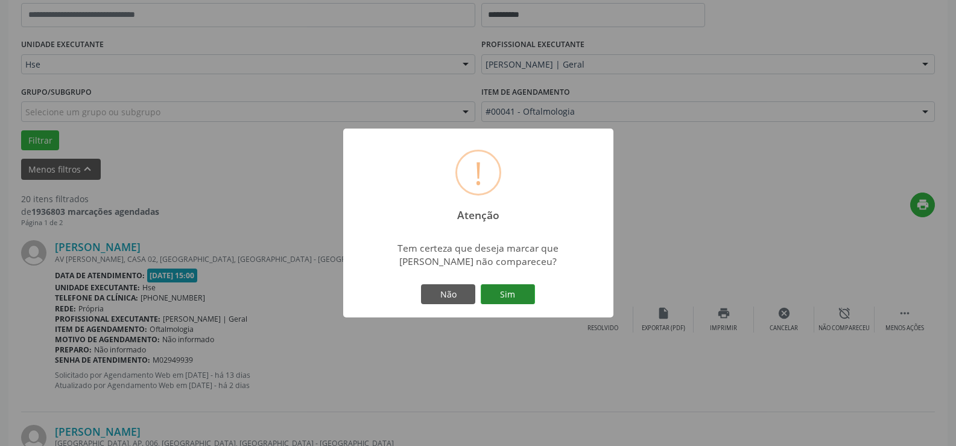
click at [507, 294] on button "Sim" at bounding box center [508, 294] width 54 height 21
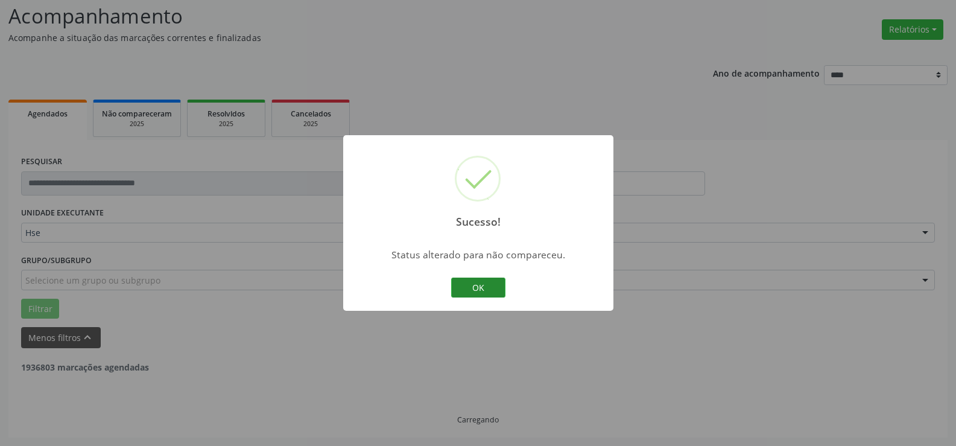
scroll to position [81, 0]
click at [476, 279] on button "OK" at bounding box center [478, 288] width 54 height 21
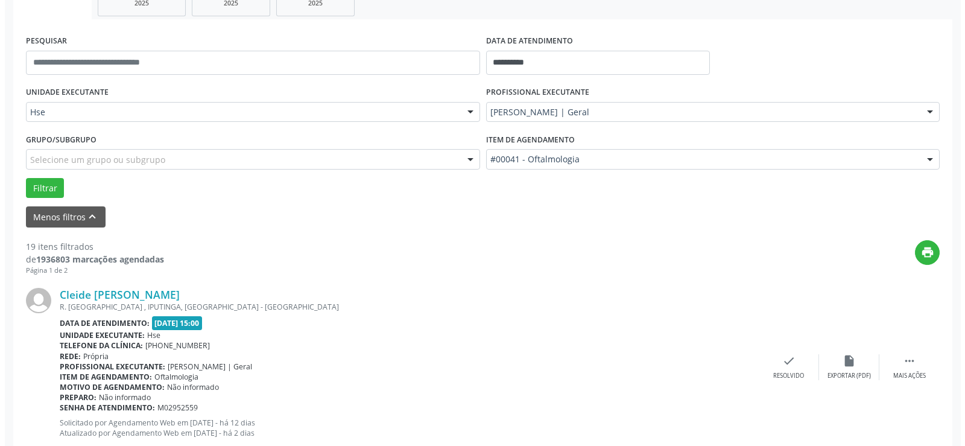
scroll to position [262, 0]
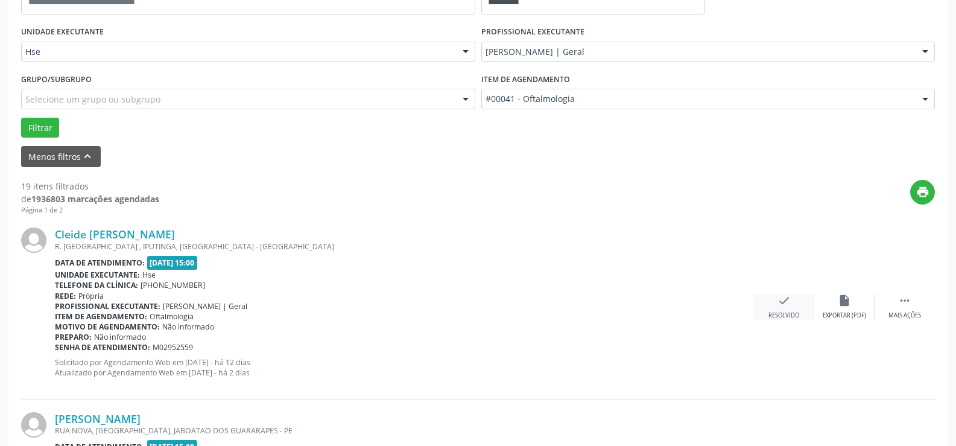
click at [793, 307] on div "check Resolvido" at bounding box center [784, 307] width 60 height 26
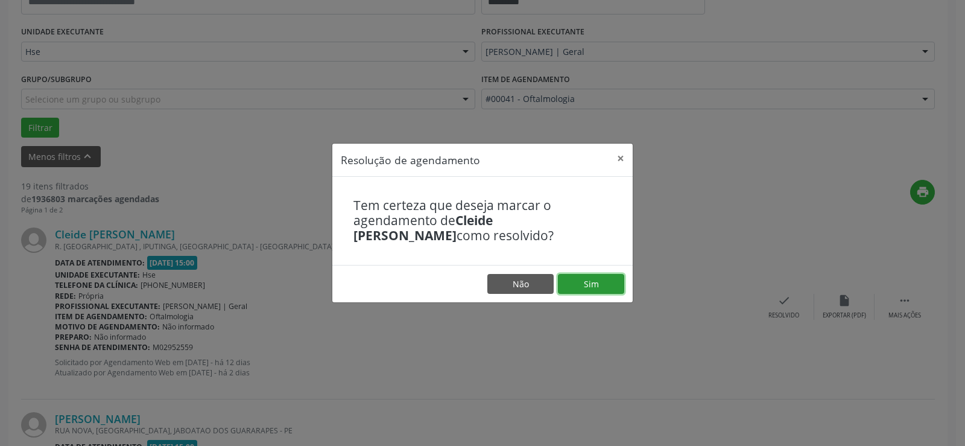
click at [594, 287] on button "Sim" at bounding box center [591, 284] width 66 height 21
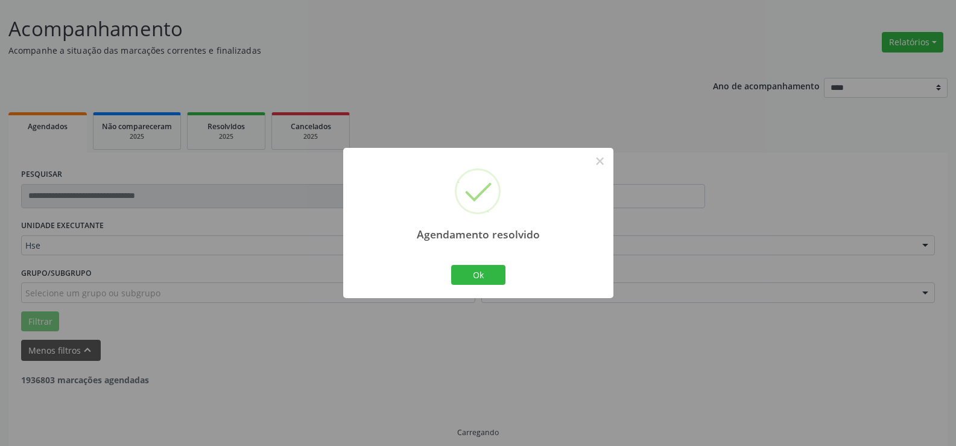
scroll to position [81, 0]
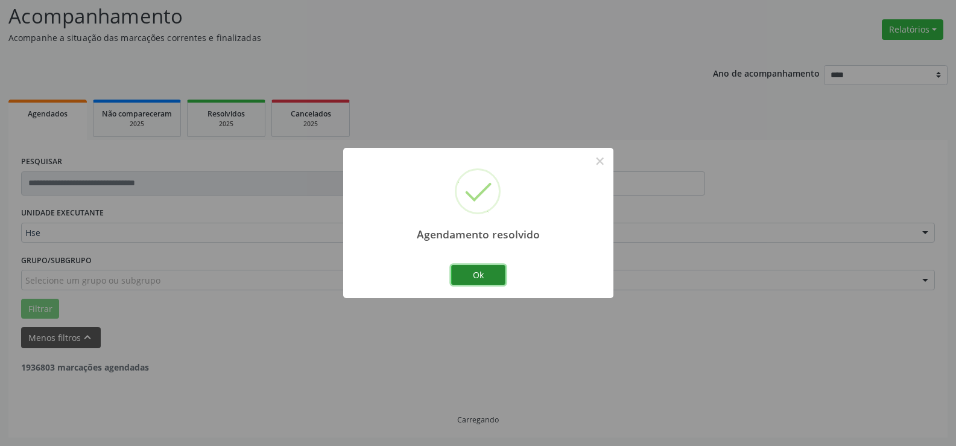
click at [481, 278] on button "Ok" at bounding box center [478, 275] width 54 height 21
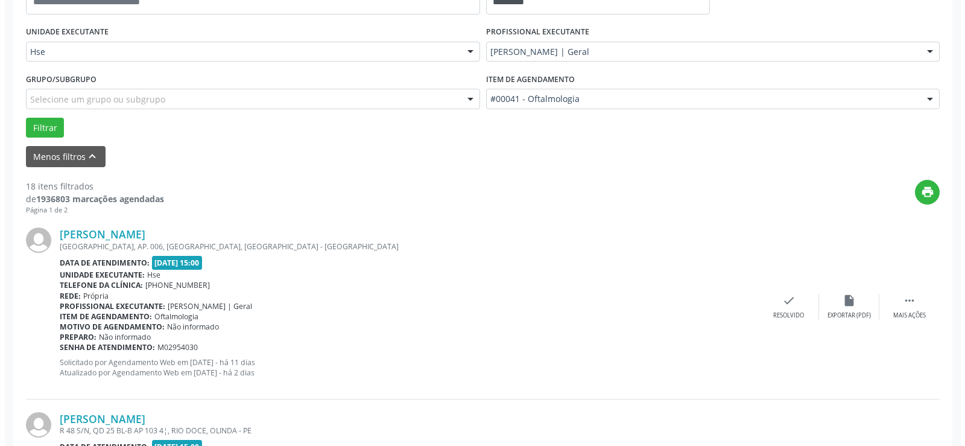
scroll to position [322, 0]
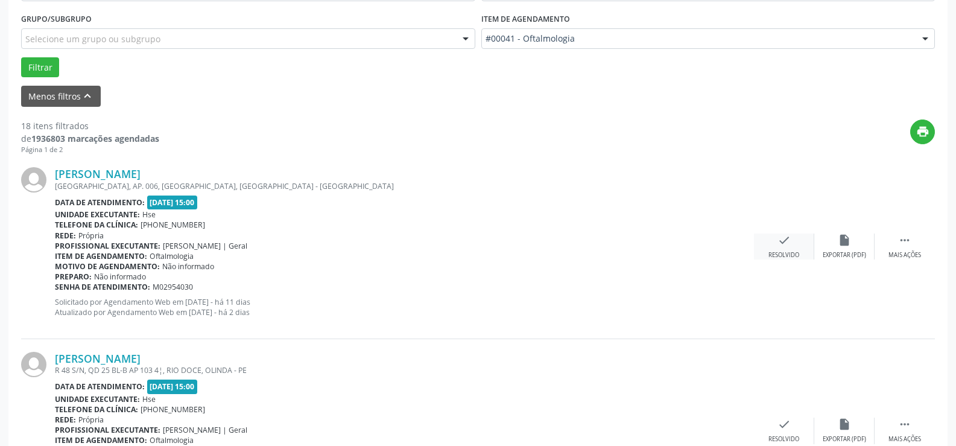
click at [786, 250] on div "check Resolvido" at bounding box center [784, 246] width 60 height 26
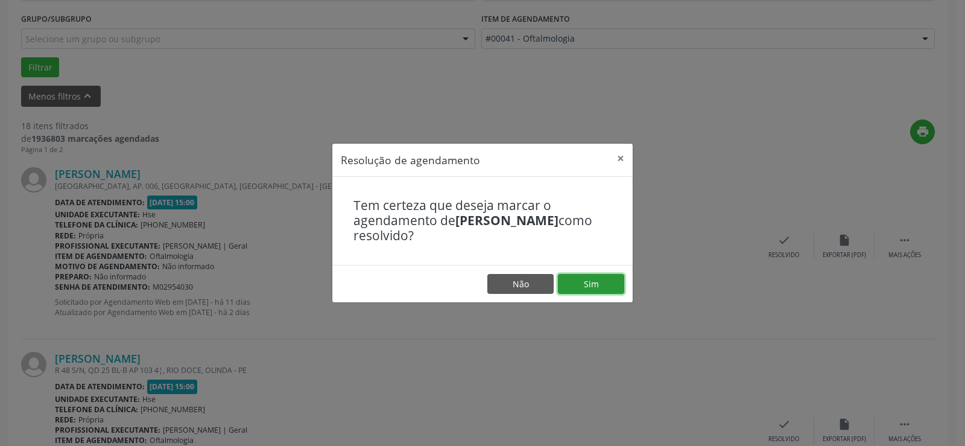
click at [609, 285] on button "Sim" at bounding box center [591, 284] width 66 height 21
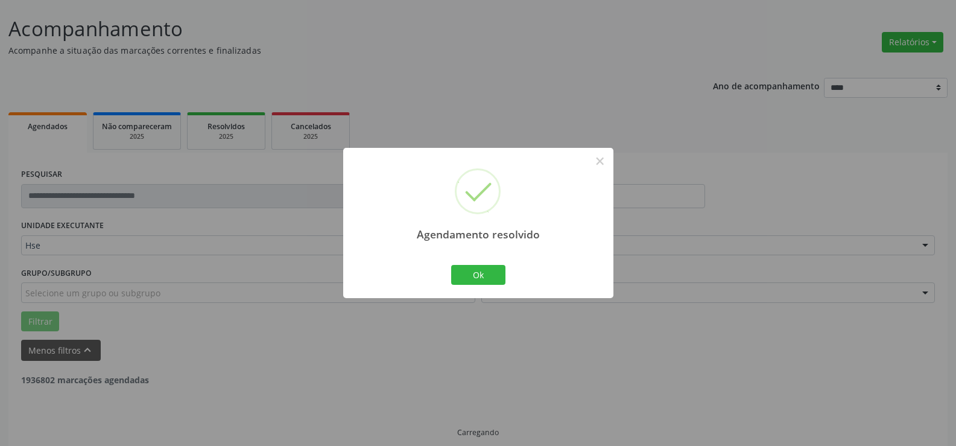
scroll to position [81, 0]
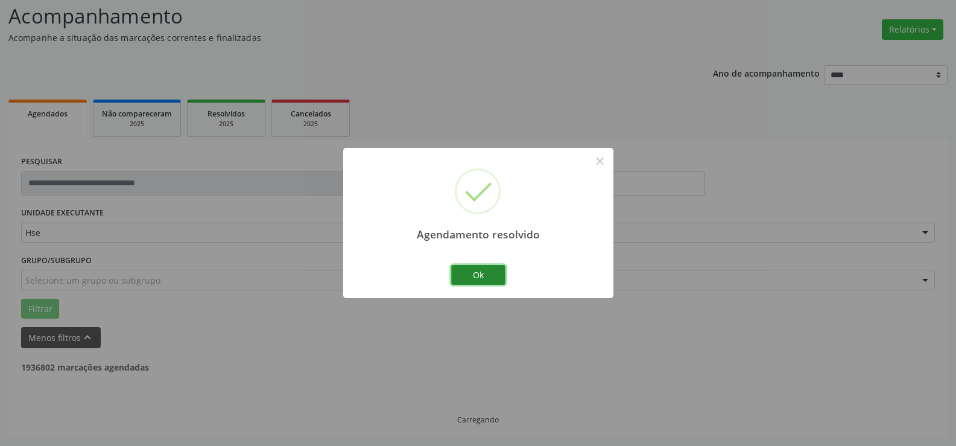
click at [479, 271] on button "Ok" at bounding box center [478, 275] width 54 height 21
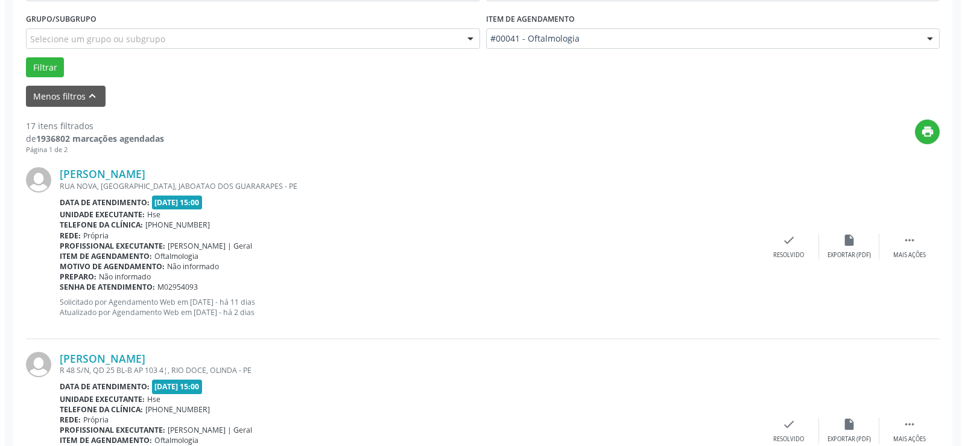
scroll to position [382, 0]
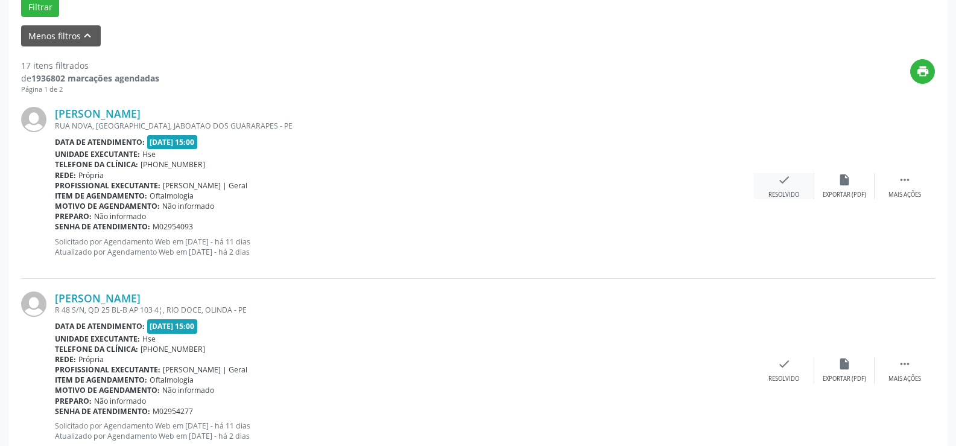
click at [782, 188] on div "check Resolvido" at bounding box center [784, 186] width 60 height 26
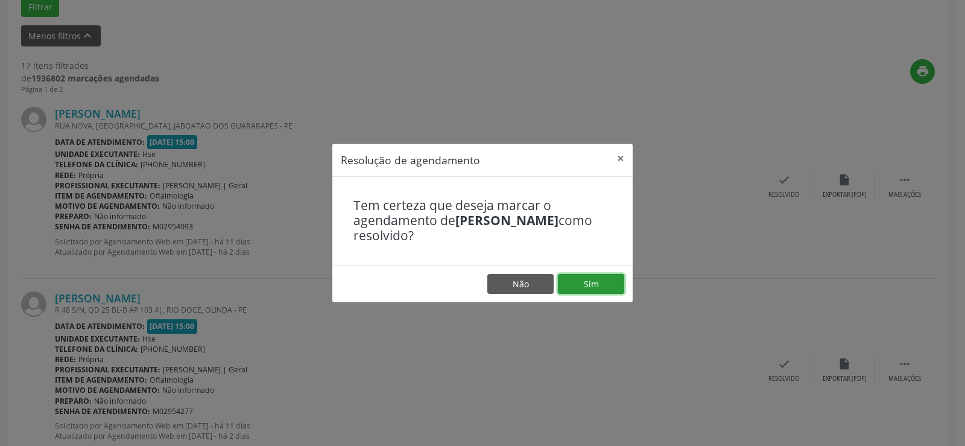
click at [589, 281] on button "Sim" at bounding box center [591, 284] width 66 height 21
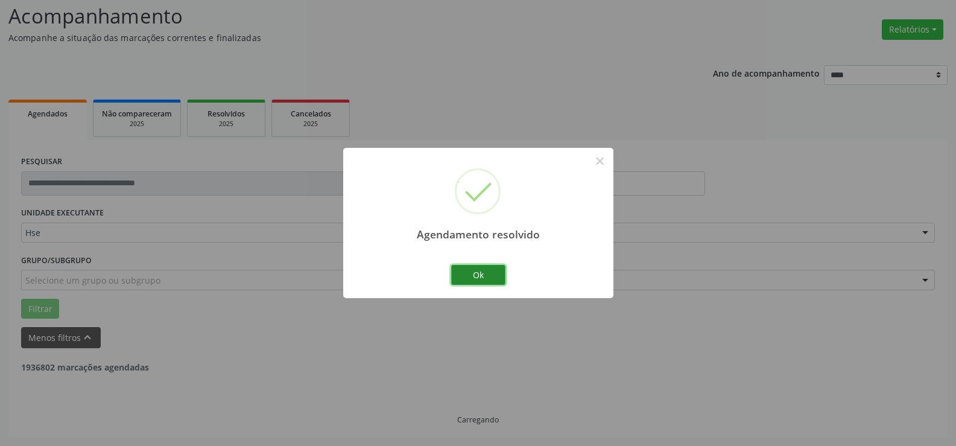
click at [491, 275] on button "Ok" at bounding box center [478, 275] width 54 height 21
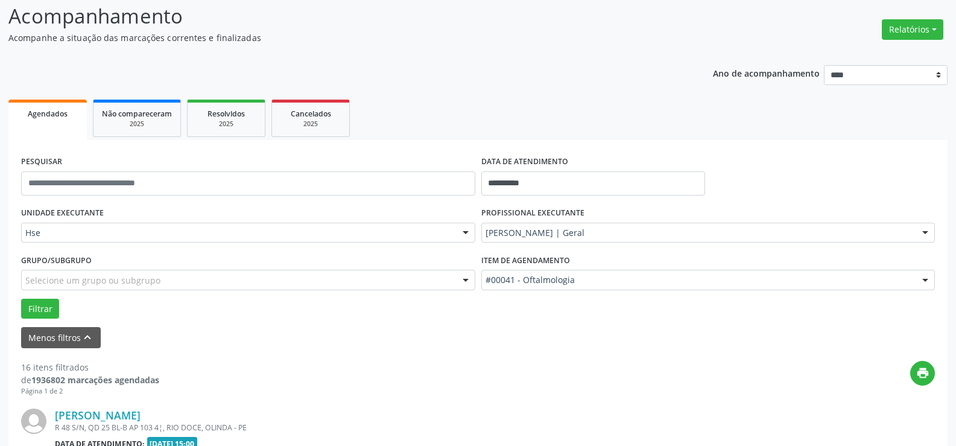
scroll to position [262, 0]
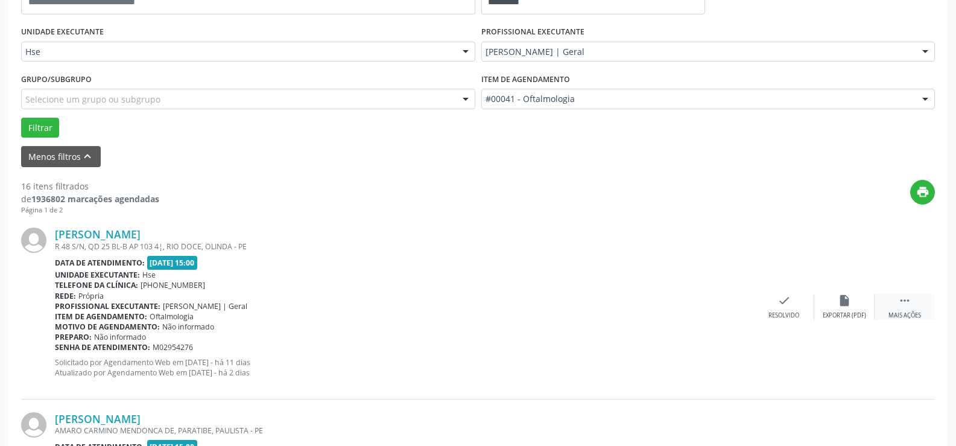
click at [911, 308] on div " Mais ações" at bounding box center [905, 307] width 60 height 26
click at [858, 296] on div "alarm_off Não compareceu" at bounding box center [844, 307] width 60 height 26
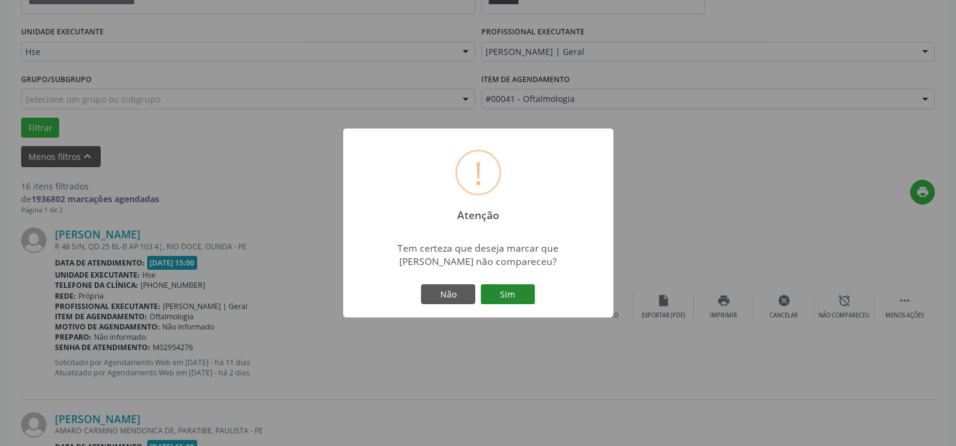
click at [509, 294] on button "Sim" at bounding box center [508, 294] width 54 height 21
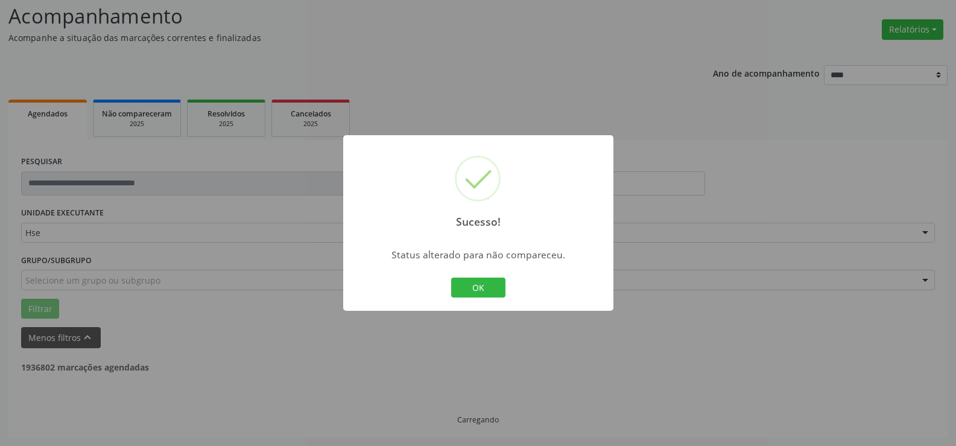
scroll to position [81, 0]
click at [477, 291] on button "OK" at bounding box center [478, 288] width 54 height 21
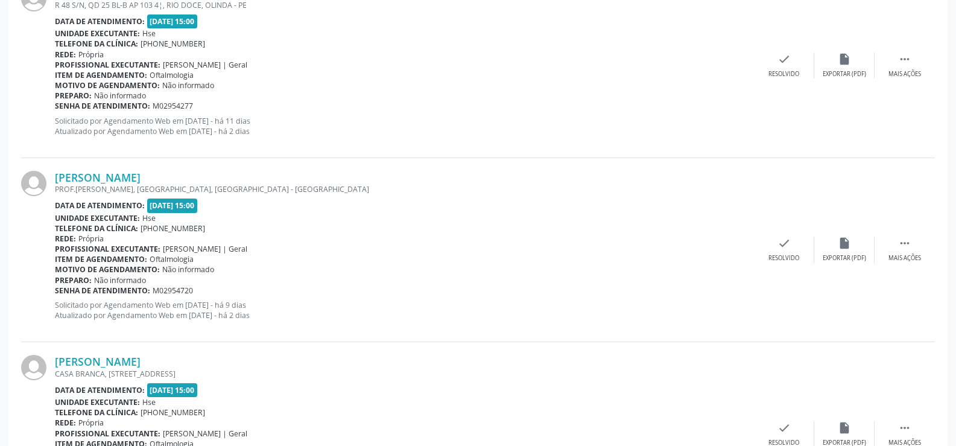
scroll to position [322, 0]
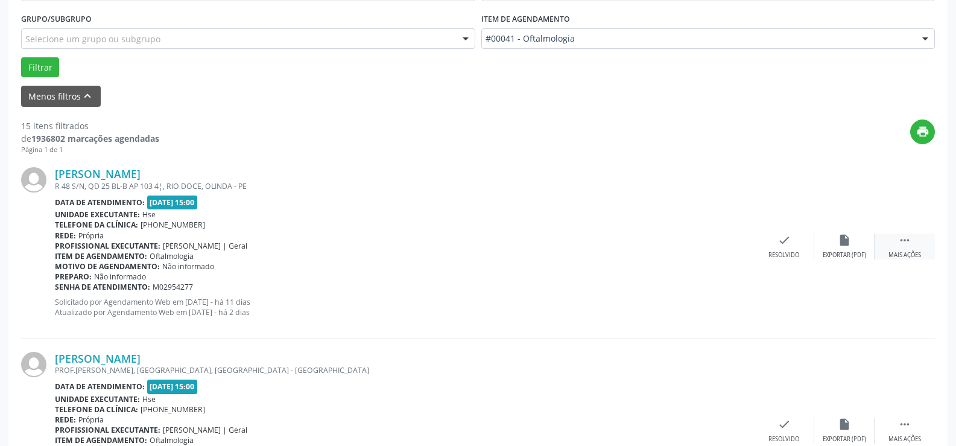
click at [898, 245] on icon "" at bounding box center [904, 239] width 13 height 13
click at [837, 247] on div "alarm_off Não compareceu" at bounding box center [844, 246] width 60 height 26
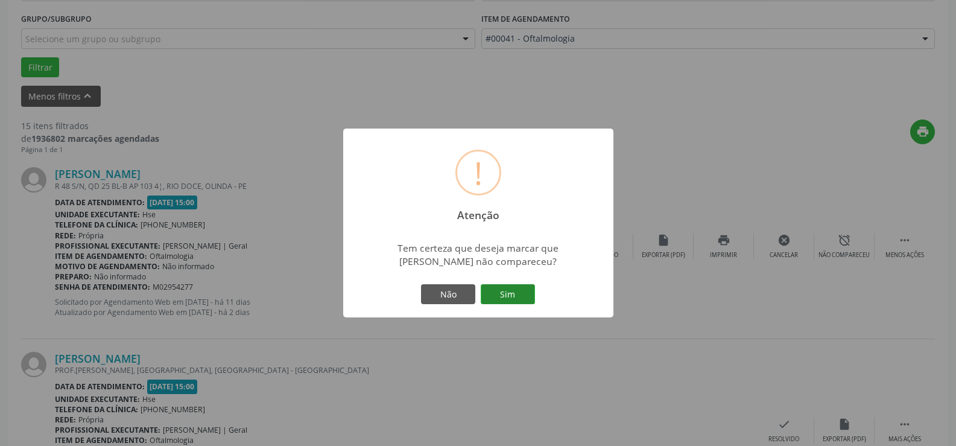
click at [507, 291] on button "Sim" at bounding box center [508, 294] width 54 height 21
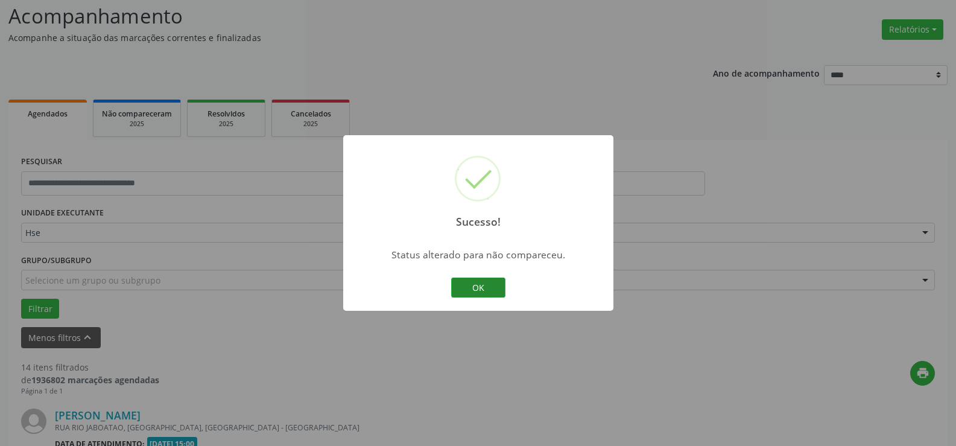
click at [476, 285] on button "OK" at bounding box center [478, 288] width 54 height 21
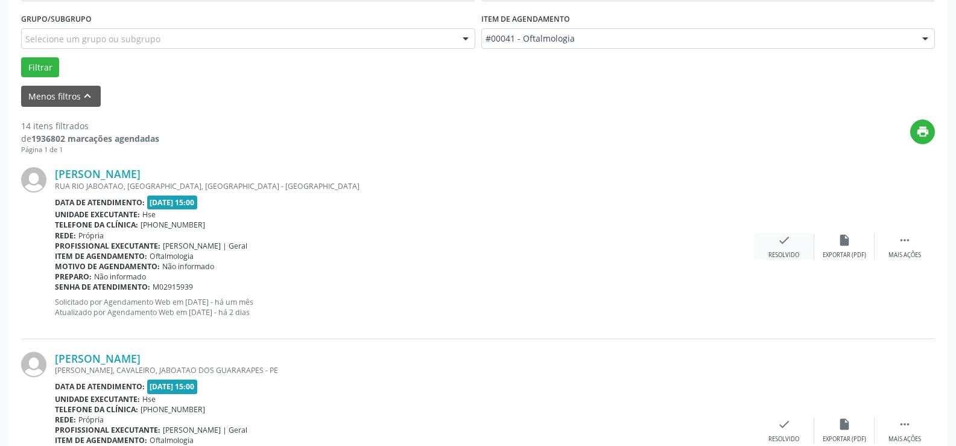
click at [783, 245] on div "check Resolvido" at bounding box center [784, 246] width 60 height 26
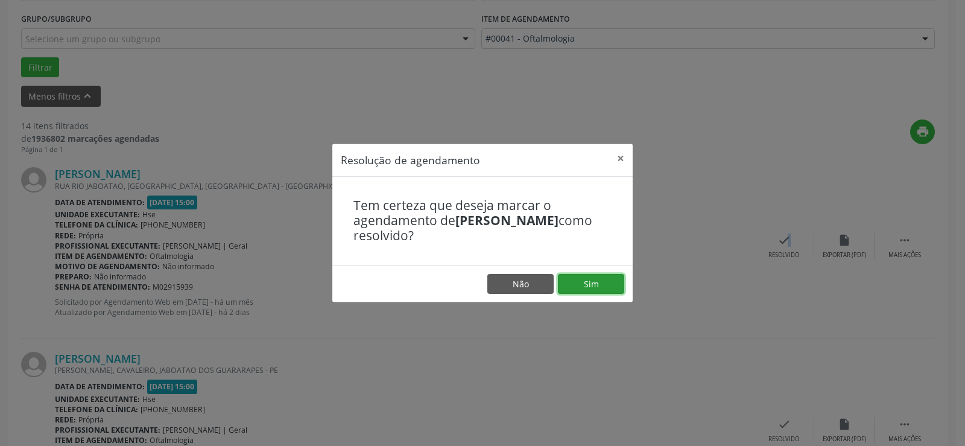
click at [595, 278] on button "Sim" at bounding box center [591, 284] width 66 height 21
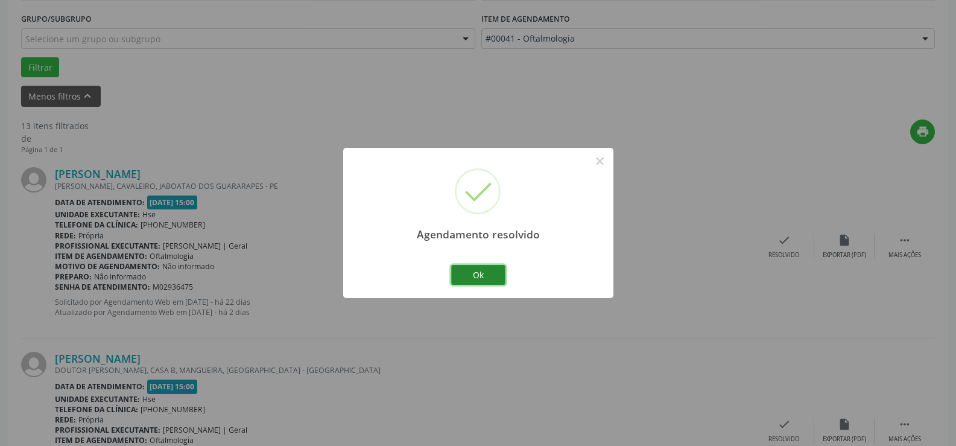
click at [486, 275] on button "Ok" at bounding box center [478, 275] width 54 height 21
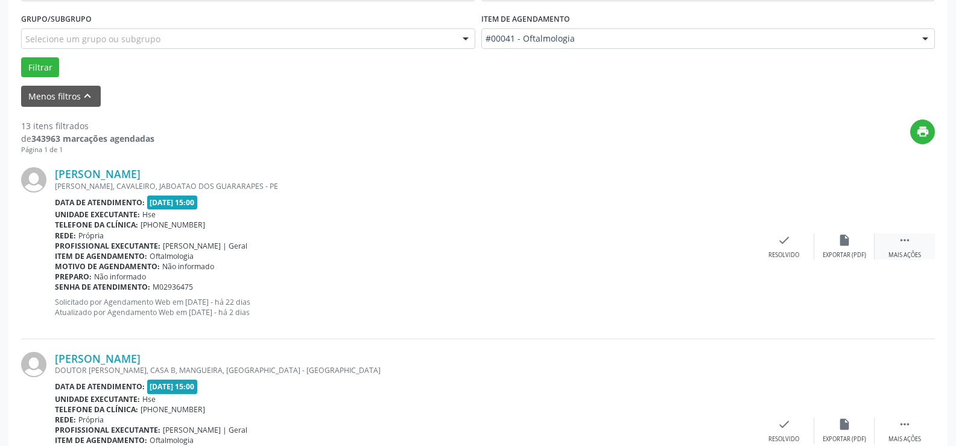
click at [910, 246] on icon "" at bounding box center [904, 239] width 13 height 13
click at [838, 243] on icon "alarm_off" at bounding box center [844, 239] width 13 height 13
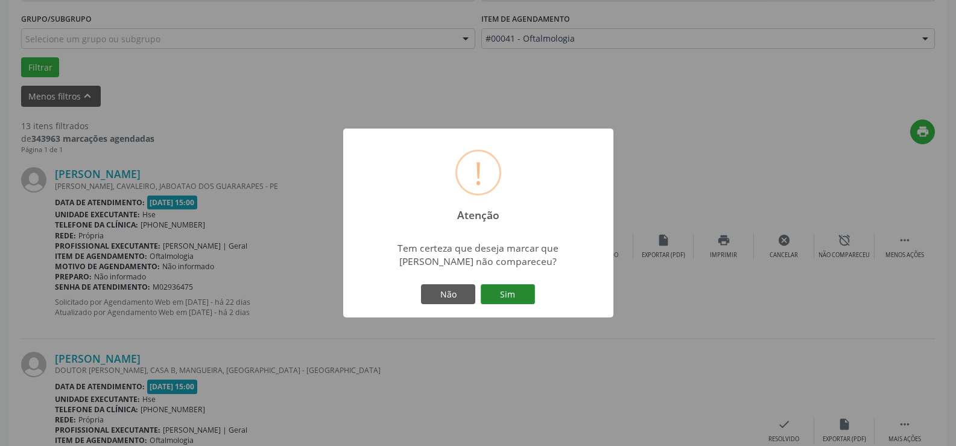
drag, startPoint x: 511, startPoint y: 291, endPoint x: 725, endPoint y: 308, distance: 214.8
click at [511, 292] on button "Sim" at bounding box center [508, 294] width 54 height 21
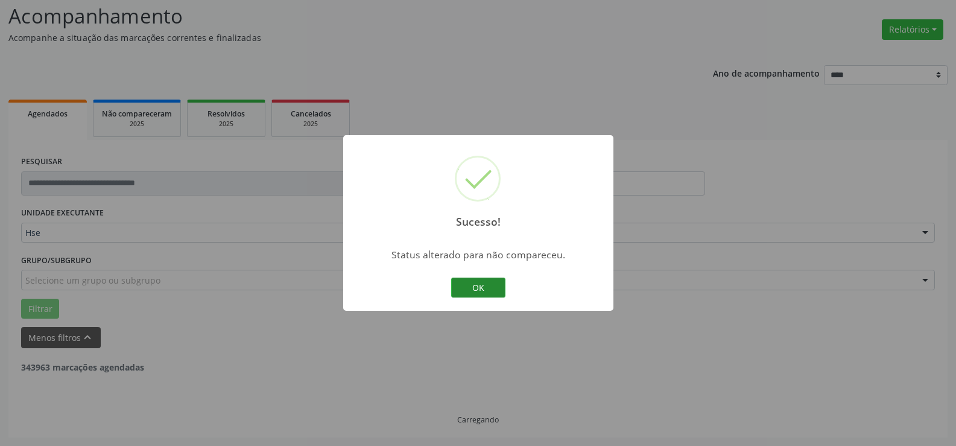
click at [474, 284] on button "OK" at bounding box center [478, 288] width 54 height 21
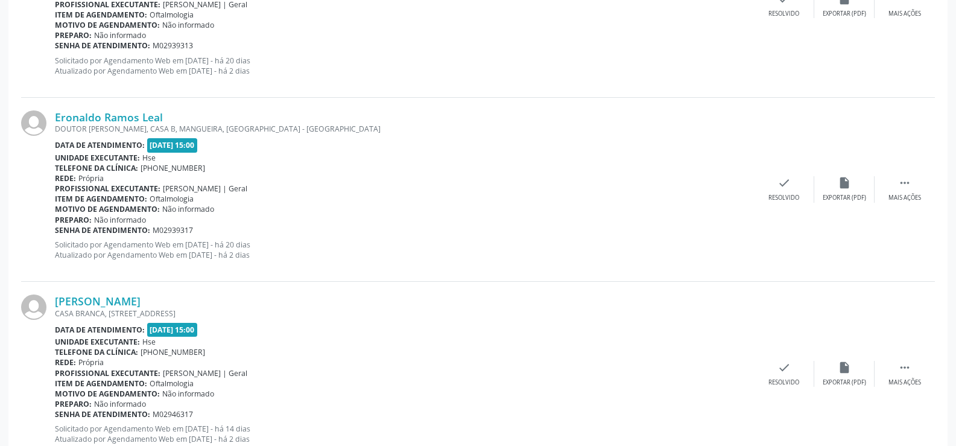
scroll to position [382, 0]
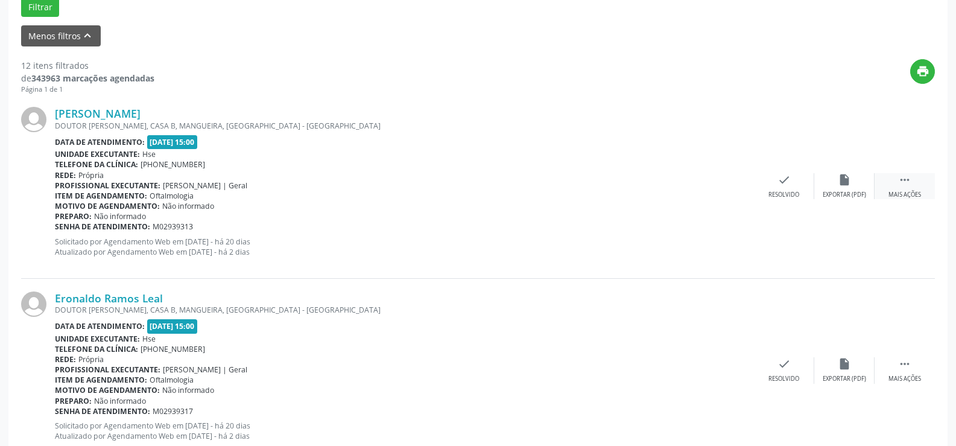
click at [915, 186] on div " Mais ações" at bounding box center [905, 186] width 60 height 26
click at [843, 182] on icon "alarm_off" at bounding box center [844, 179] width 13 height 13
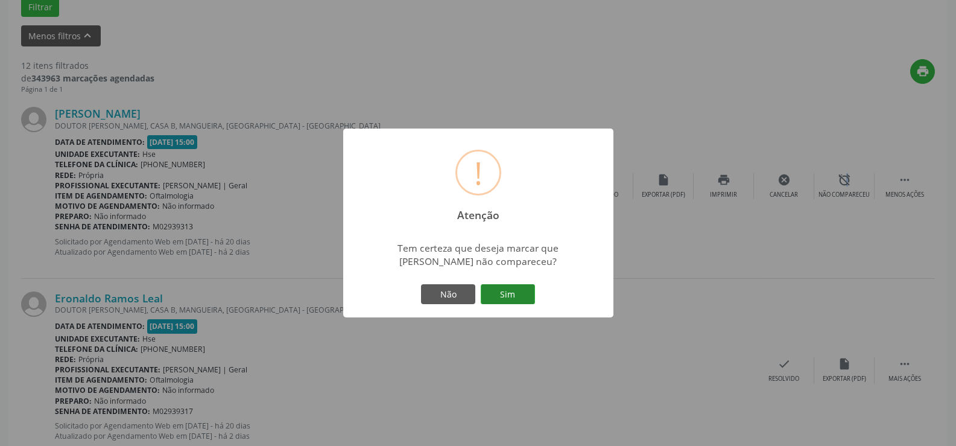
click at [519, 285] on button "Sim" at bounding box center [508, 294] width 54 height 21
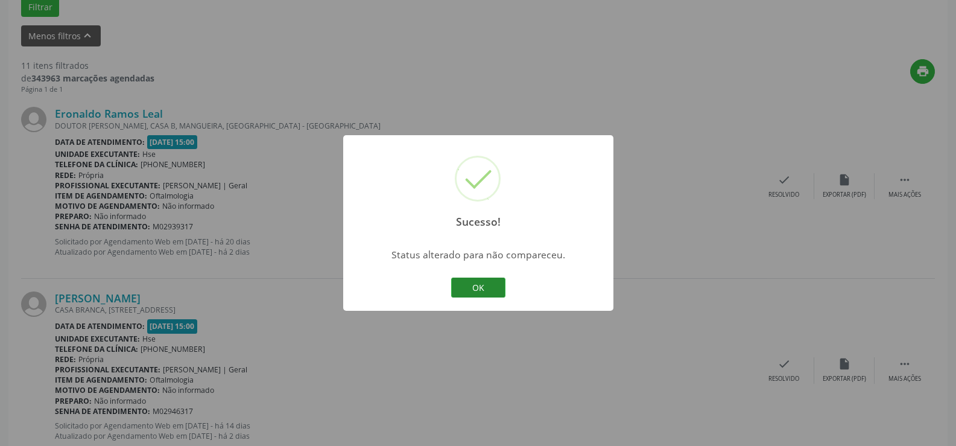
click at [480, 287] on button "OK" at bounding box center [478, 288] width 54 height 21
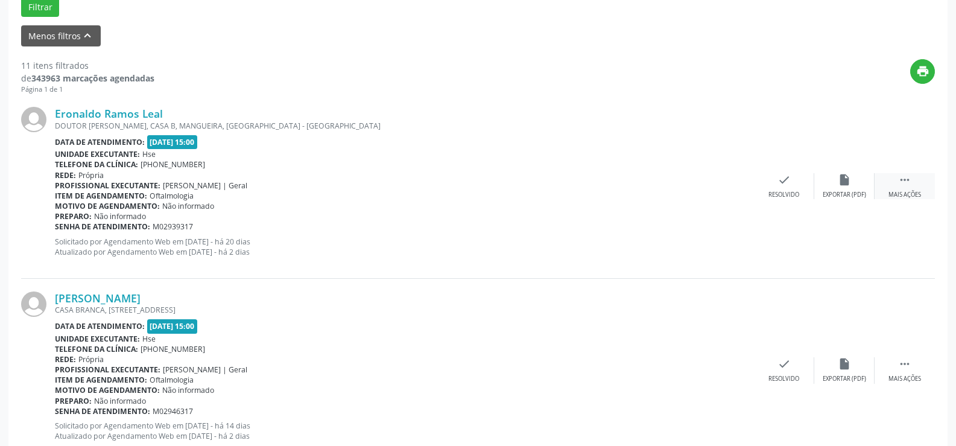
click at [906, 179] on icon "" at bounding box center [904, 179] width 13 height 13
click at [844, 182] on icon "alarm_off" at bounding box center [844, 179] width 13 height 13
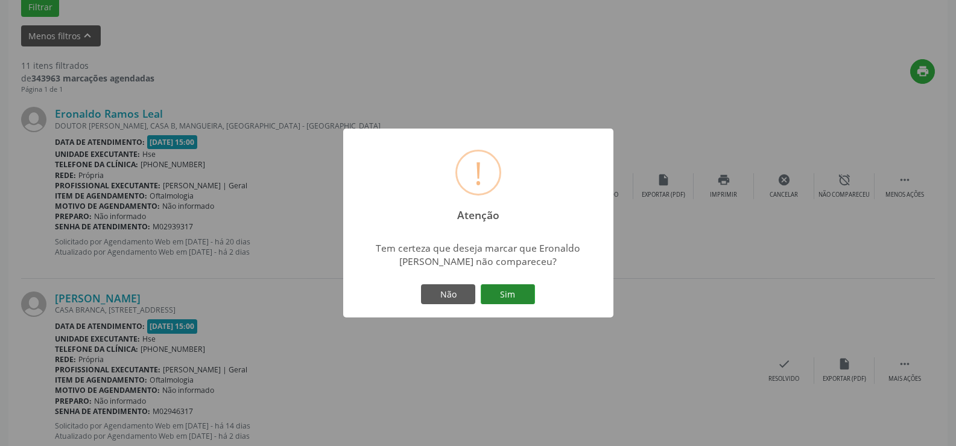
click at [506, 296] on button "Sim" at bounding box center [508, 294] width 54 height 21
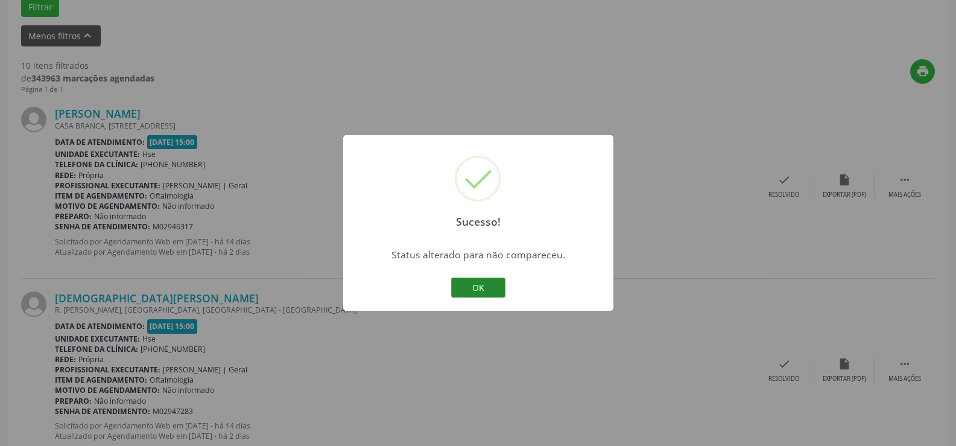
click at [481, 284] on button "OK" at bounding box center [478, 288] width 54 height 21
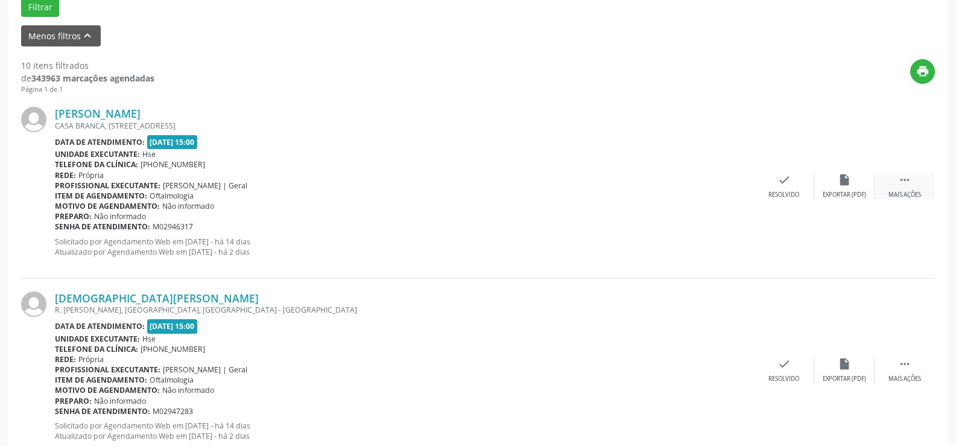
click at [910, 191] on div "Mais ações" at bounding box center [905, 195] width 33 height 8
click at [842, 183] on icon "alarm_off" at bounding box center [844, 179] width 13 height 13
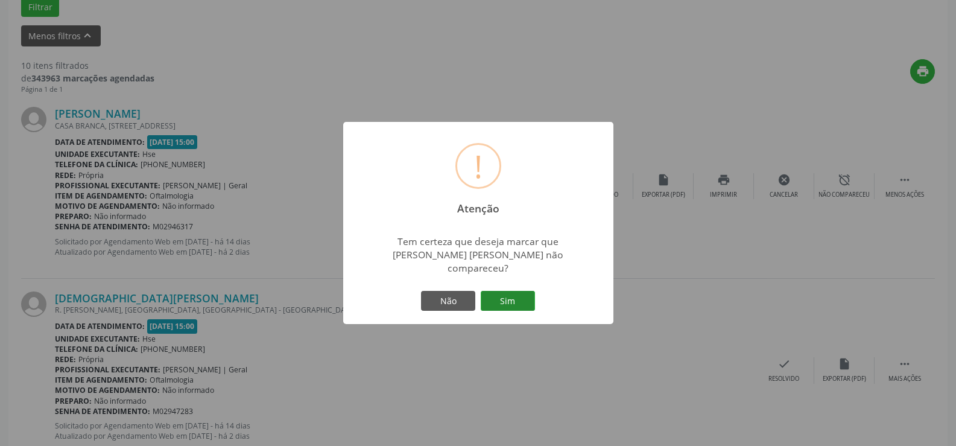
click at [513, 293] on button "Sim" at bounding box center [508, 301] width 54 height 21
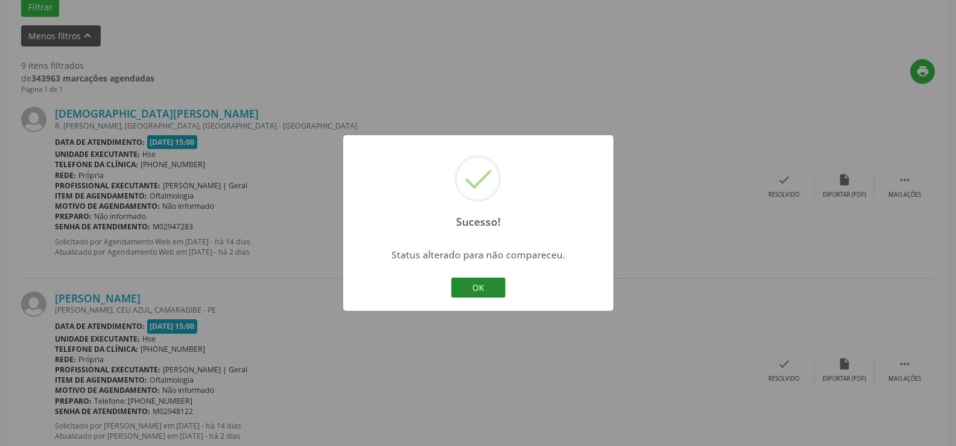
click at [477, 285] on button "OK" at bounding box center [478, 288] width 54 height 21
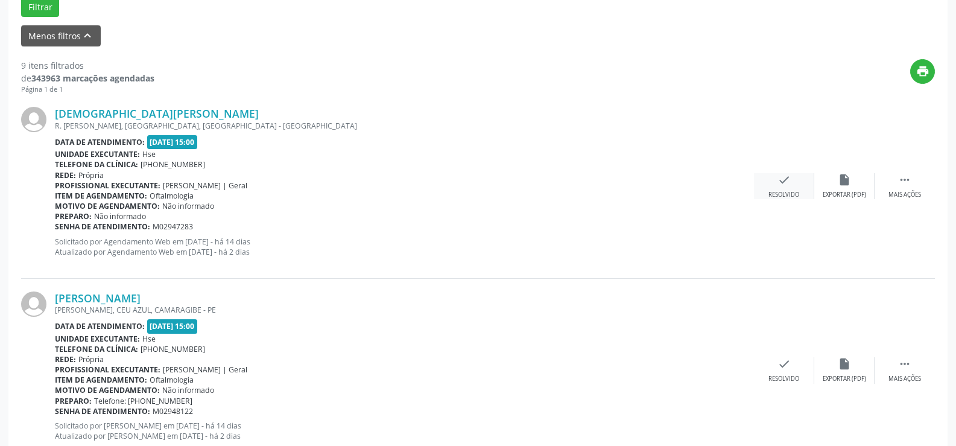
click at [788, 182] on icon "check" at bounding box center [784, 179] width 13 height 13
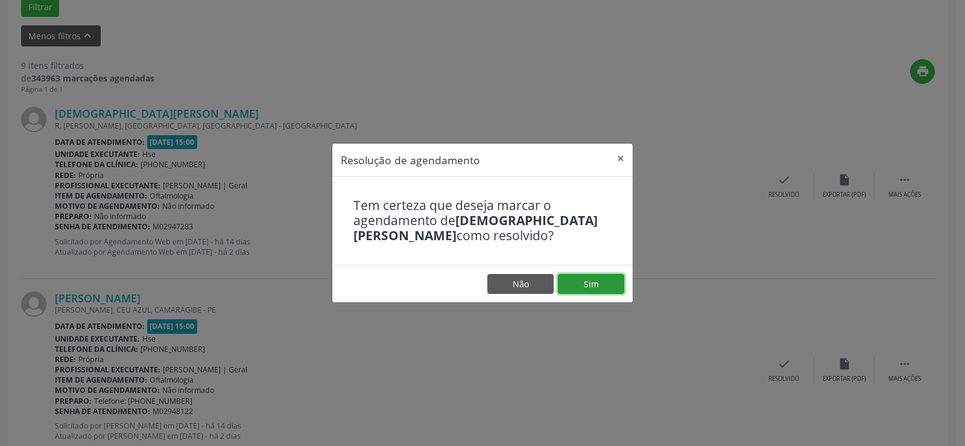
click at [586, 278] on button "Sim" at bounding box center [591, 284] width 66 height 21
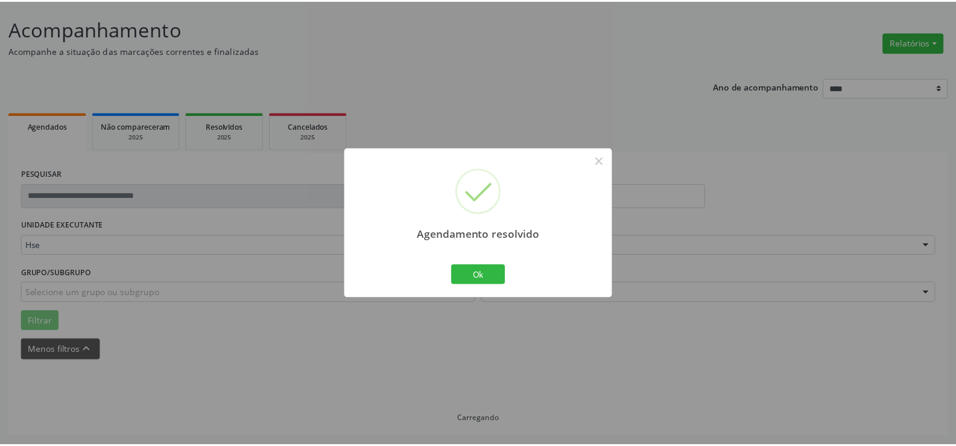
scroll to position [68, 0]
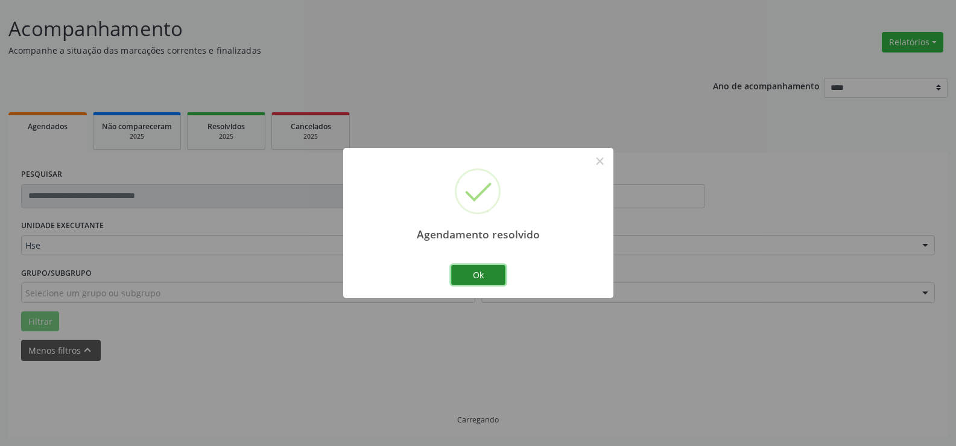
click at [486, 274] on button "Ok" at bounding box center [478, 275] width 54 height 21
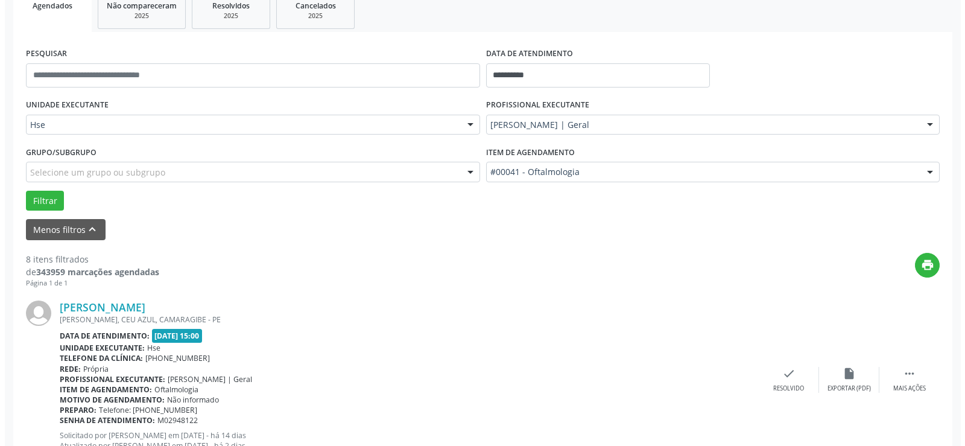
scroll to position [309, 0]
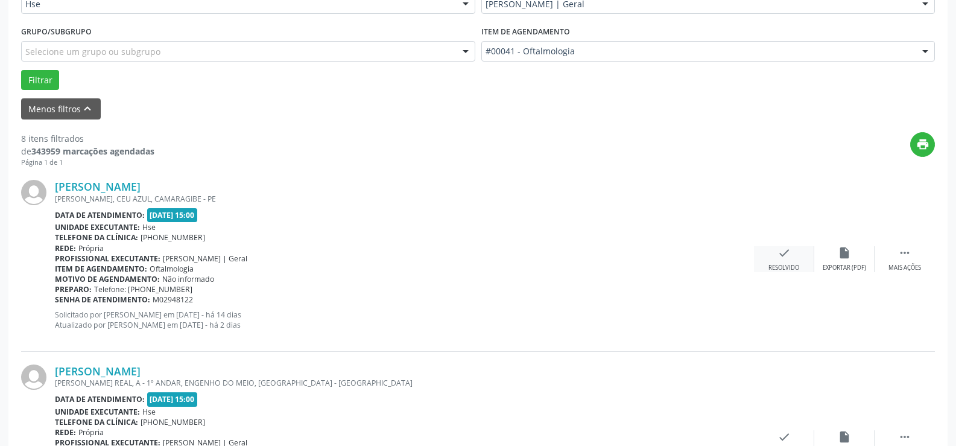
click at [786, 262] on div "check Resolvido" at bounding box center [784, 259] width 60 height 26
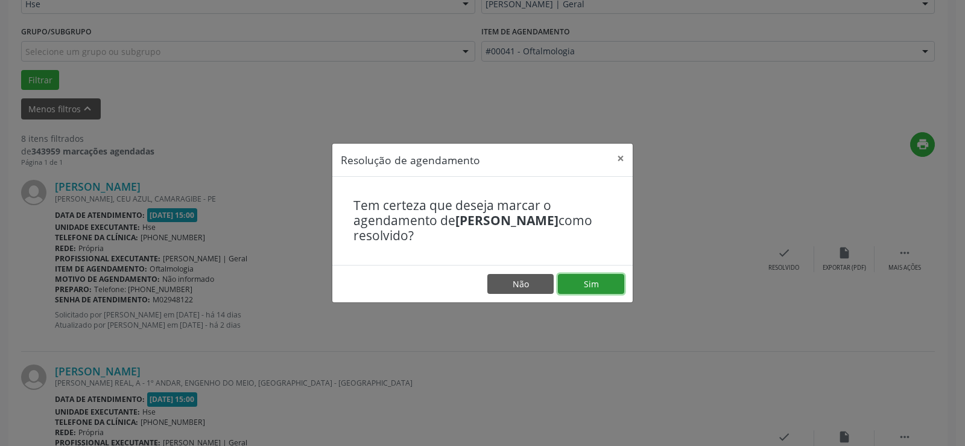
click at [583, 284] on button "Sim" at bounding box center [591, 284] width 66 height 21
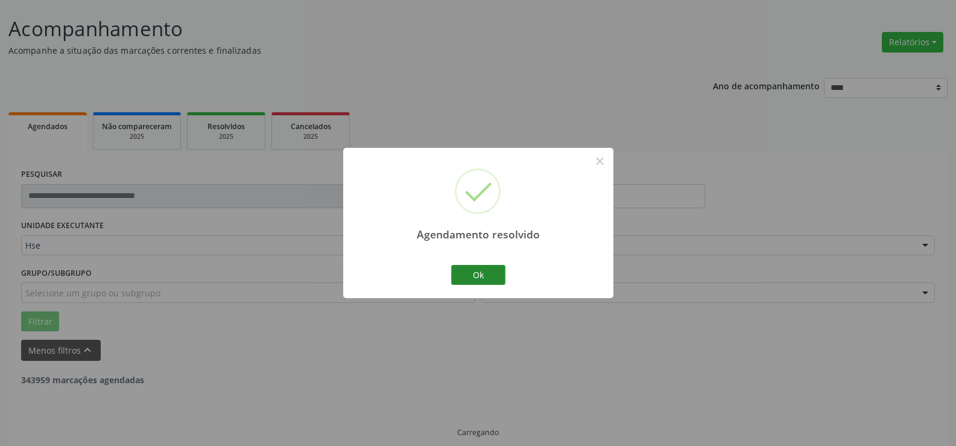
scroll to position [81, 0]
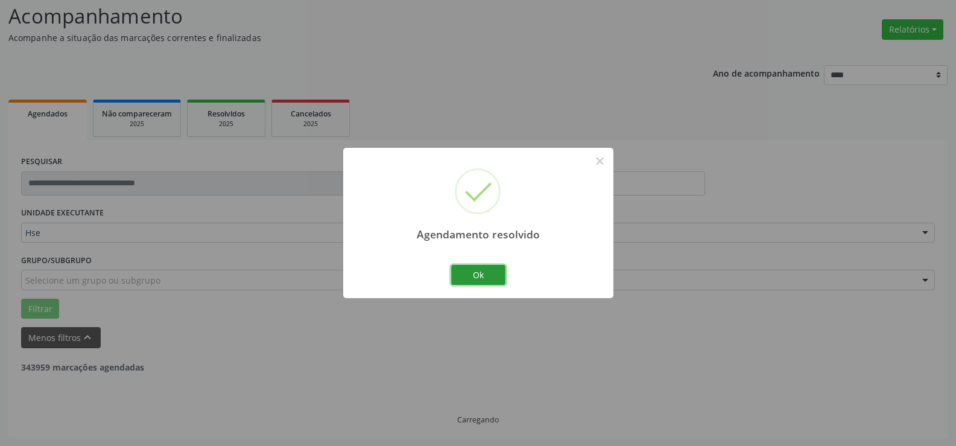
click at [480, 275] on button "Ok" at bounding box center [478, 275] width 54 height 21
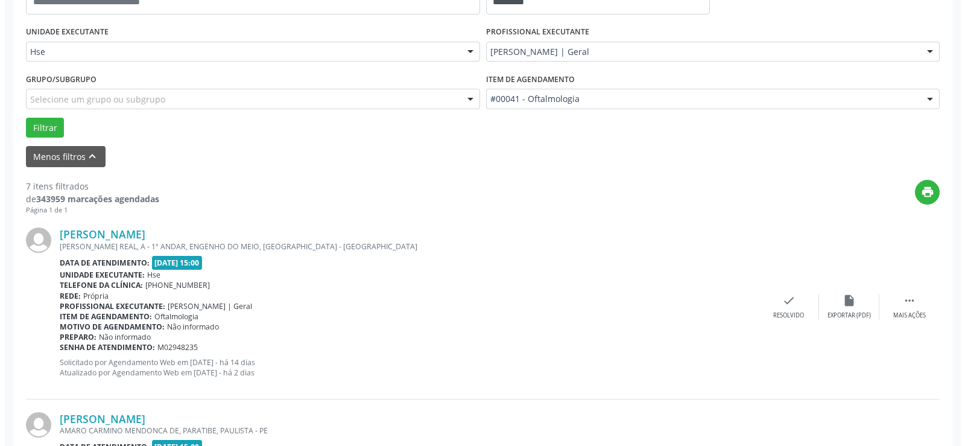
scroll to position [382, 0]
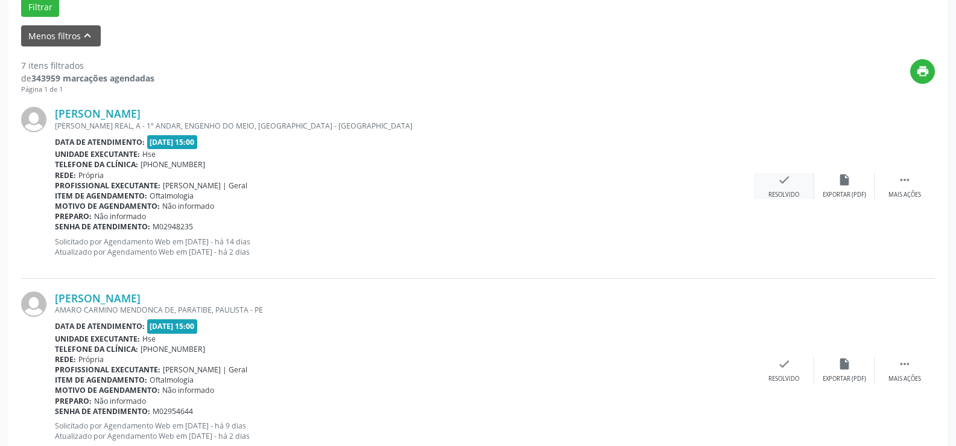
click at [776, 182] on div "check Resolvido" at bounding box center [784, 186] width 60 height 26
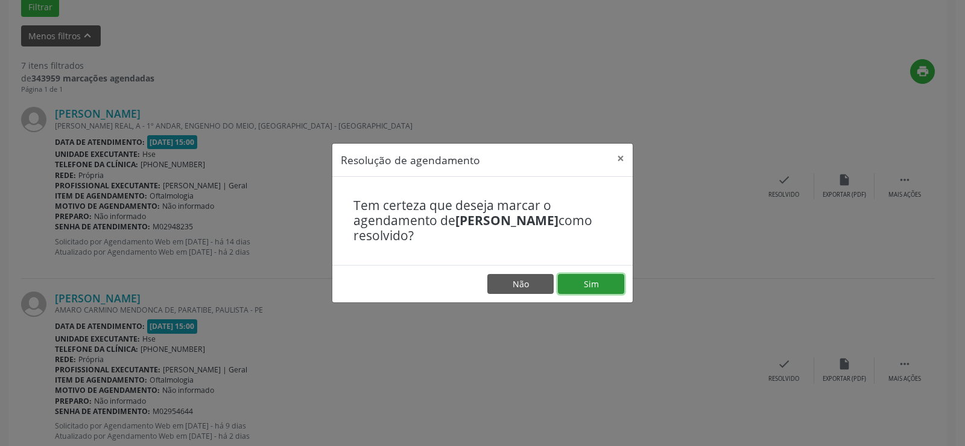
click at [592, 283] on button "Sim" at bounding box center [591, 284] width 66 height 21
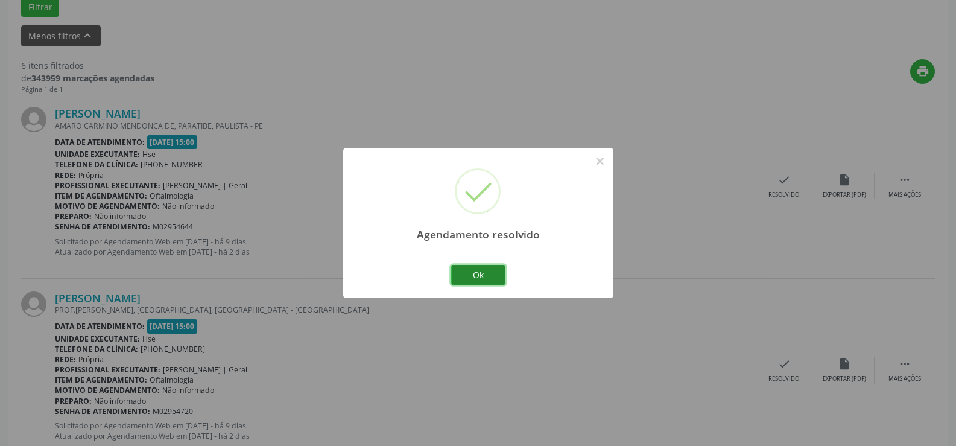
click at [476, 274] on button "Ok" at bounding box center [478, 275] width 54 height 21
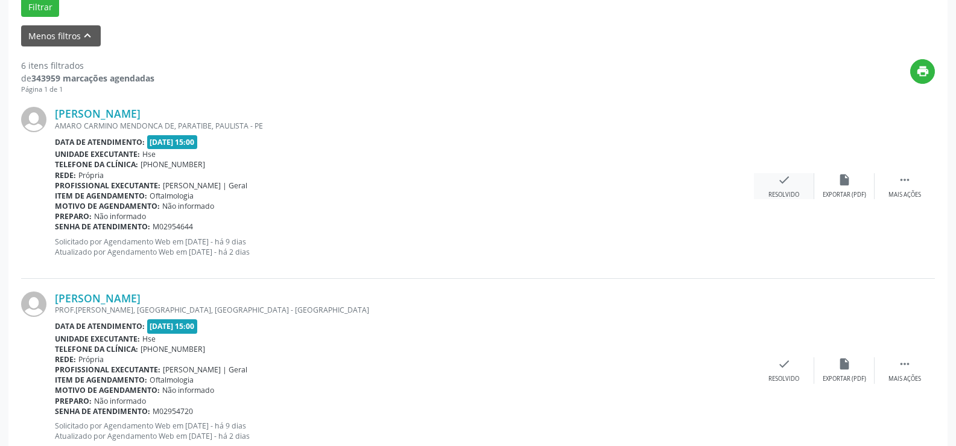
click at [780, 186] on icon "check" at bounding box center [784, 179] width 13 height 13
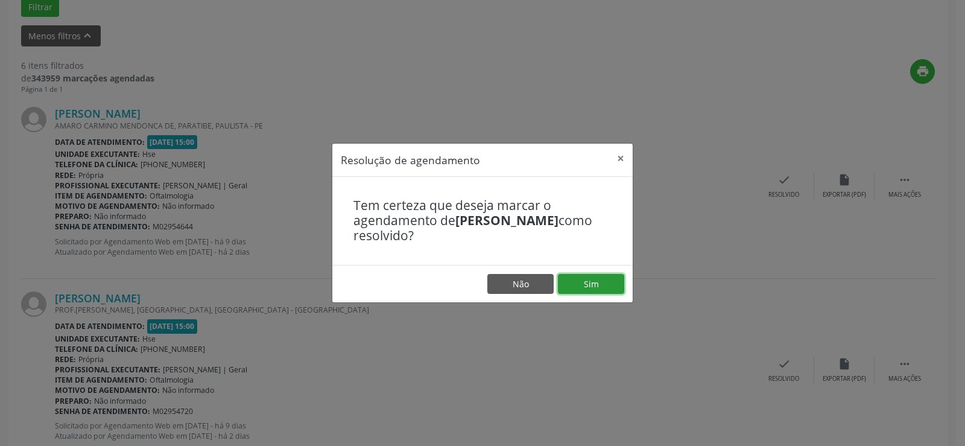
click at [602, 281] on button "Sim" at bounding box center [591, 284] width 66 height 21
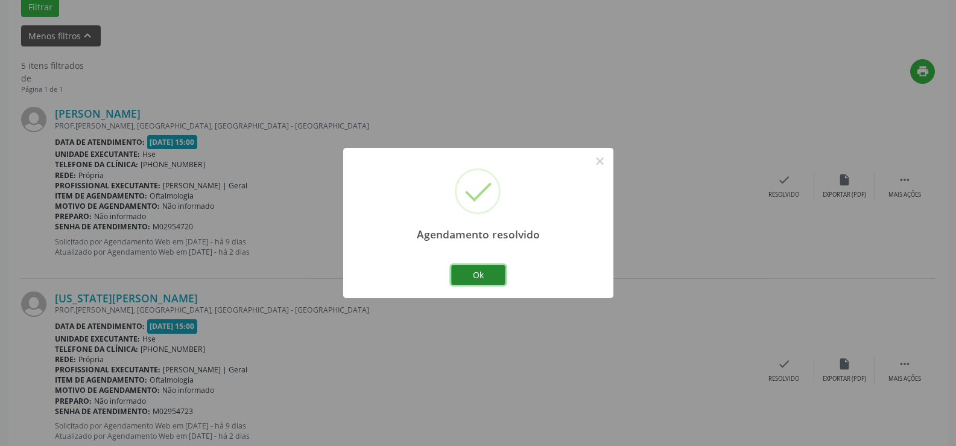
click at [488, 278] on button "Ok" at bounding box center [478, 275] width 54 height 21
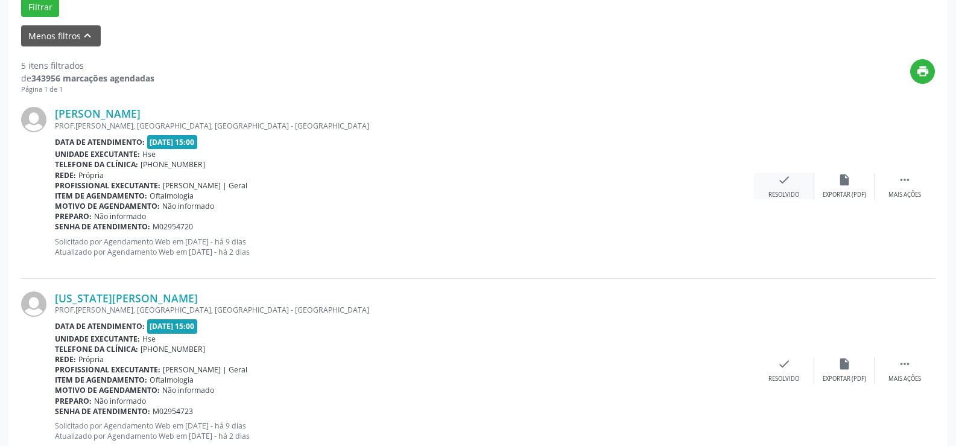
click at [788, 180] on icon "check" at bounding box center [784, 179] width 13 height 13
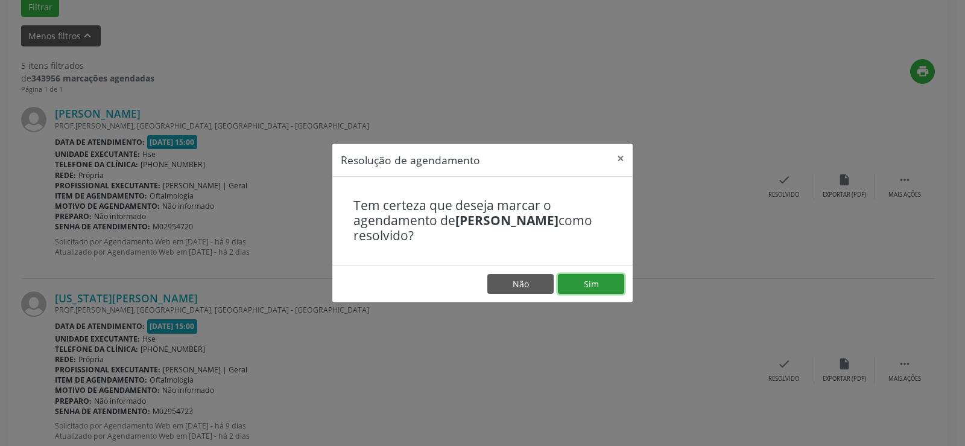
click at [599, 285] on button "Sim" at bounding box center [591, 284] width 66 height 21
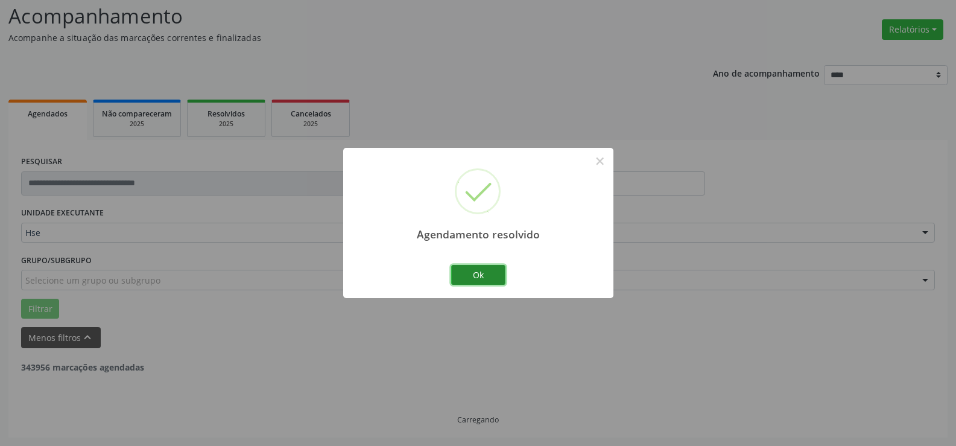
click at [482, 275] on button "Ok" at bounding box center [478, 275] width 54 height 21
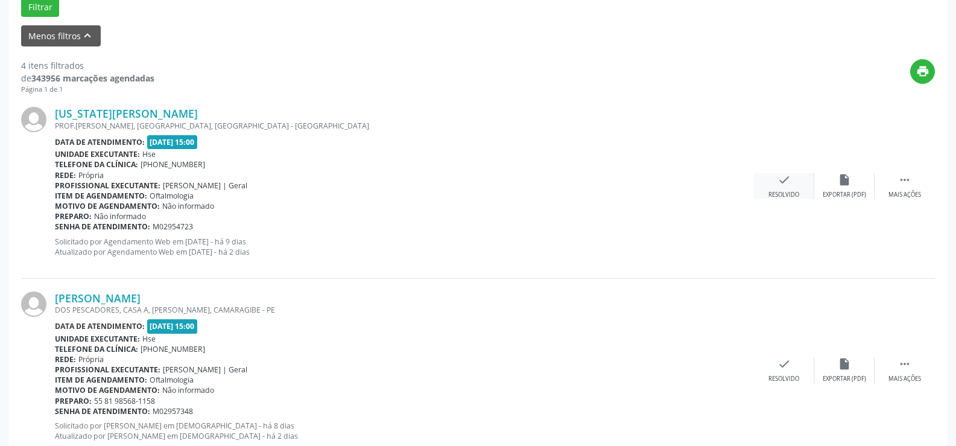
click at [772, 182] on div "check Resolvido" at bounding box center [784, 186] width 60 height 26
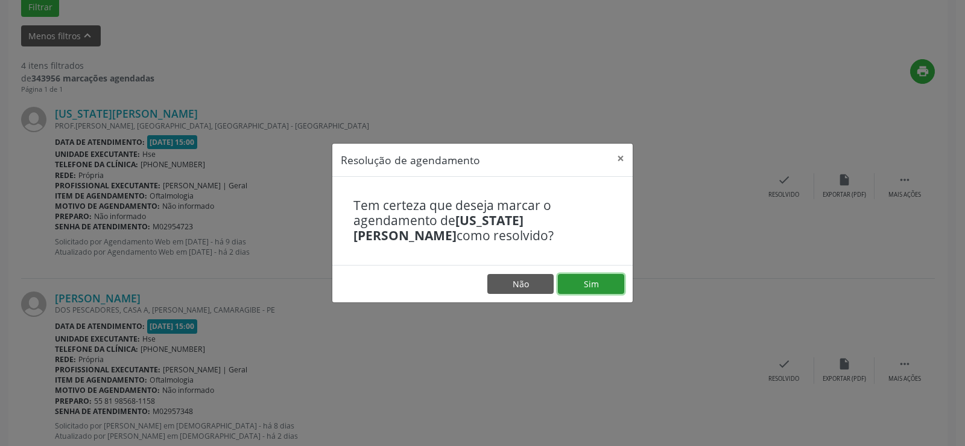
click at [583, 281] on button "Sim" at bounding box center [591, 284] width 66 height 21
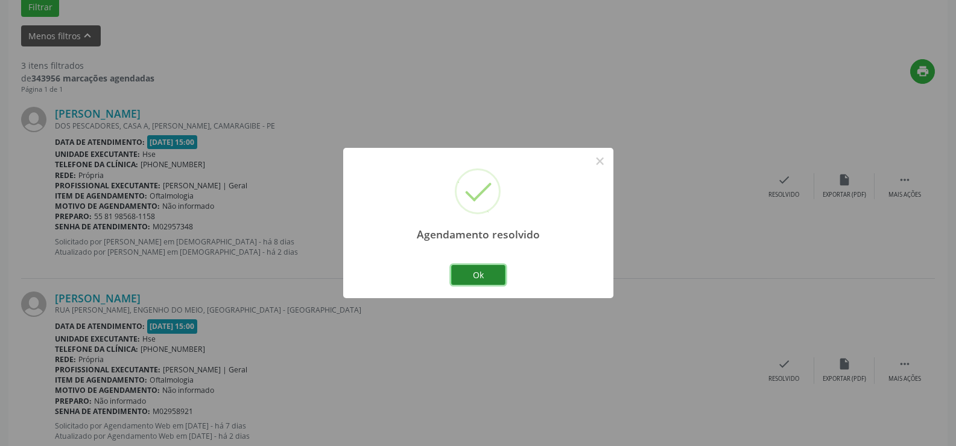
click at [484, 278] on button "Ok" at bounding box center [478, 275] width 54 height 21
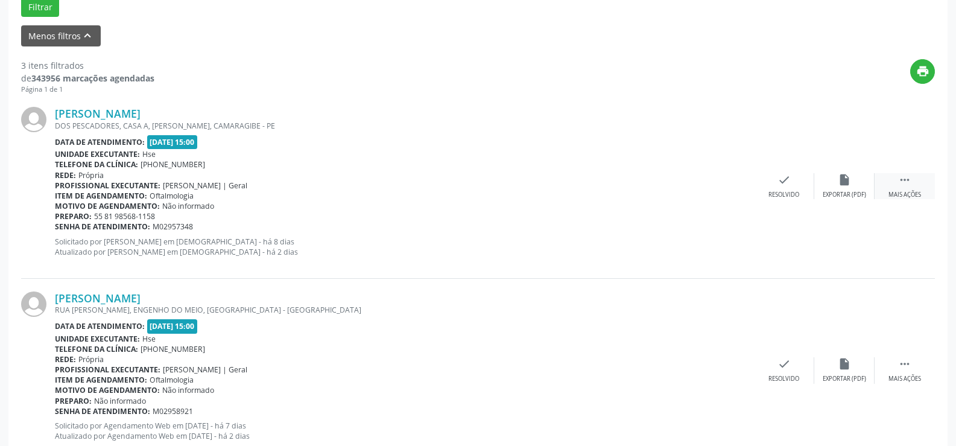
click at [904, 185] on icon "" at bounding box center [904, 179] width 13 height 13
click at [844, 183] on icon "alarm_off" at bounding box center [844, 179] width 13 height 13
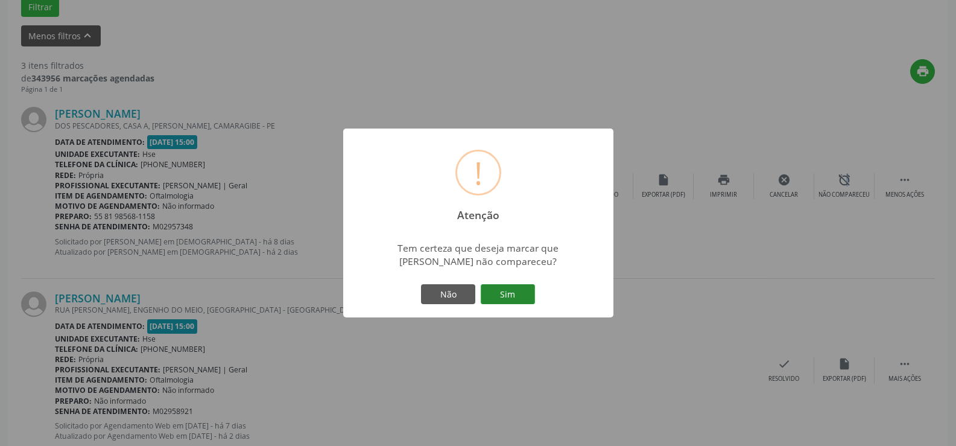
click at [509, 294] on button "Sim" at bounding box center [508, 294] width 54 height 21
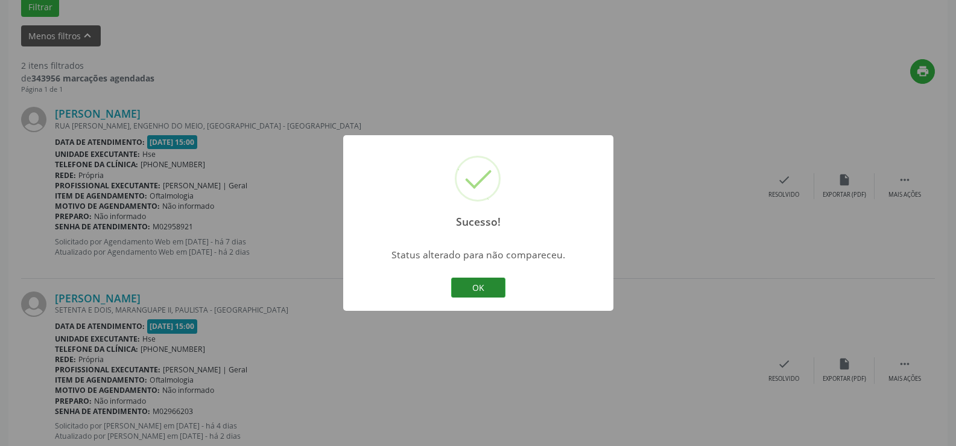
click at [468, 285] on button "OK" at bounding box center [478, 288] width 54 height 21
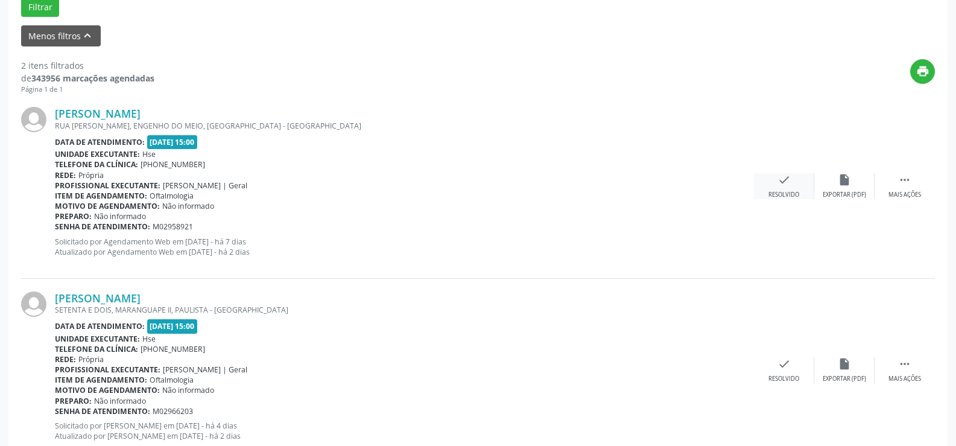
click at [780, 187] on div "check Resolvido" at bounding box center [784, 186] width 60 height 26
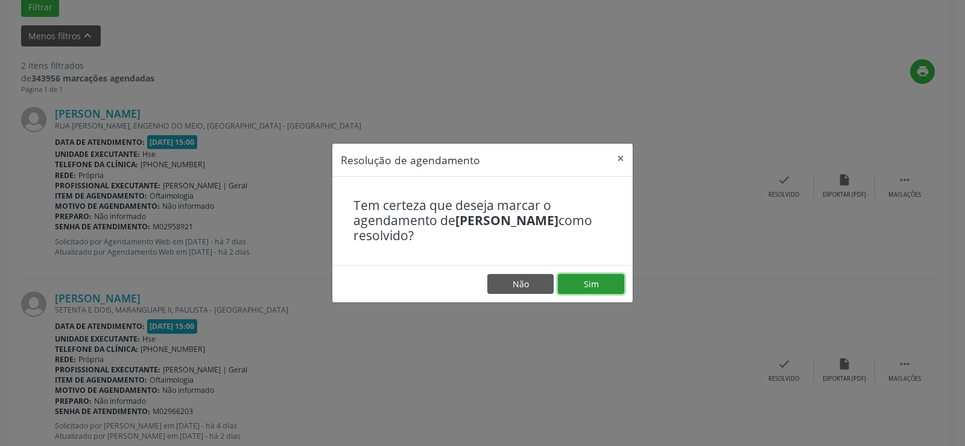
click at [593, 279] on button "Sim" at bounding box center [591, 284] width 66 height 21
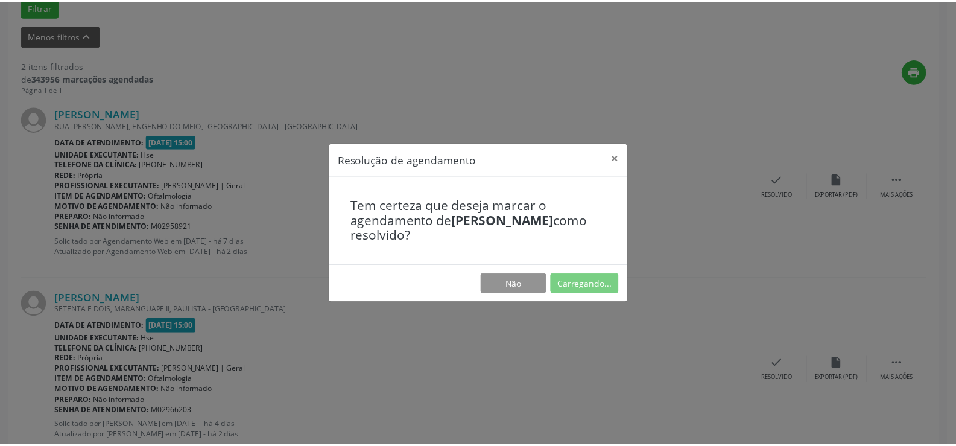
scroll to position [68, 0]
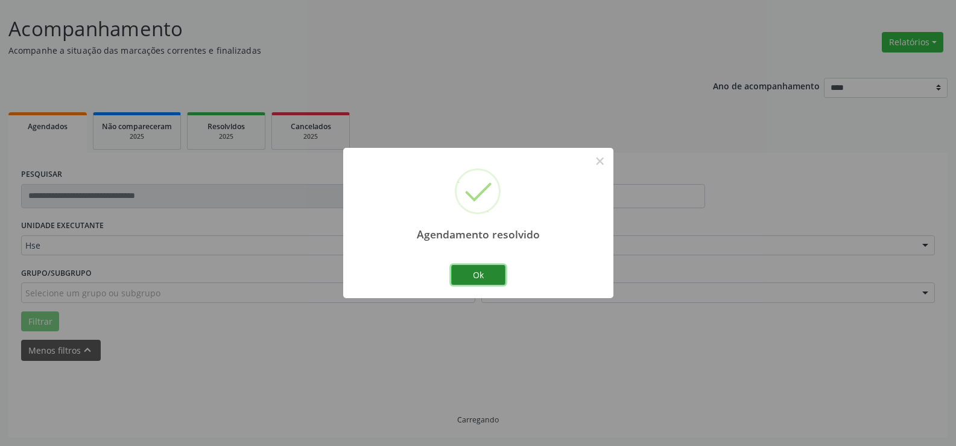
click at [484, 274] on button "Ok" at bounding box center [478, 275] width 54 height 21
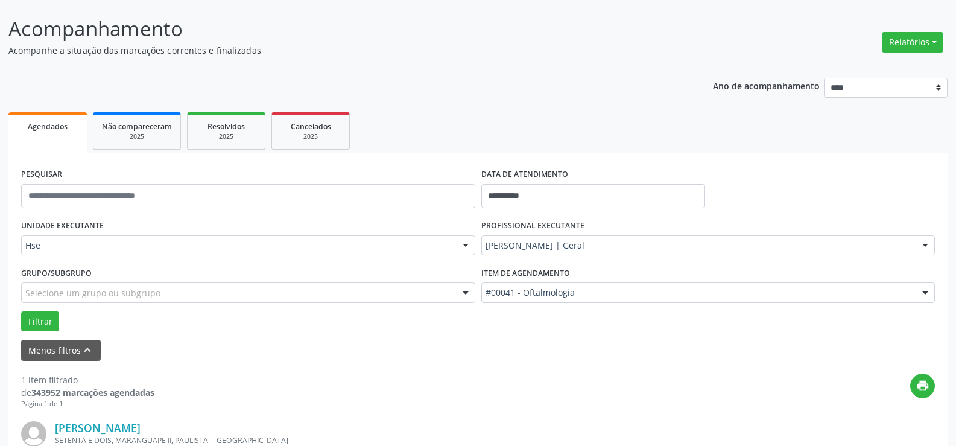
scroll to position [236, 0]
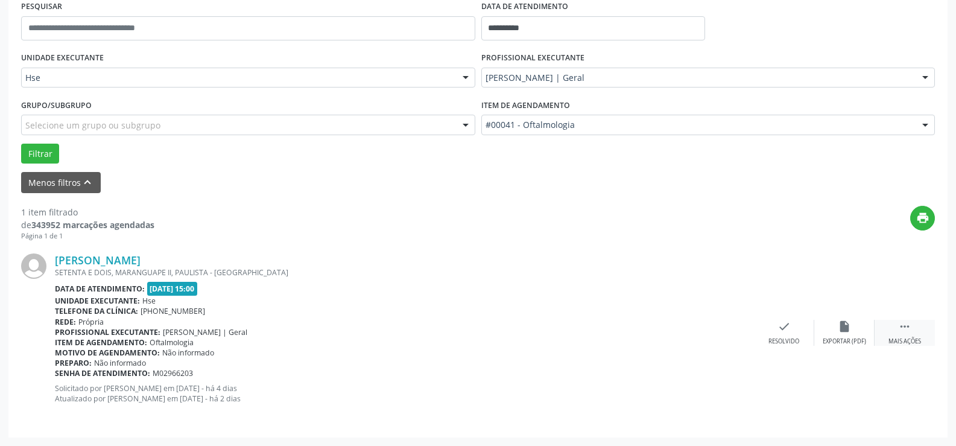
click at [905, 332] on icon "" at bounding box center [904, 326] width 13 height 13
click at [851, 330] on div "alarm_off Não compareceu" at bounding box center [844, 333] width 60 height 26
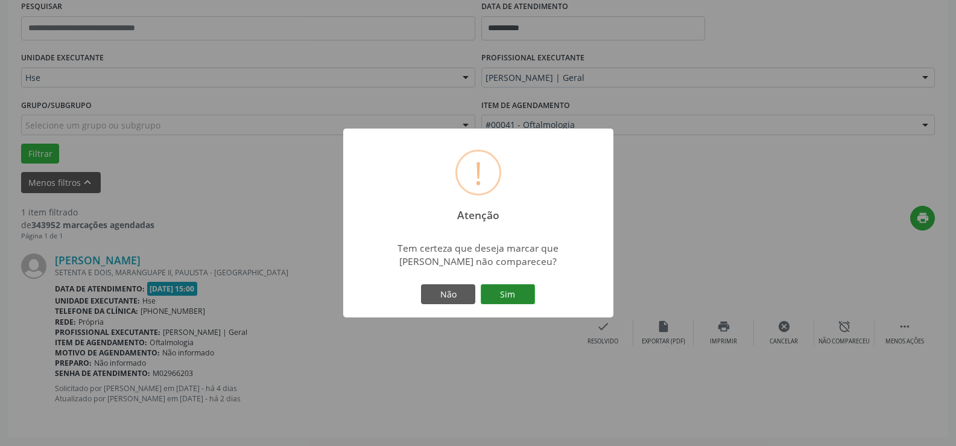
click at [500, 297] on button "Sim" at bounding box center [508, 294] width 54 height 21
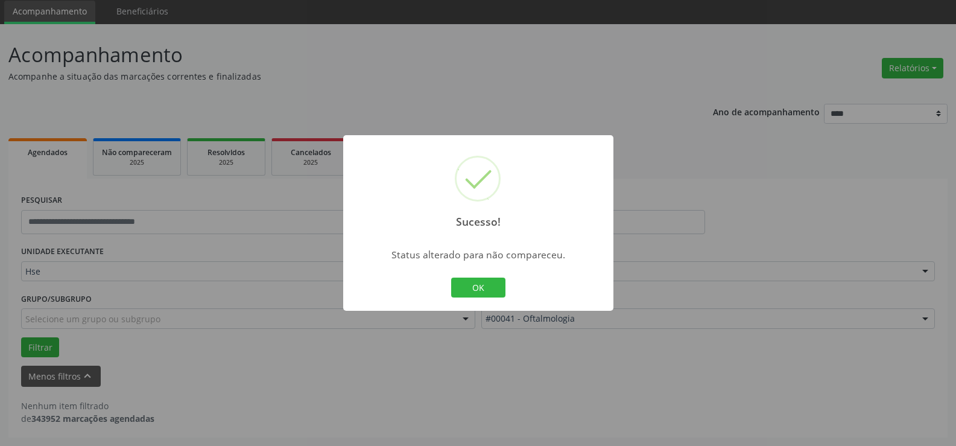
scroll to position [42, 0]
click at [480, 285] on button "OK" at bounding box center [478, 288] width 54 height 21
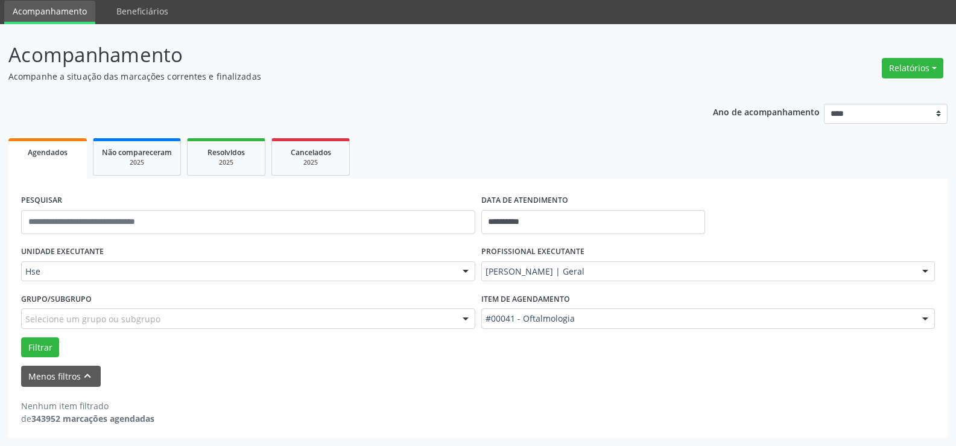
scroll to position [0, 0]
